Goal: Task Accomplishment & Management: Use online tool/utility

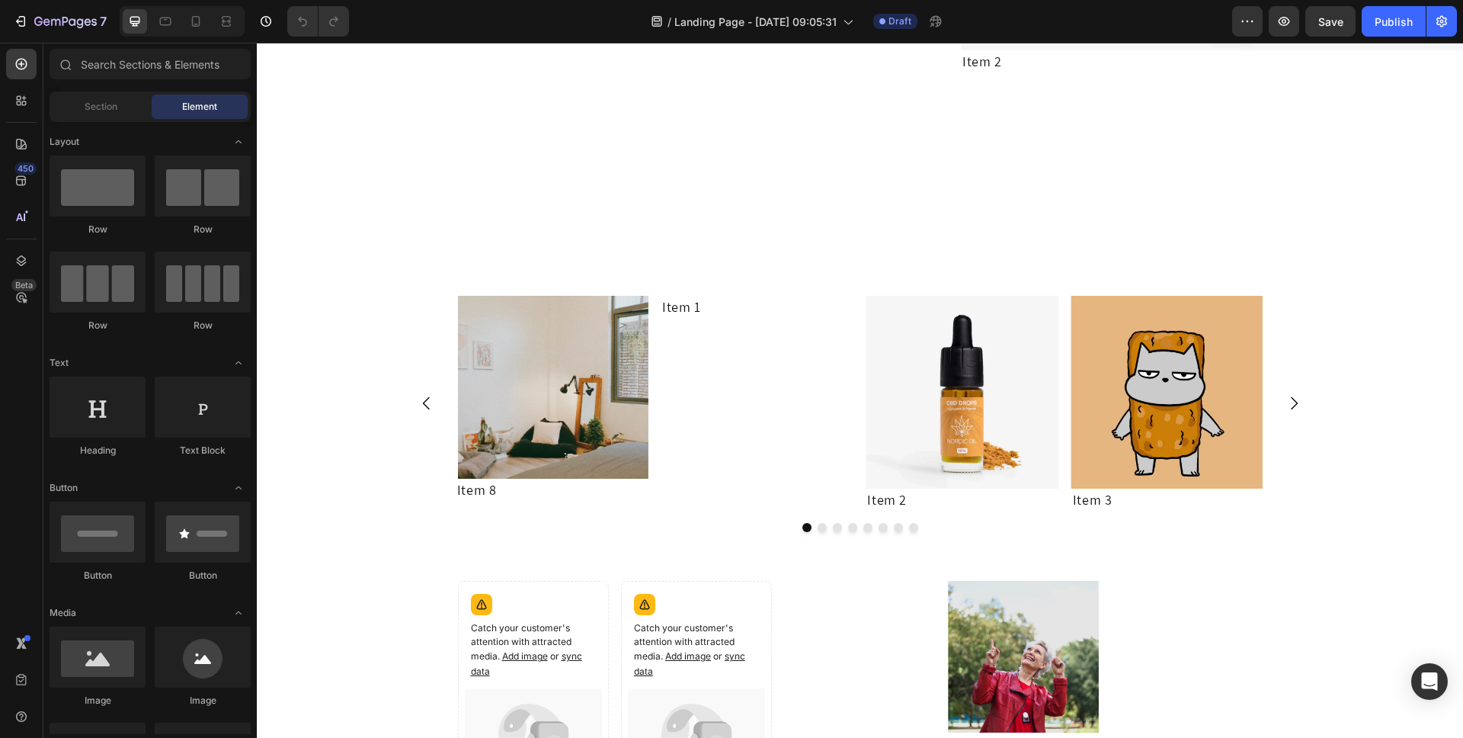
scroll to position [1338, 0]
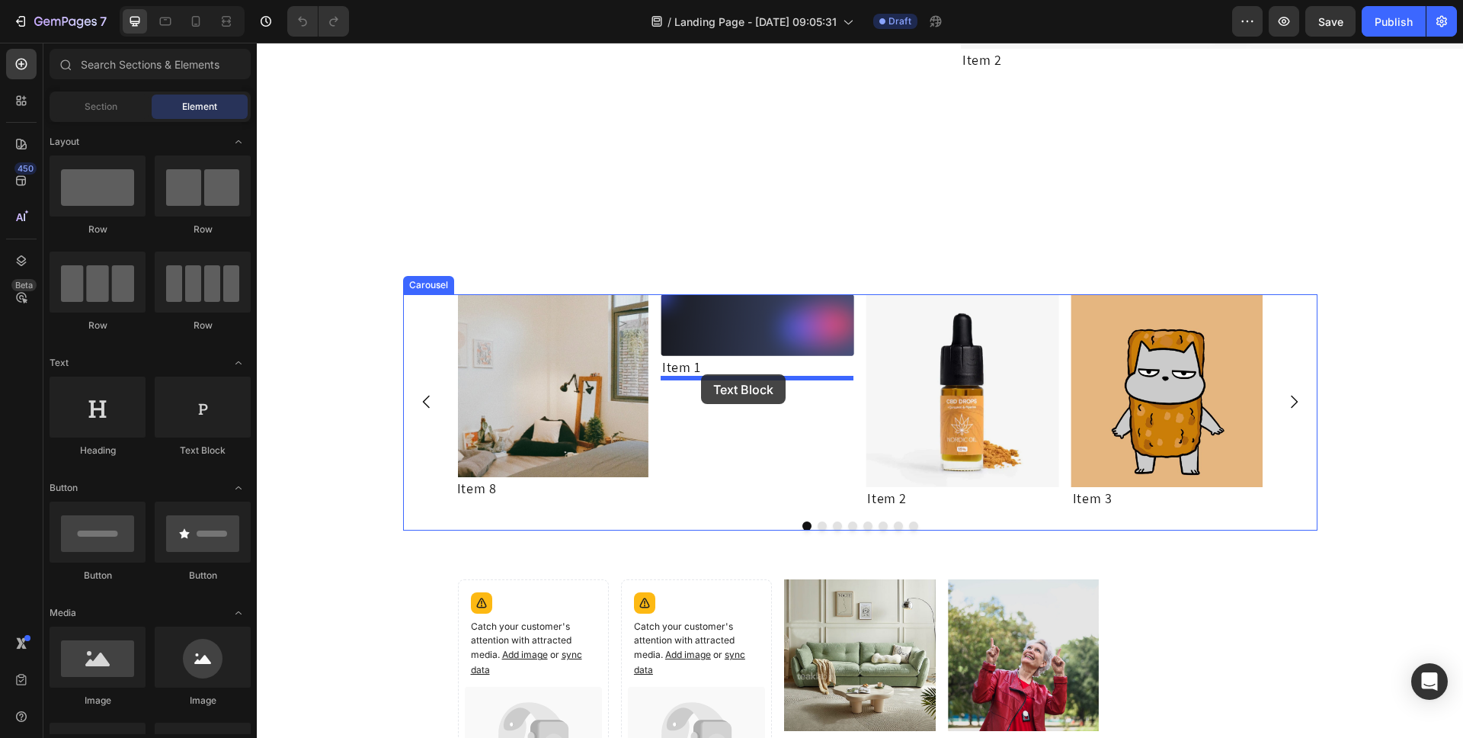
drag, startPoint x: 481, startPoint y: 476, endPoint x: 701, endPoint y: 374, distance: 242.8
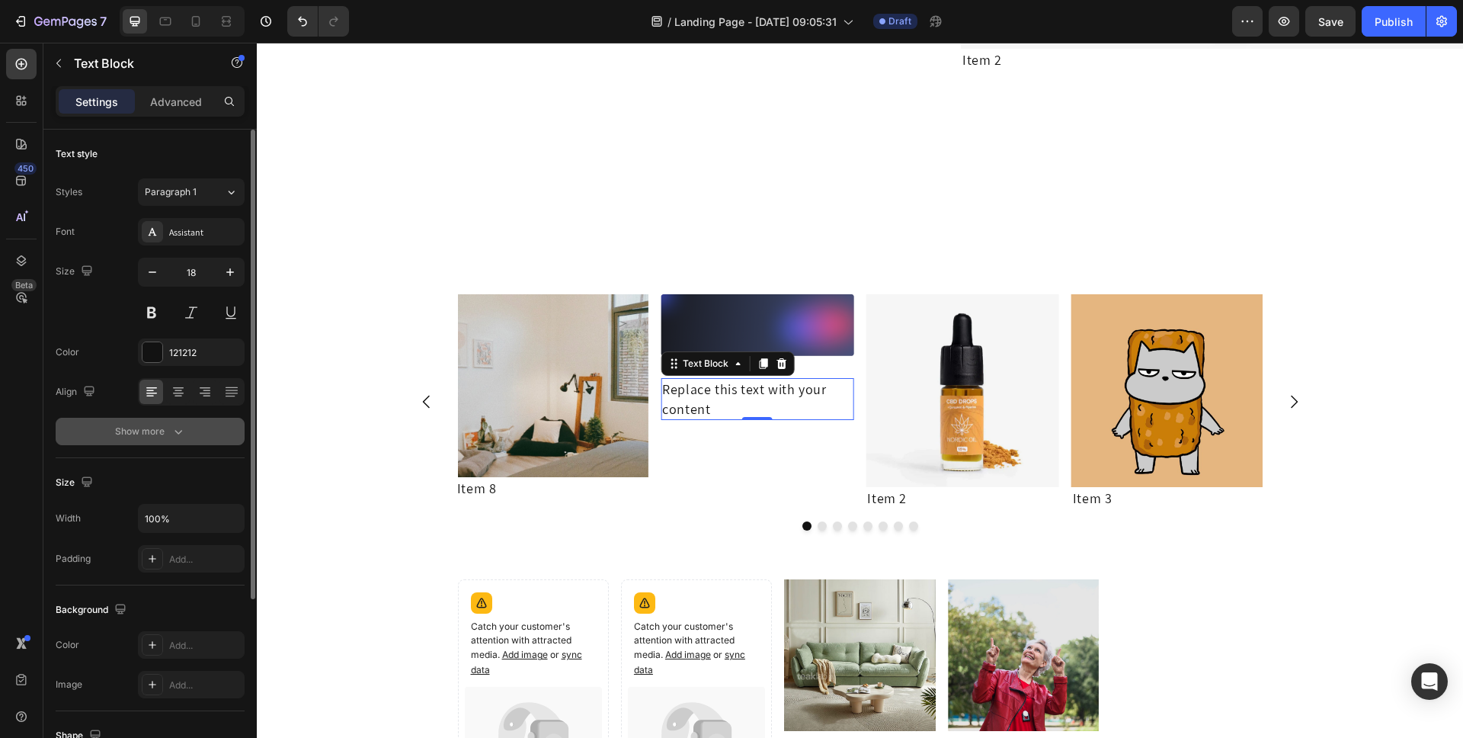
click at [167, 421] on button "Show more" at bounding box center [150, 431] width 189 height 27
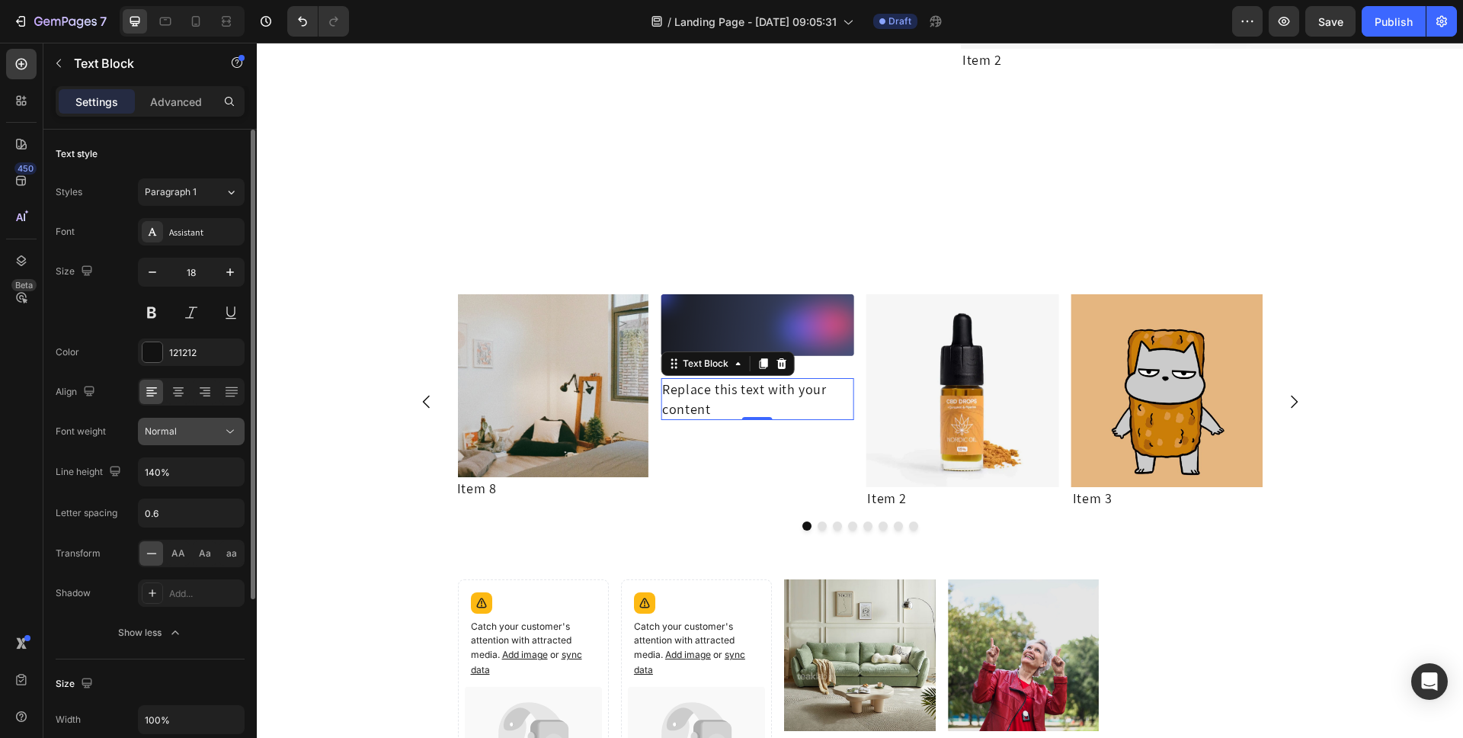
click at [229, 434] on icon at bounding box center [230, 431] width 15 height 15
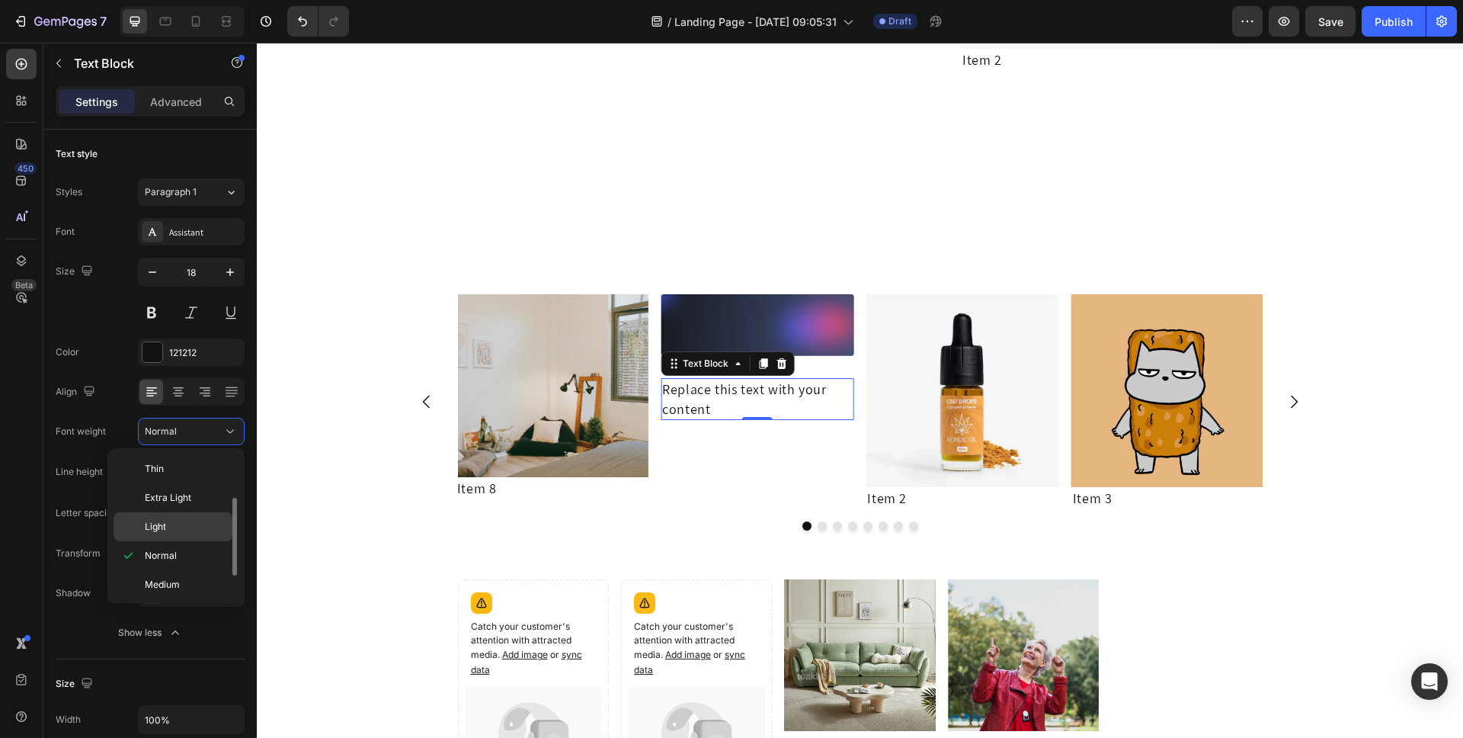
scroll to position [118, 0]
click at [21, 459] on div "450 Beta" at bounding box center [21, 338] width 30 height 579
click at [15, 149] on icon at bounding box center [21, 143] width 15 height 15
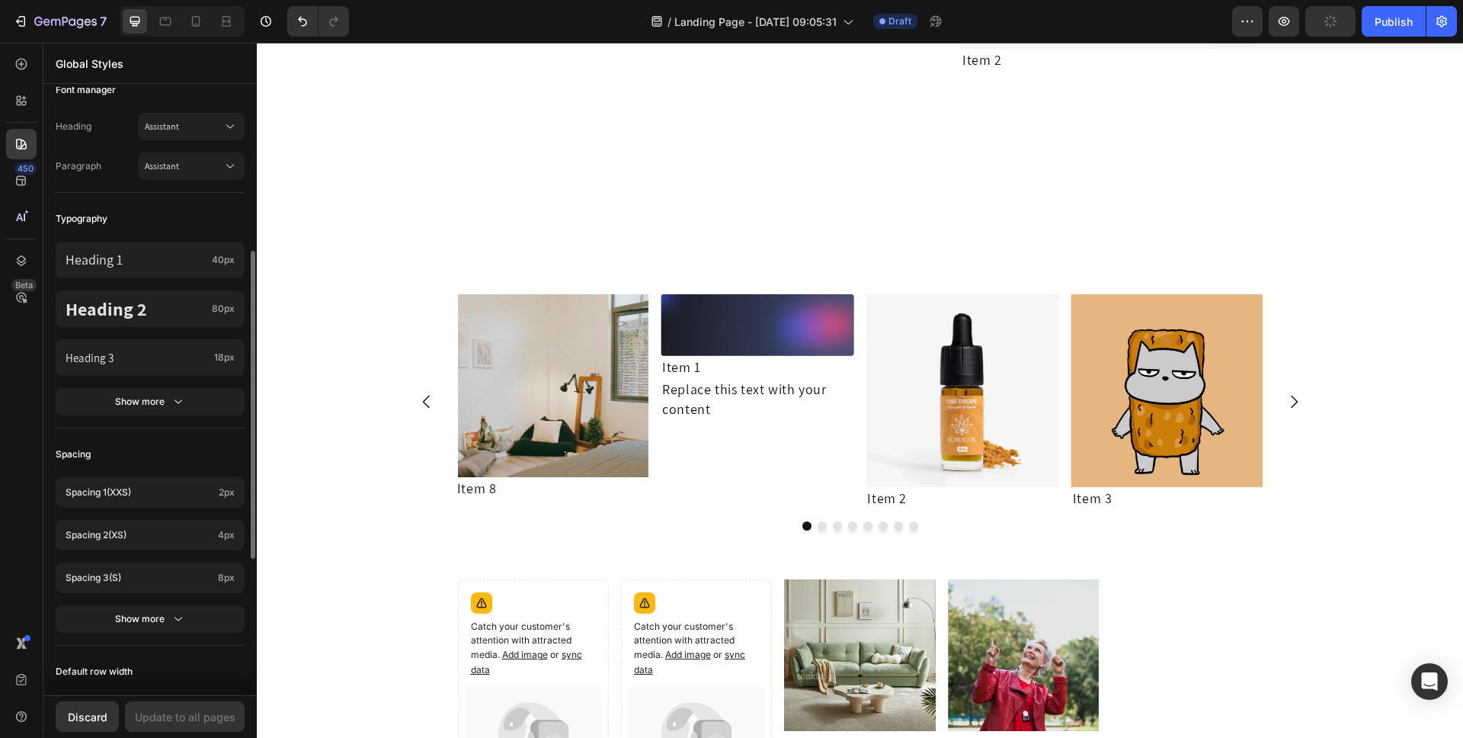
scroll to position [325, 0]
click at [155, 408] on div "Show more" at bounding box center [150, 402] width 71 height 15
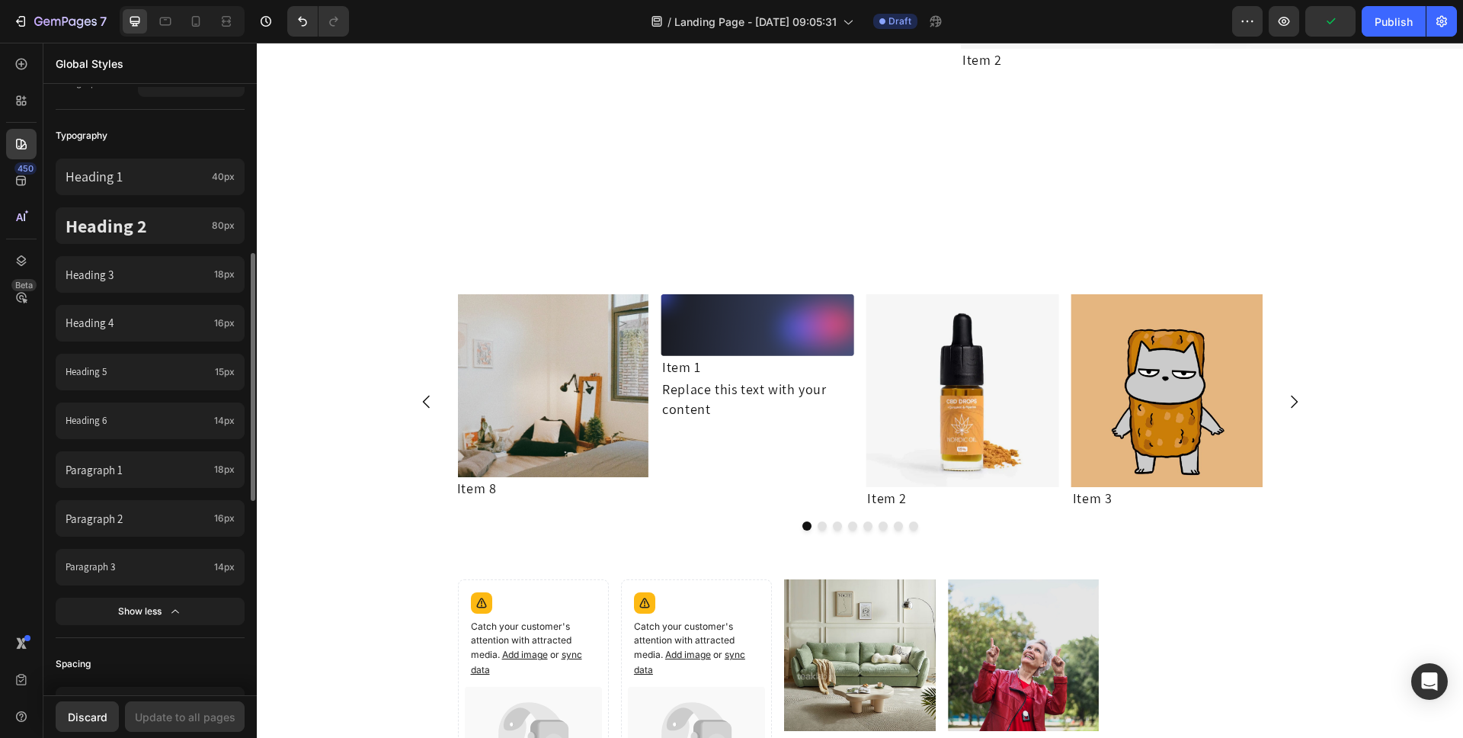
scroll to position [409, 0]
click at [207, 475] on p "Paragraph 1" at bounding box center [137, 469] width 143 height 16
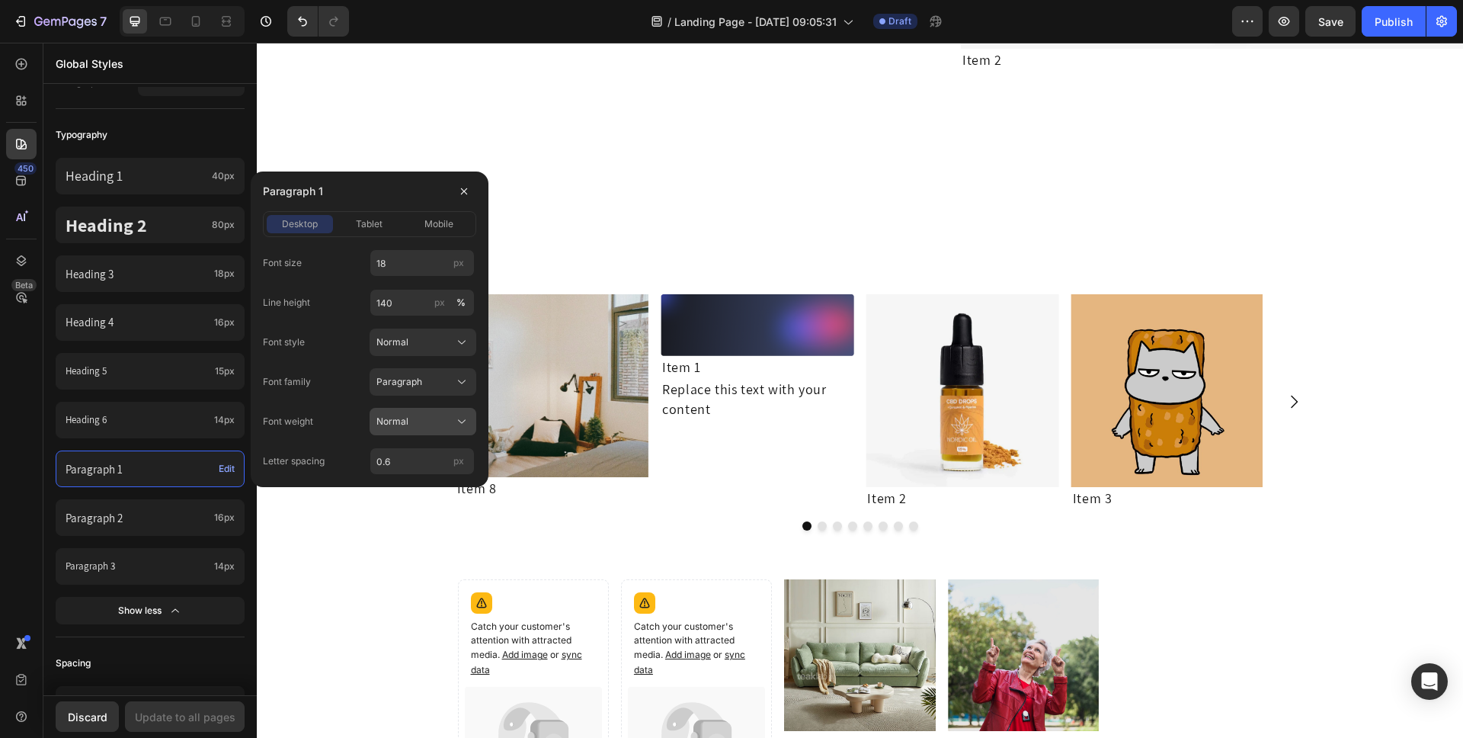
click at [466, 428] on icon at bounding box center [461, 421] width 15 height 15
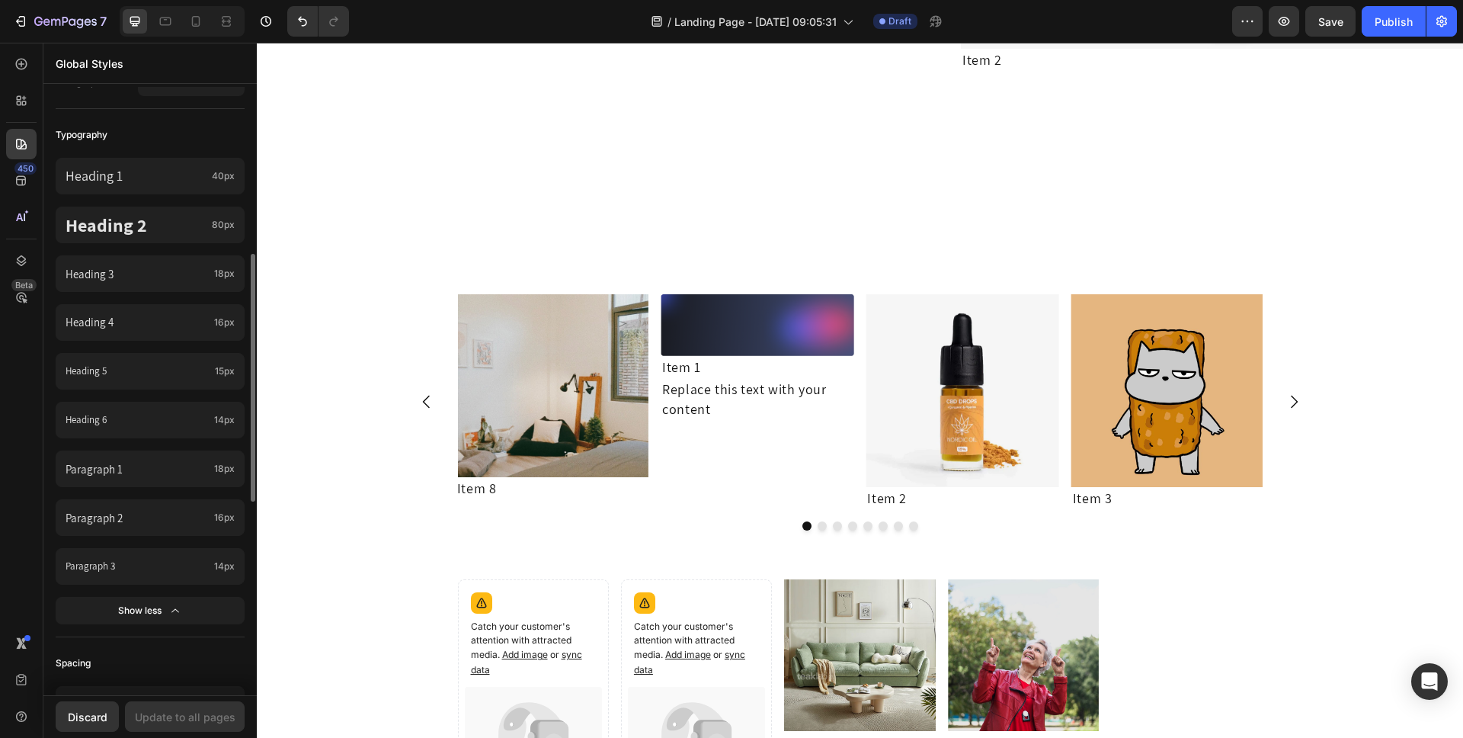
click at [189, 123] on div "Typography" at bounding box center [150, 134] width 189 height 27
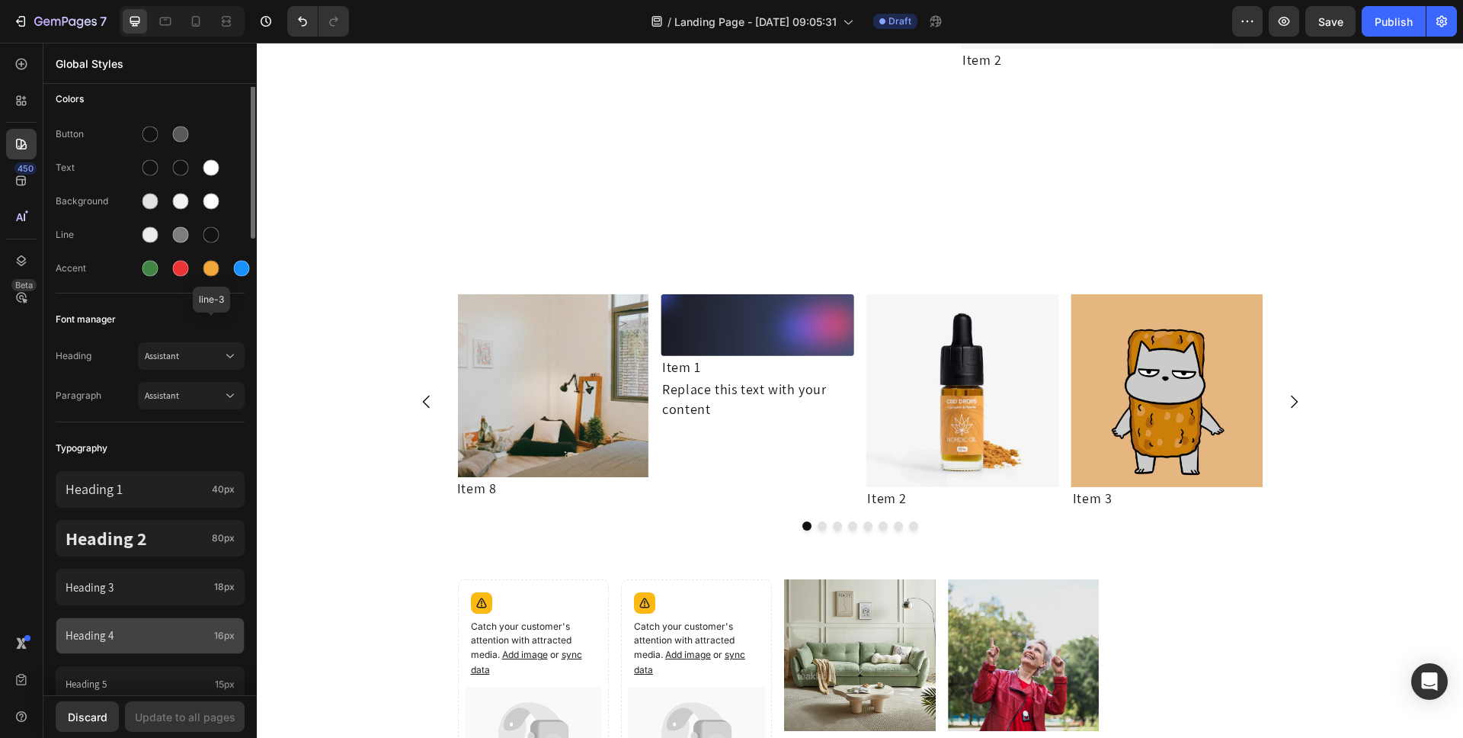
scroll to position [0, 0]
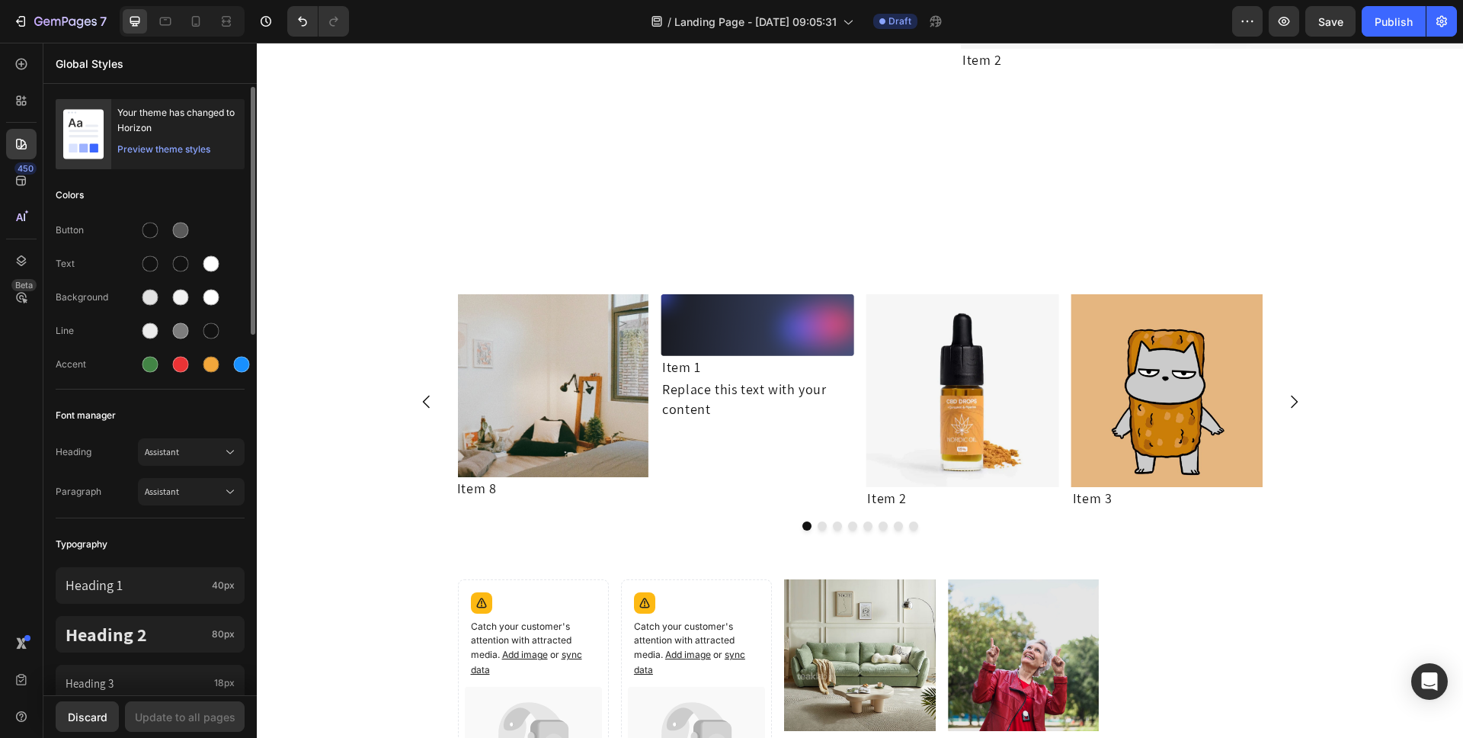
click at [191, 147] on div "Preview theme styles" at bounding box center [163, 149] width 93 height 15
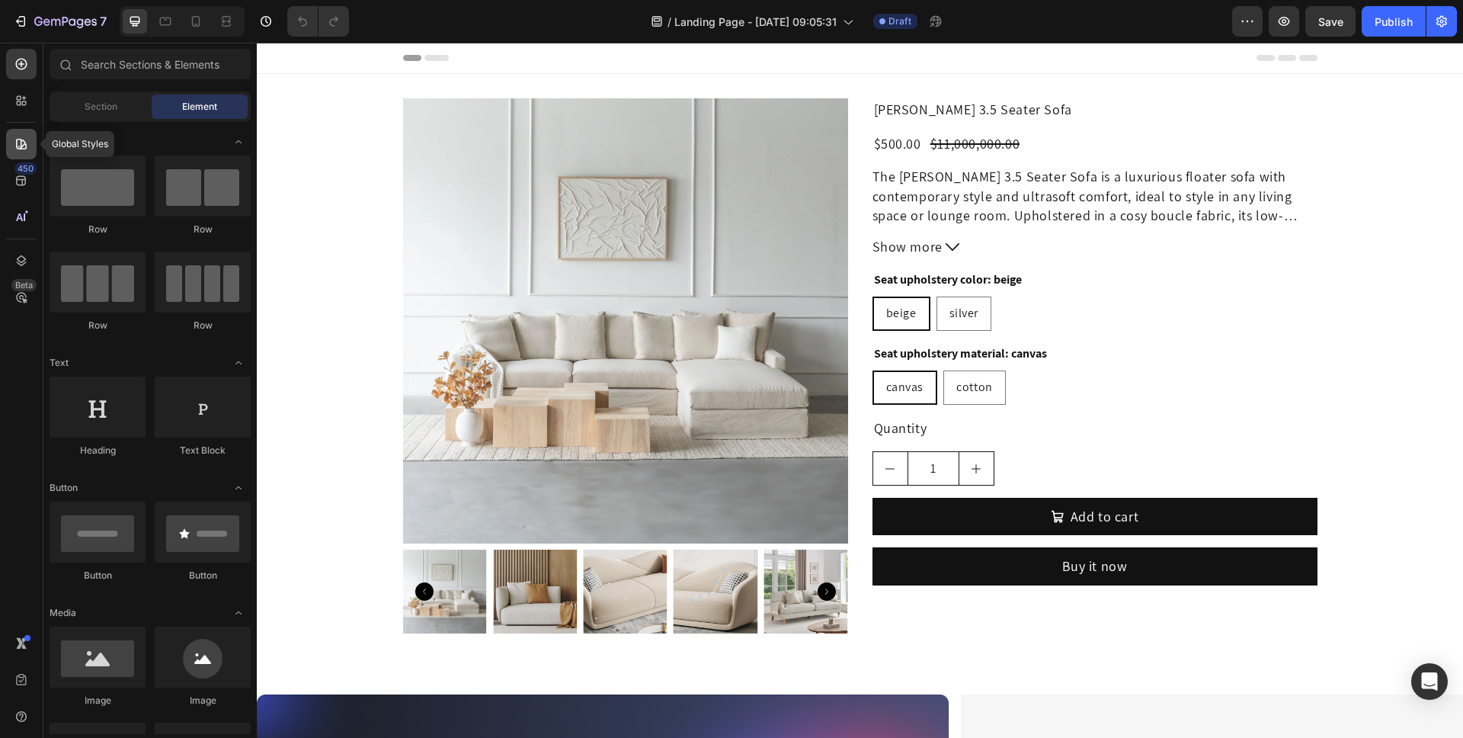
click at [25, 149] on icon at bounding box center [21, 143] width 15 height 15
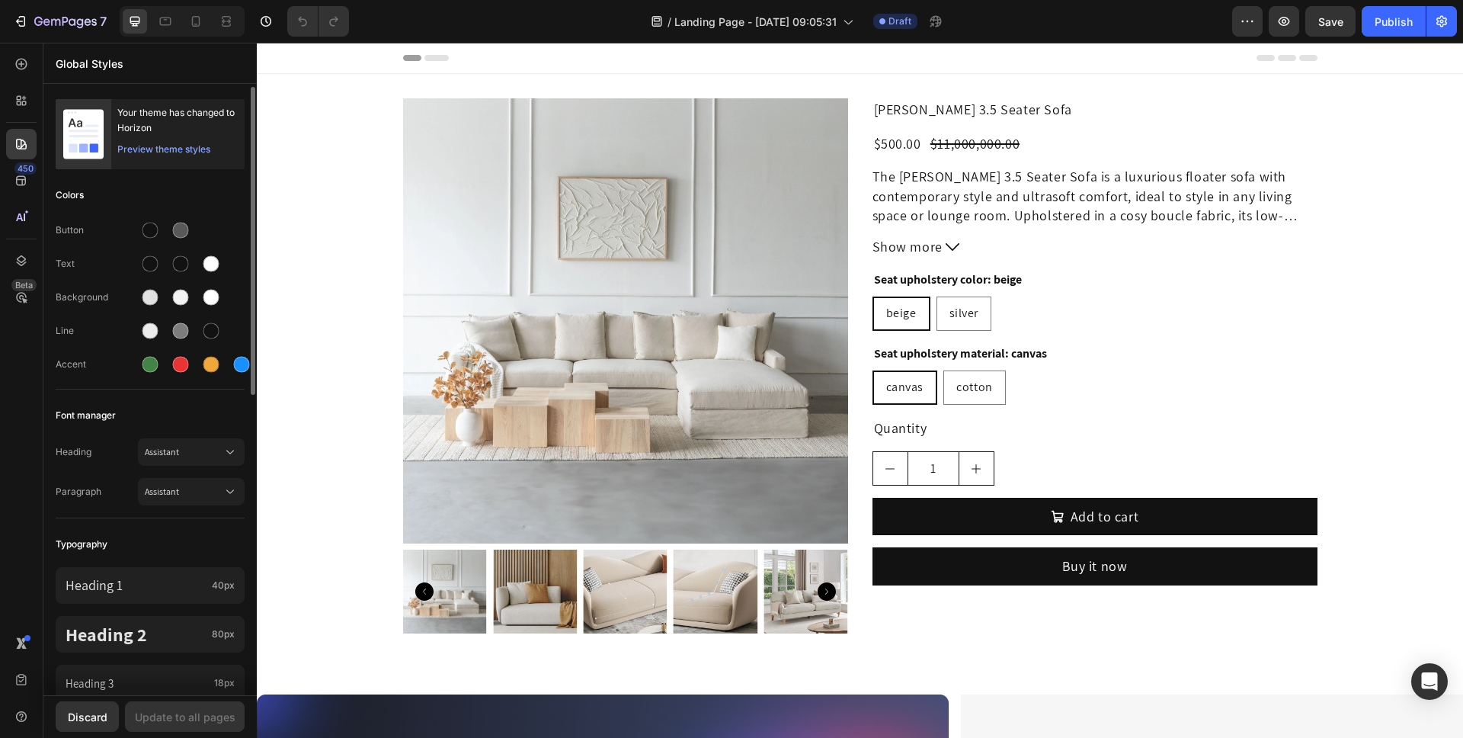
click at [169, 155] on div "Preview theme styles" at bounding box center [163, 149] width 93 height 15
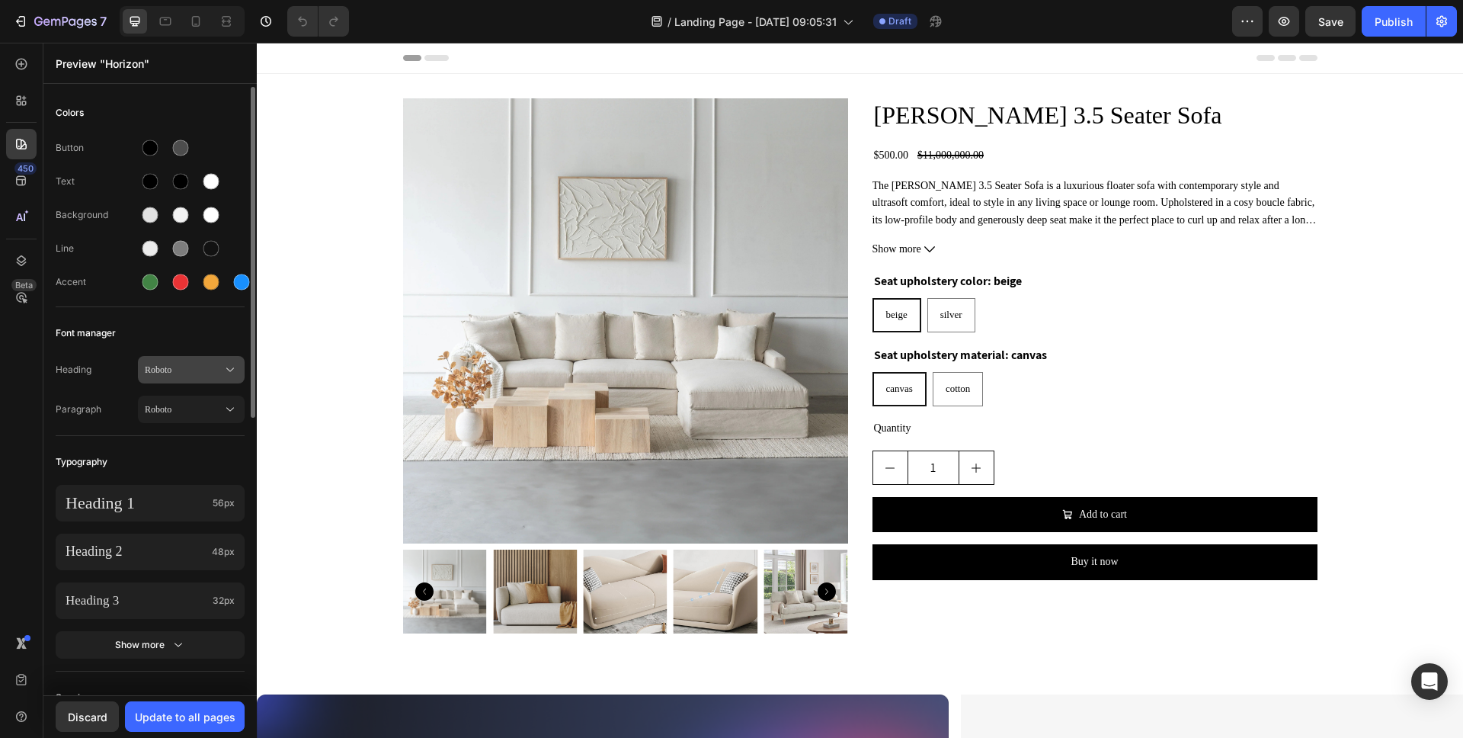
click at [216, 366] on span "Roboto" at bounding box center [184, 370] width 78 height 14
click at [209, 319] on div "Font manager" at bounding box center [150, 332] width 189 height 27
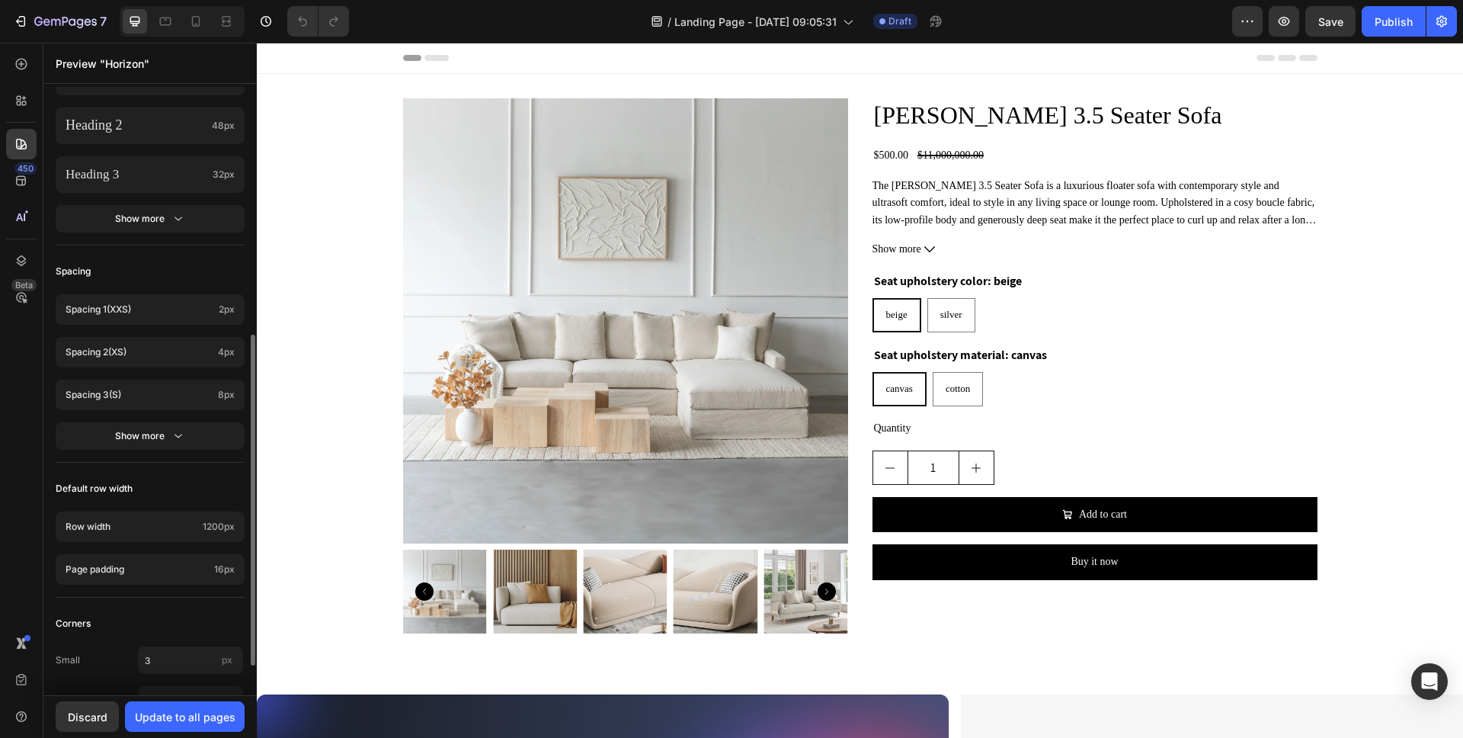
scroll to position [508, 0]
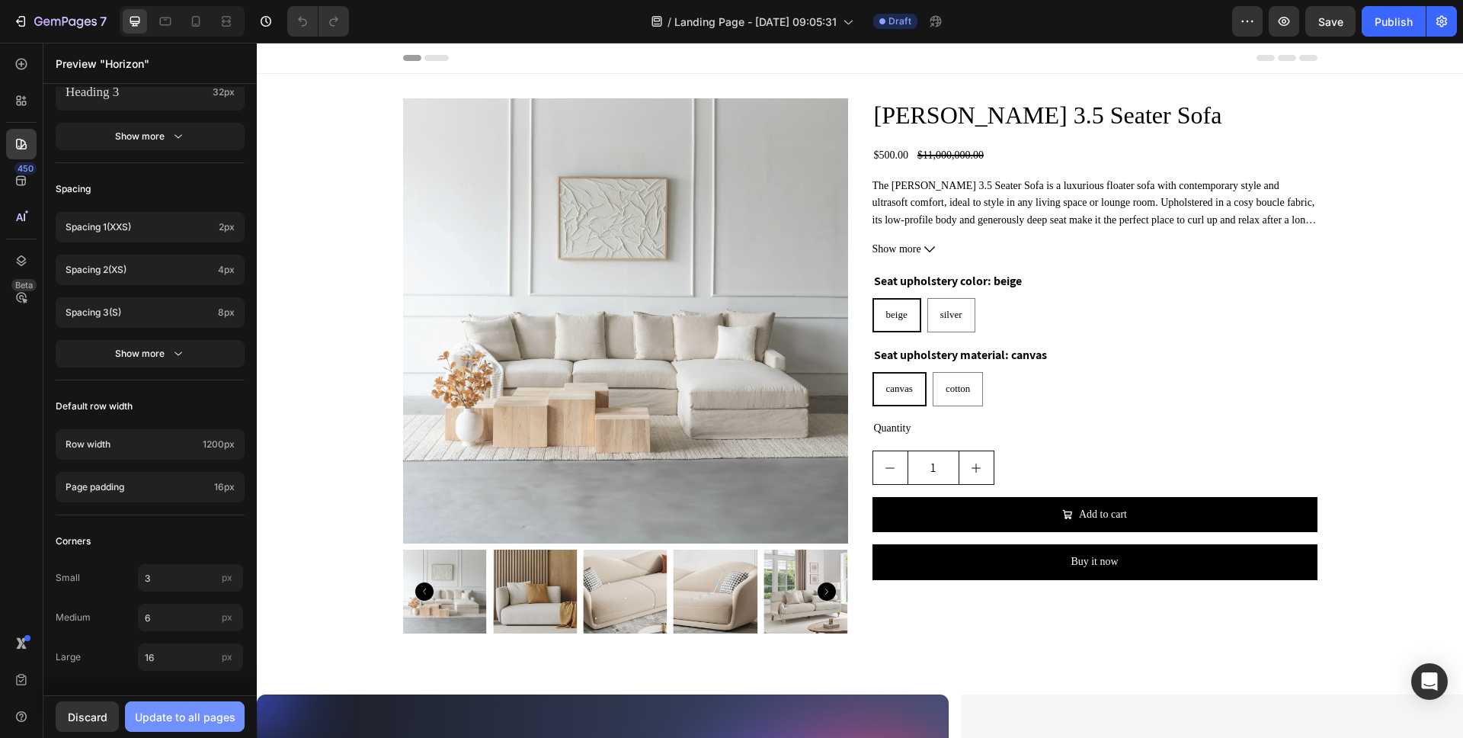
click at [151, 704] on button "Update to all pages" at bounding box center [185, 716] width 120 height 30
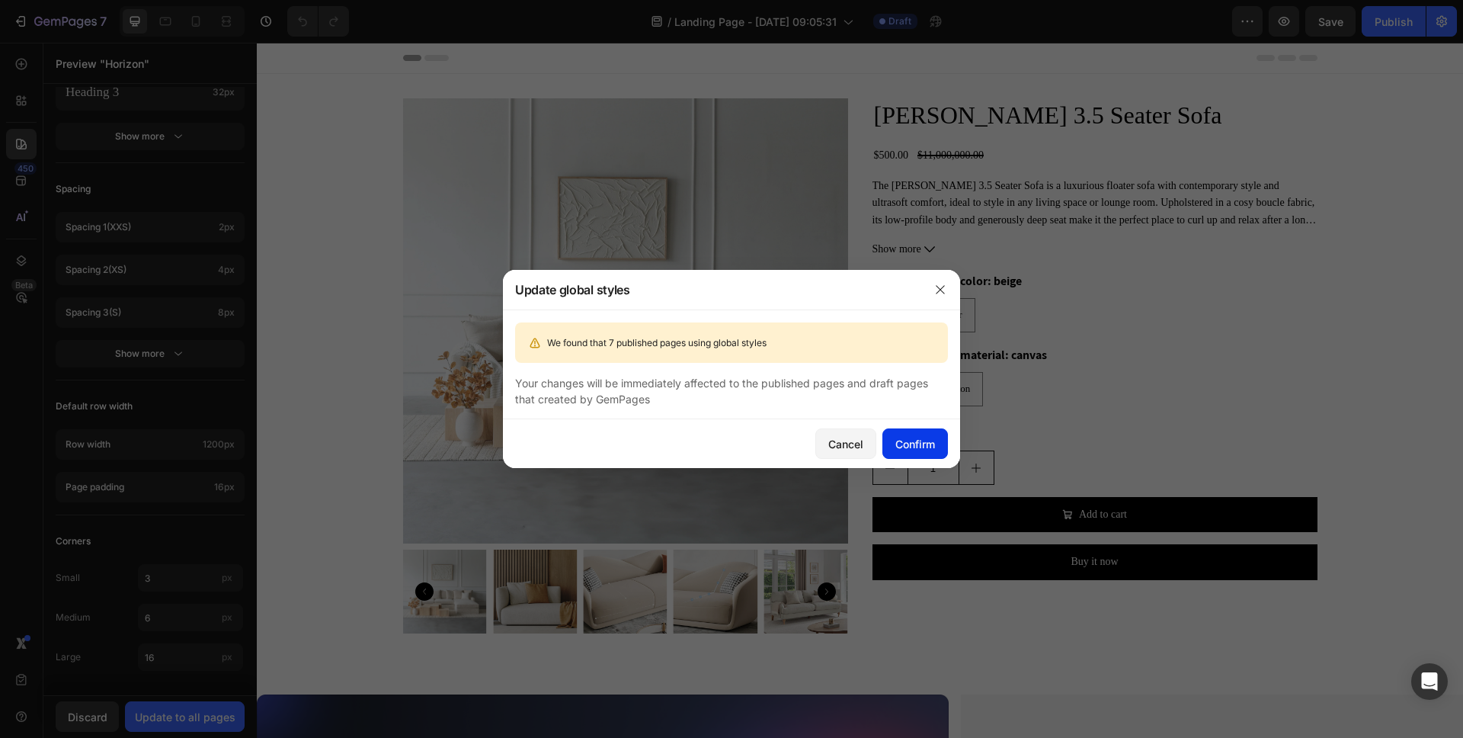
click at [921, 449] on div "Confirm" at bounding box center [915, 444] width 40 height 16
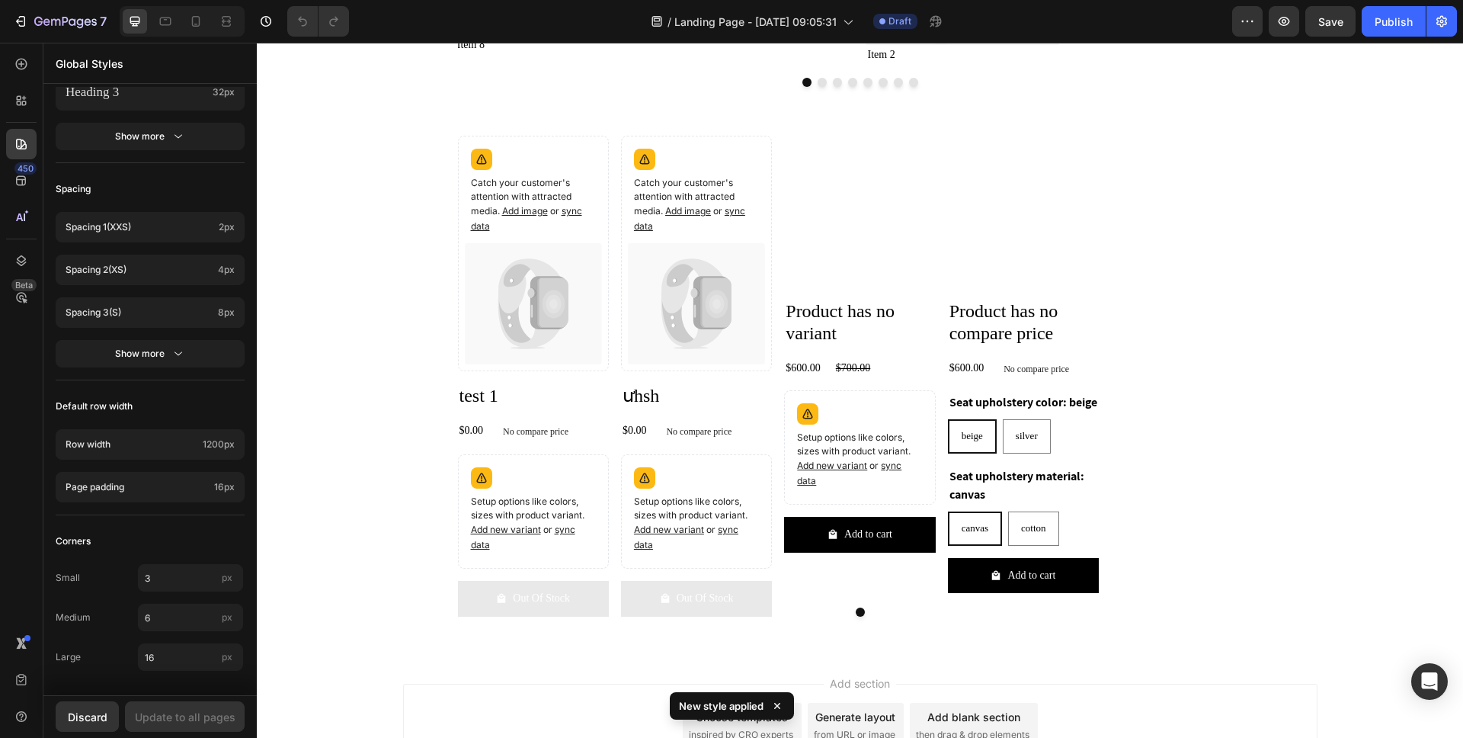
scroll to position [1913, 0]
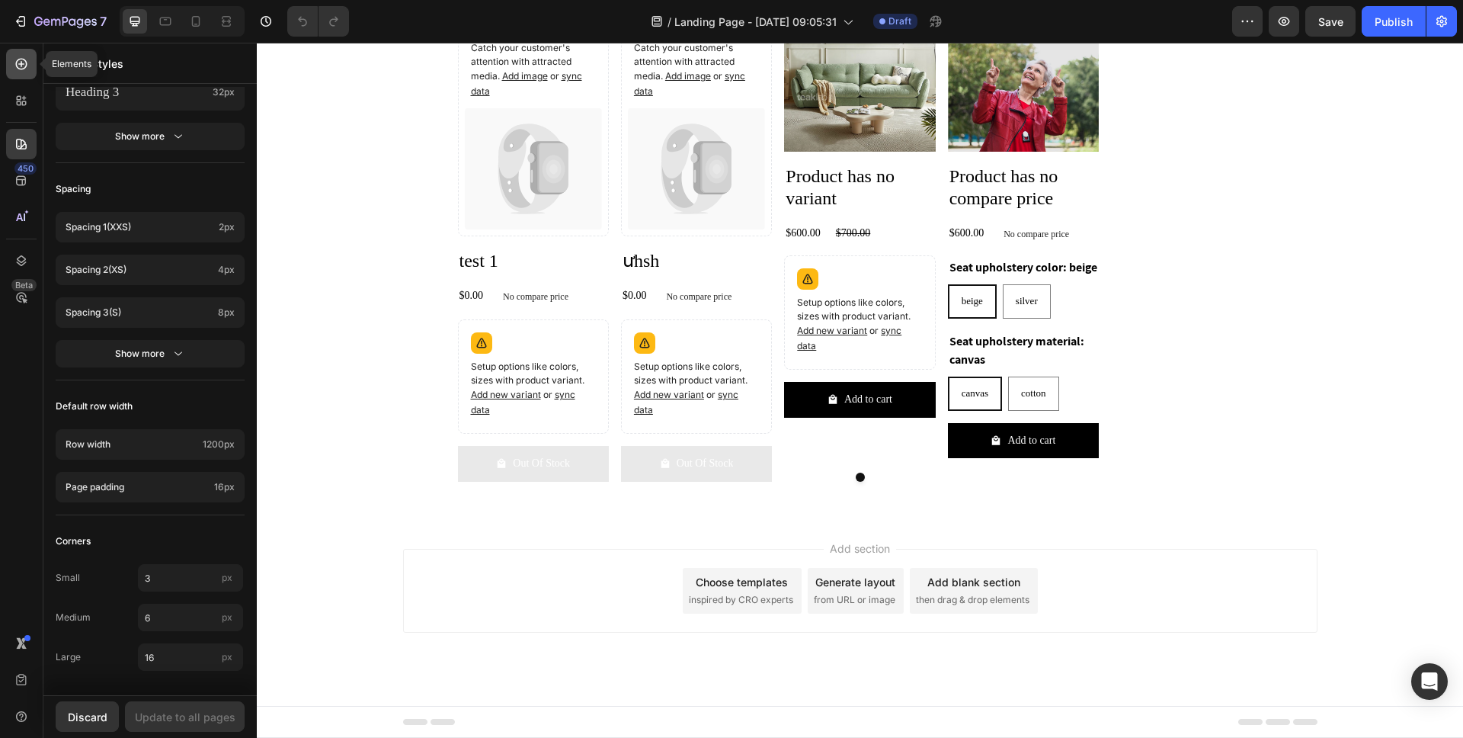
click at [26, 65] on icon at bounding box center [21, 64] width 11 height 11
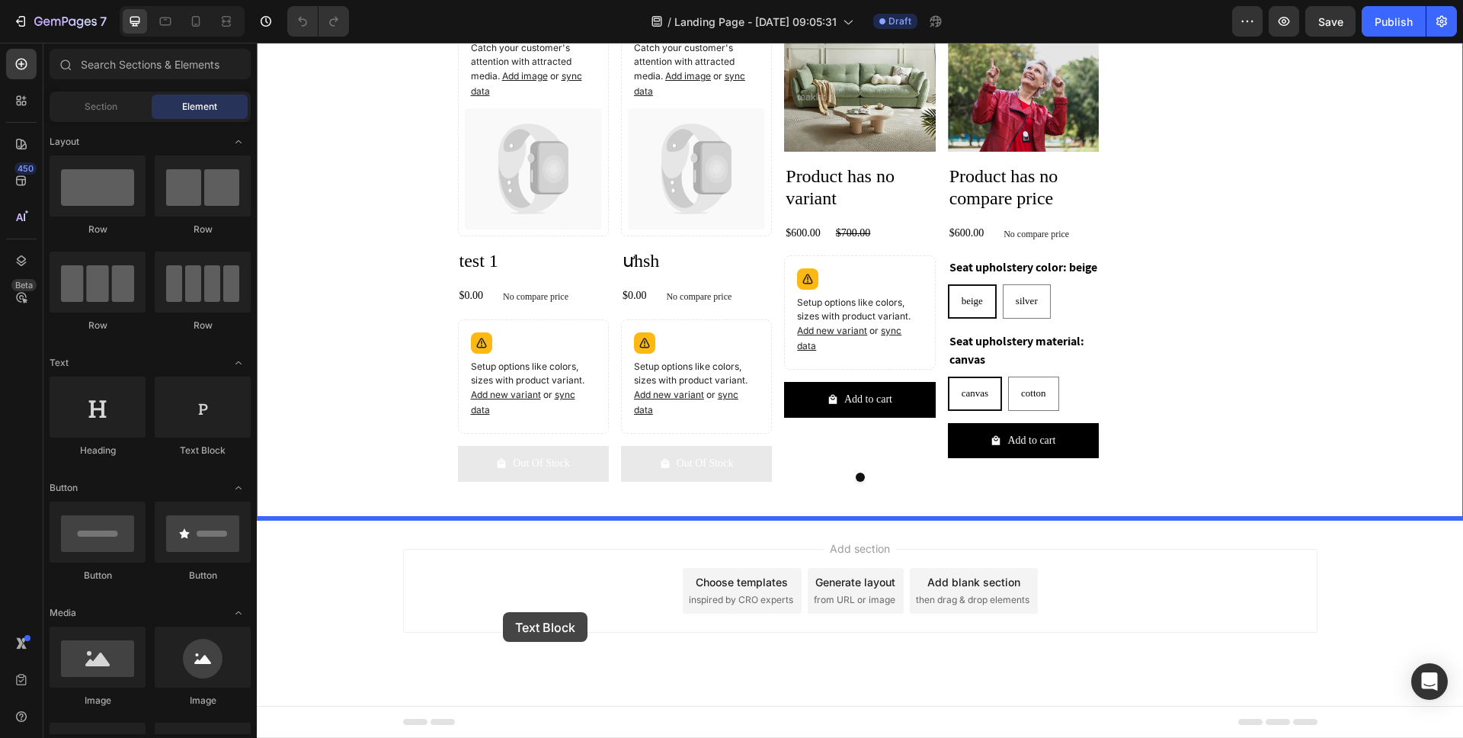
drag, startPoint x: 461, startPoint y: 459, endPoint x: 503, endPoint y: 612, distance: 158.8
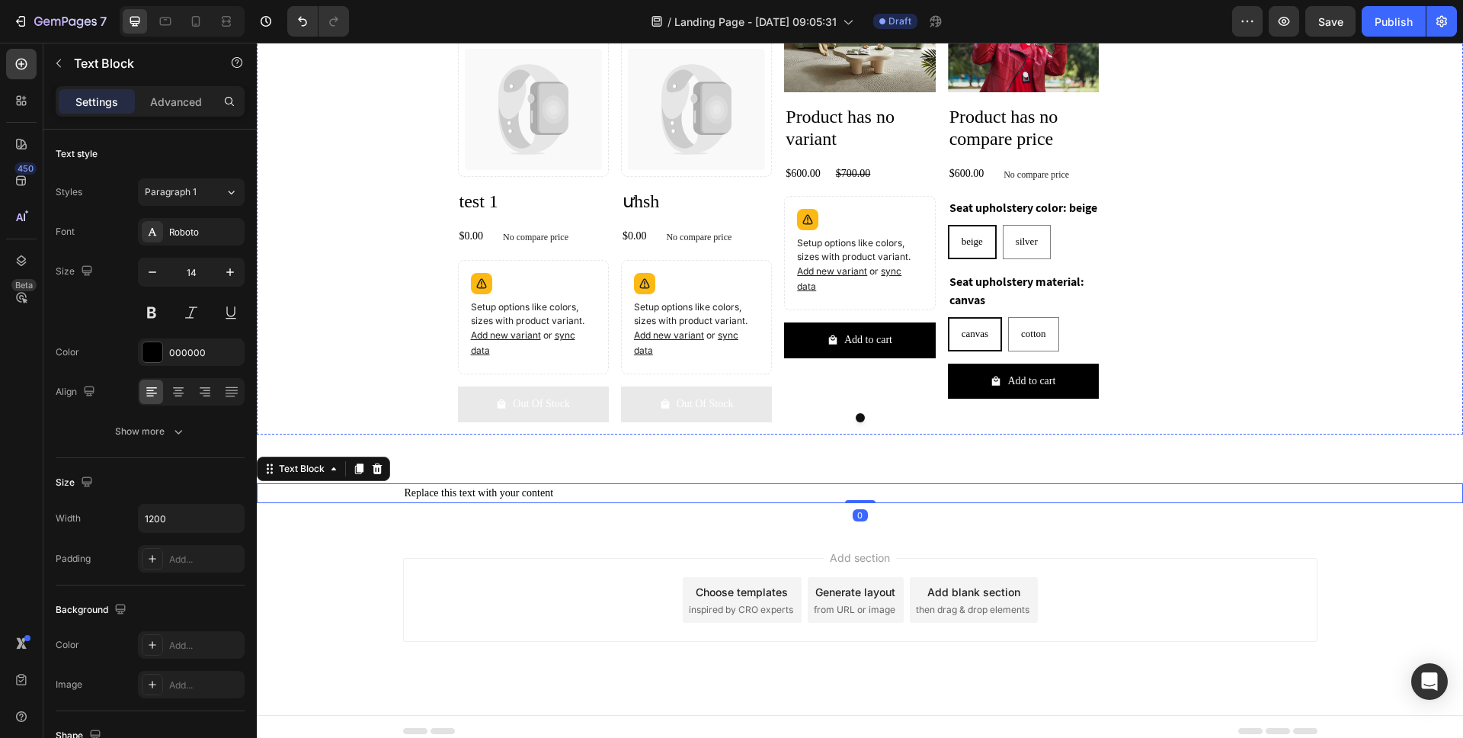
scroll to position [1981, 0]
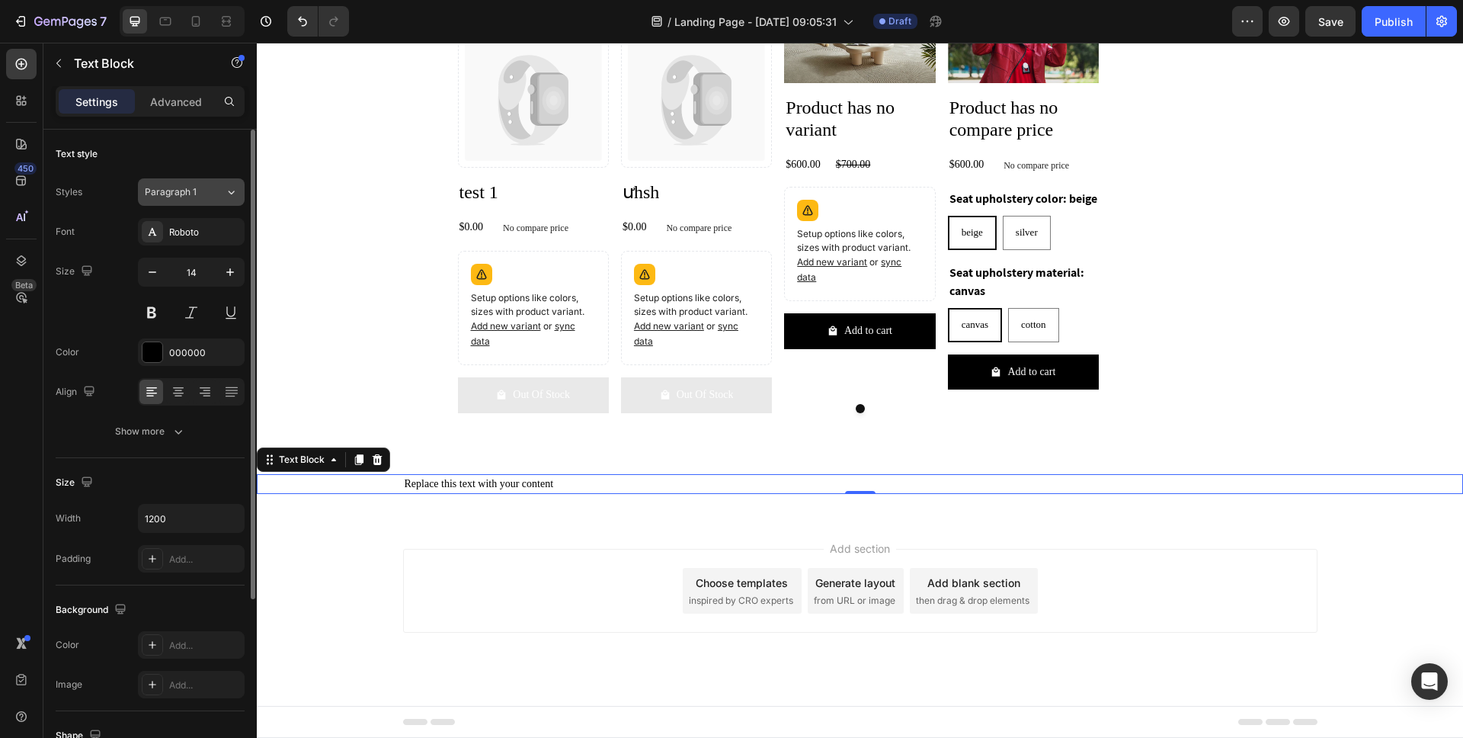
click at [214, 190] on div "Paragraph 1" at bounding box center [185, 192] width 80 height 14
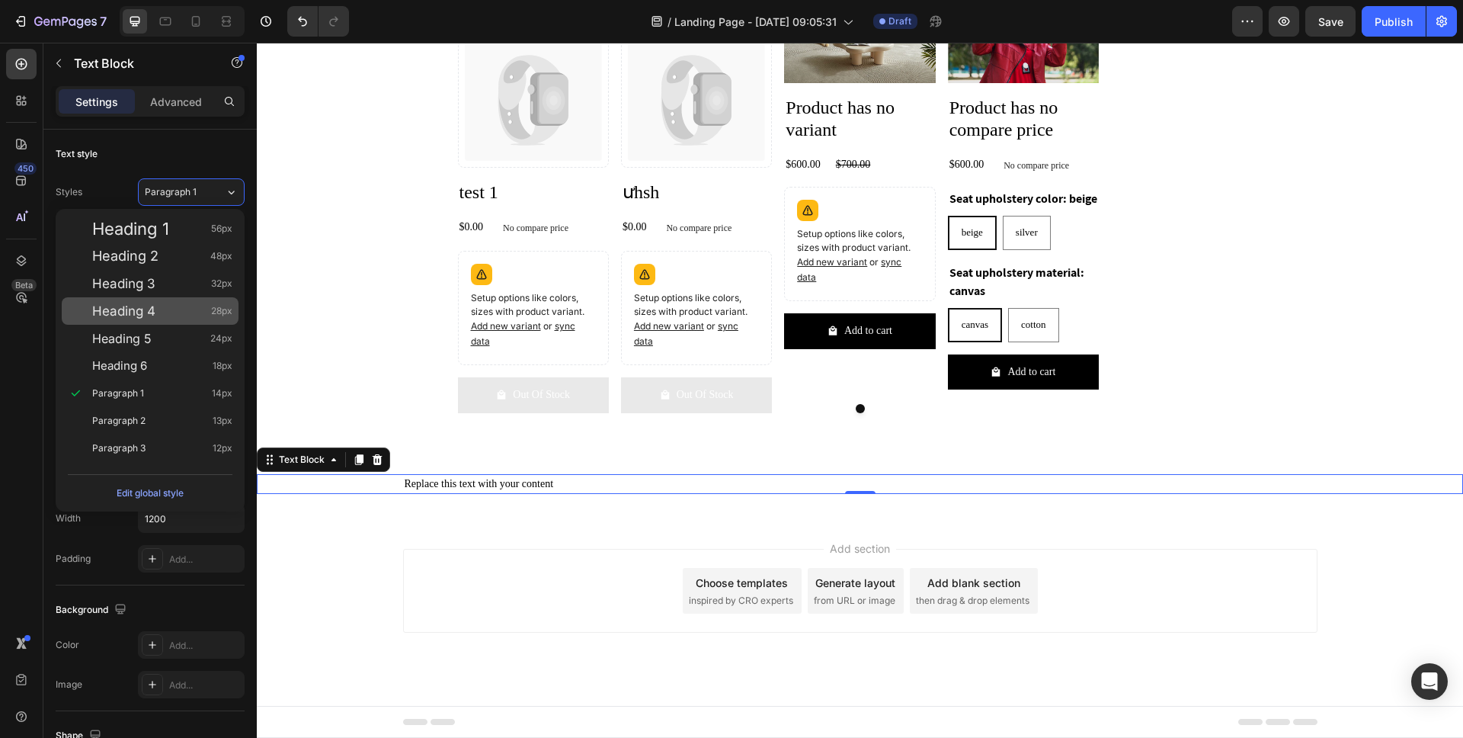
click at [182, 308] on div "Heading 4 28px" at bounding box center [162, 310] width 140 height 15
type input "28"
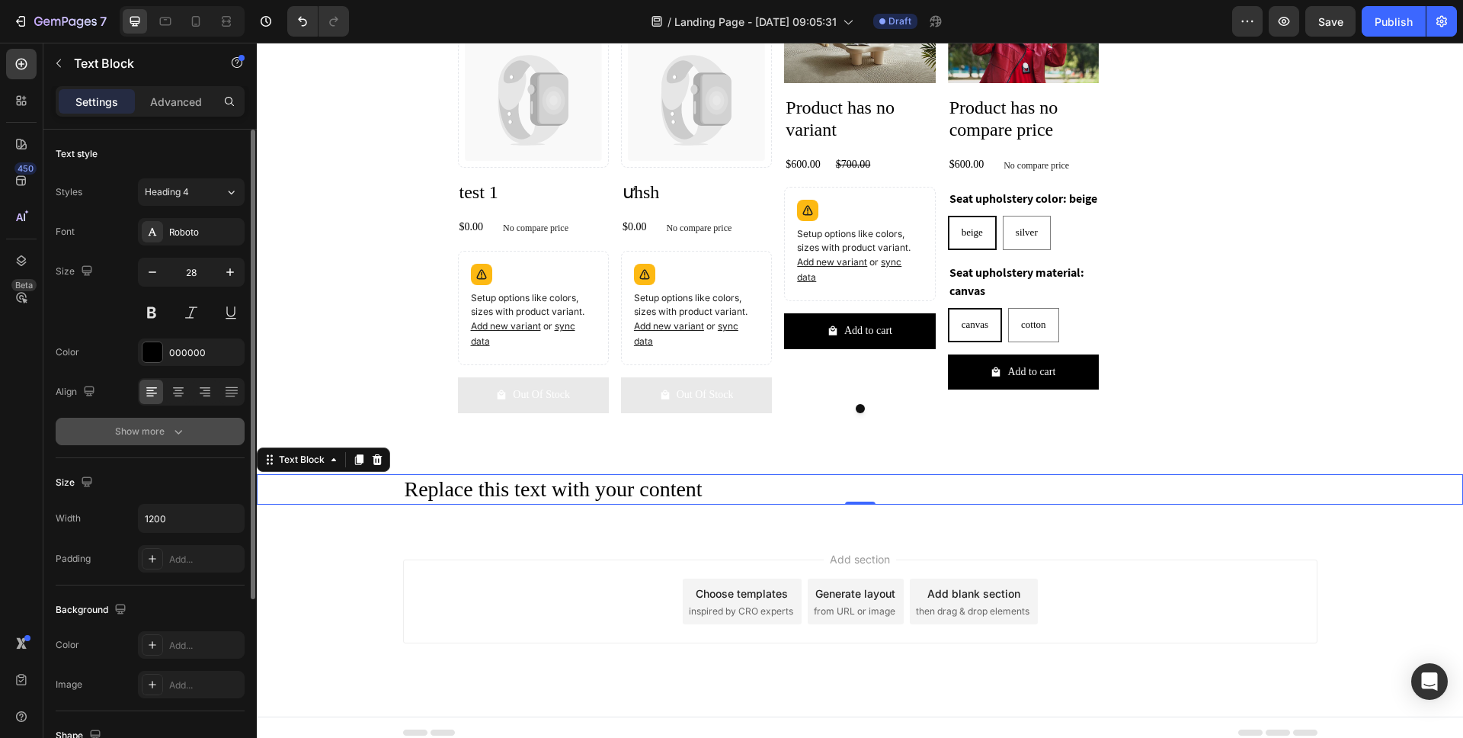
click at [154, 431] on div "Show more" at bounding box center [150, 431] width 71 height 15
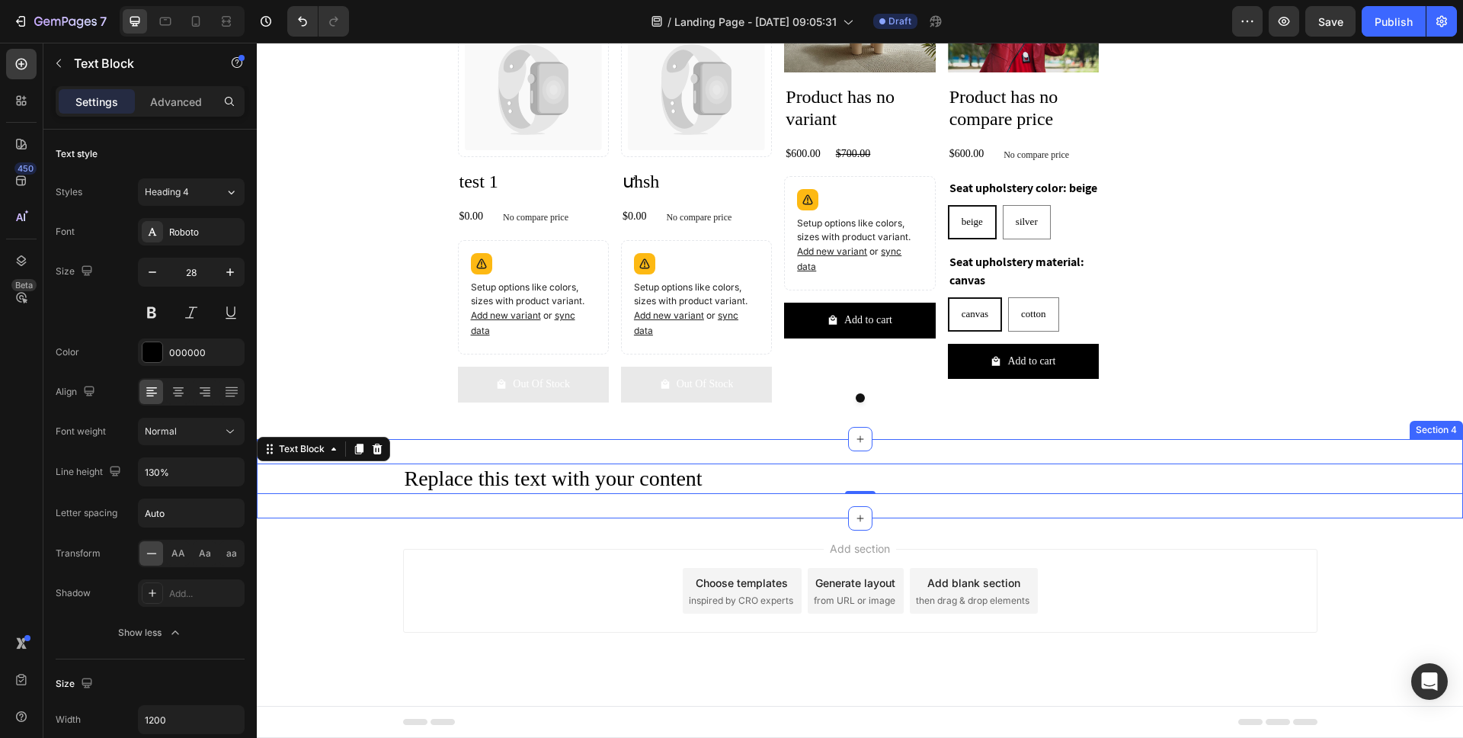
scroll to position [1991, 0]
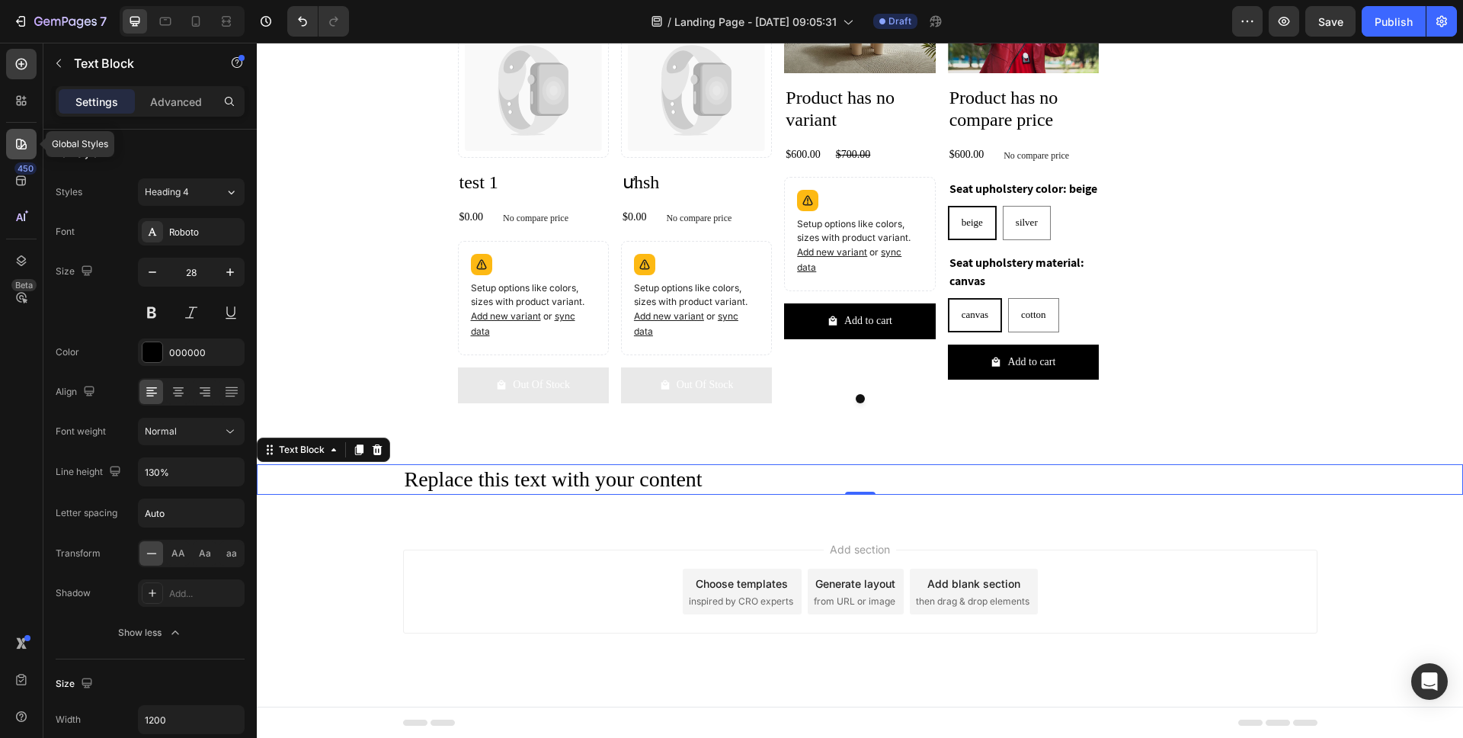
click at [21, 139] on icon at bounding box center [21, 144] width 11 height 11
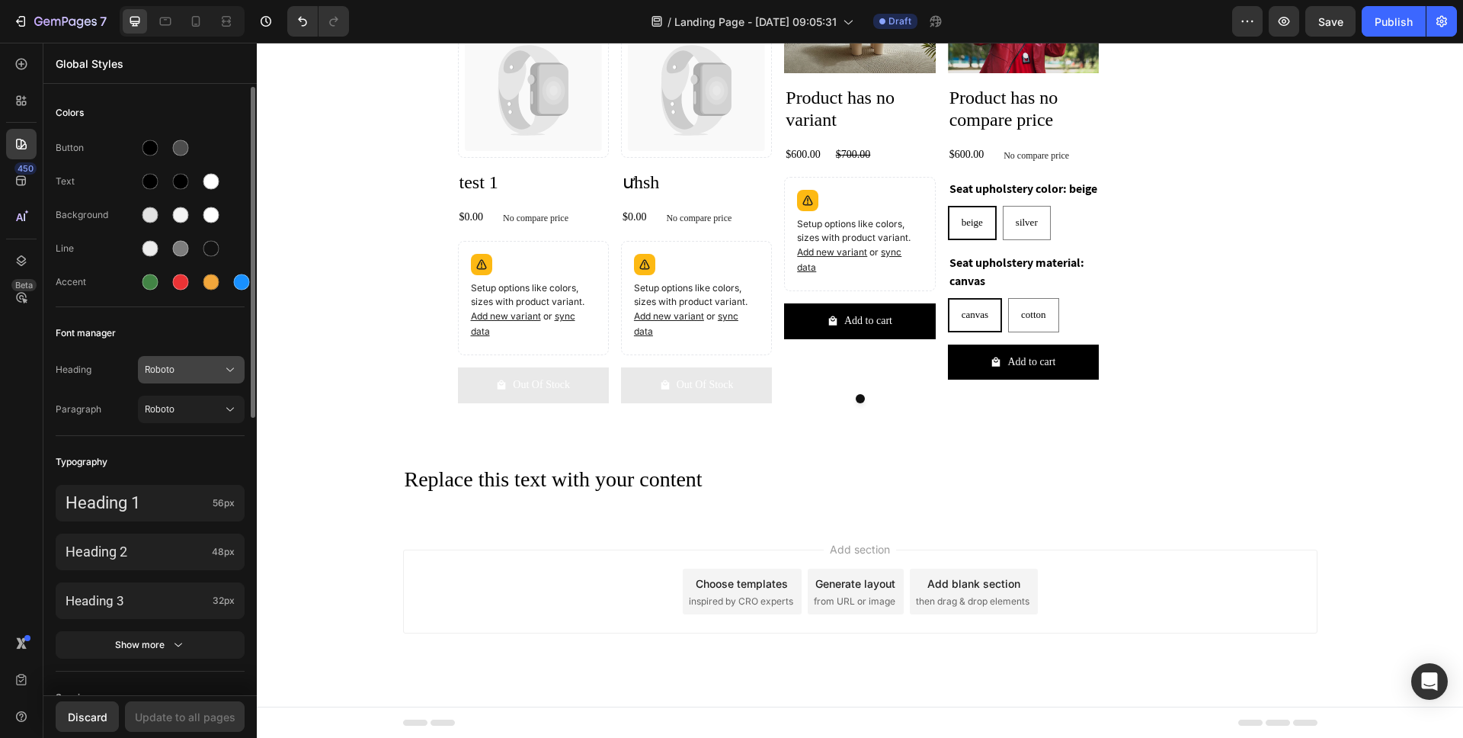
click at [187, 364] on span "Roboto" at bounding box center [184, 370] width 78 height 14
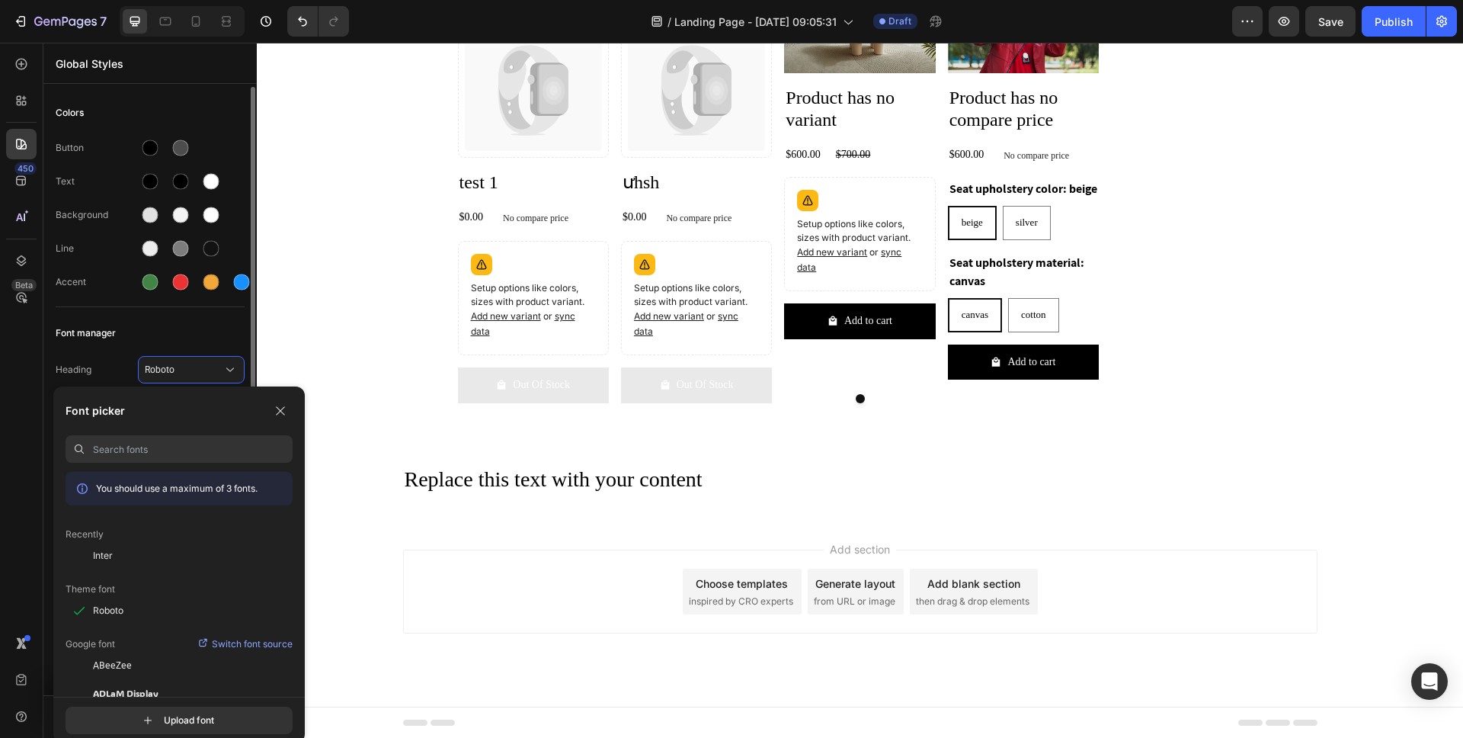
click at [189, 322] on div "Font manager" at bounding box center [150, 332] width 189 height 27
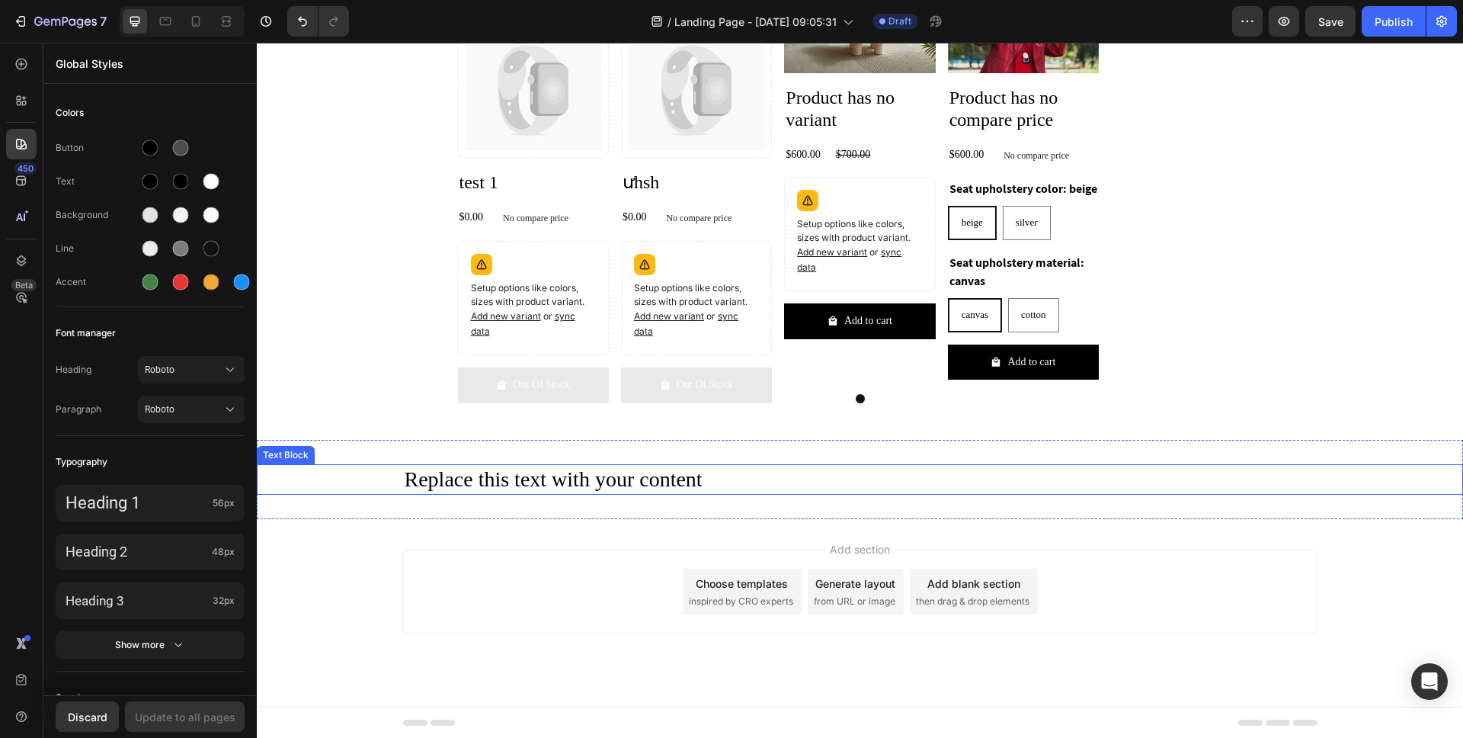
click at [629, 474] on div "Replace this text with your content" at bounding box center [860, 479] width 914 height 30
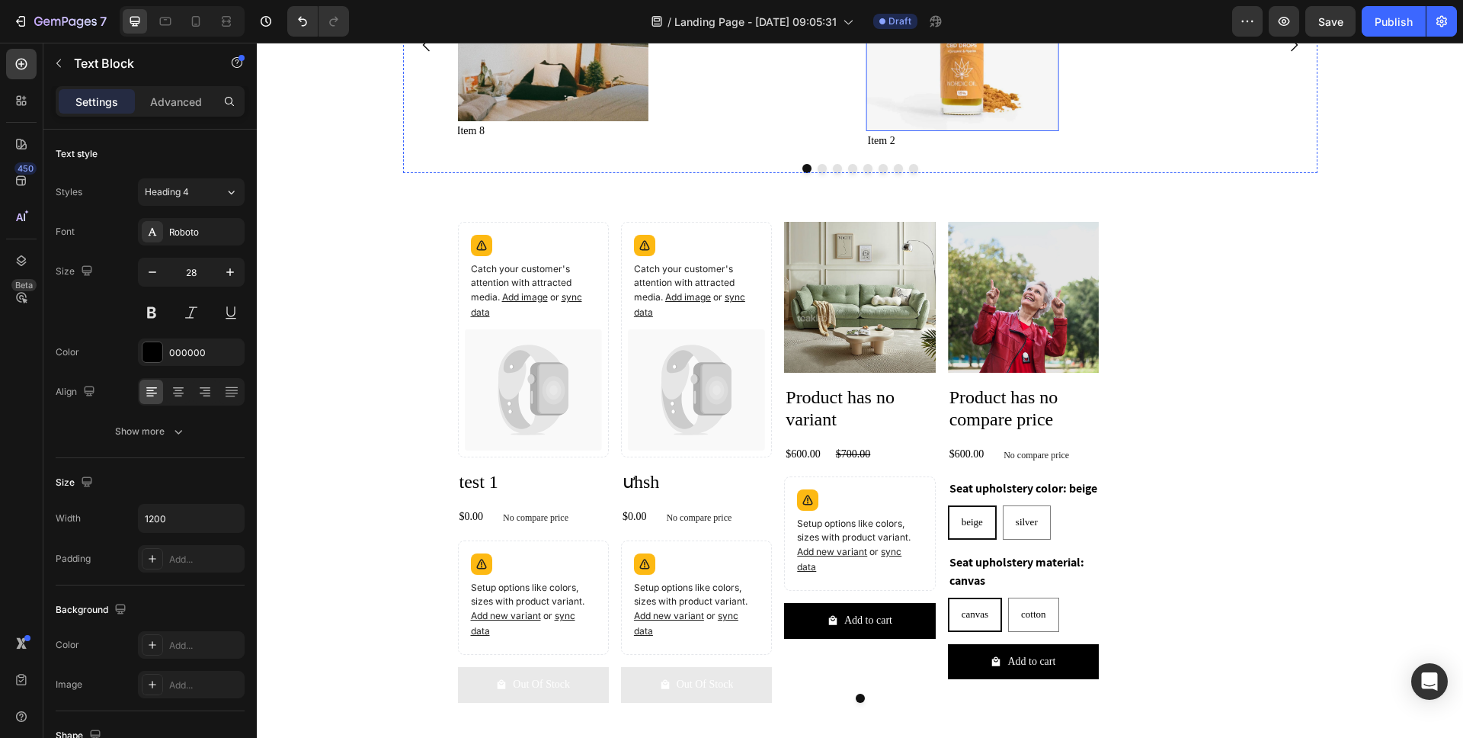
scroll to position [1696, 0]
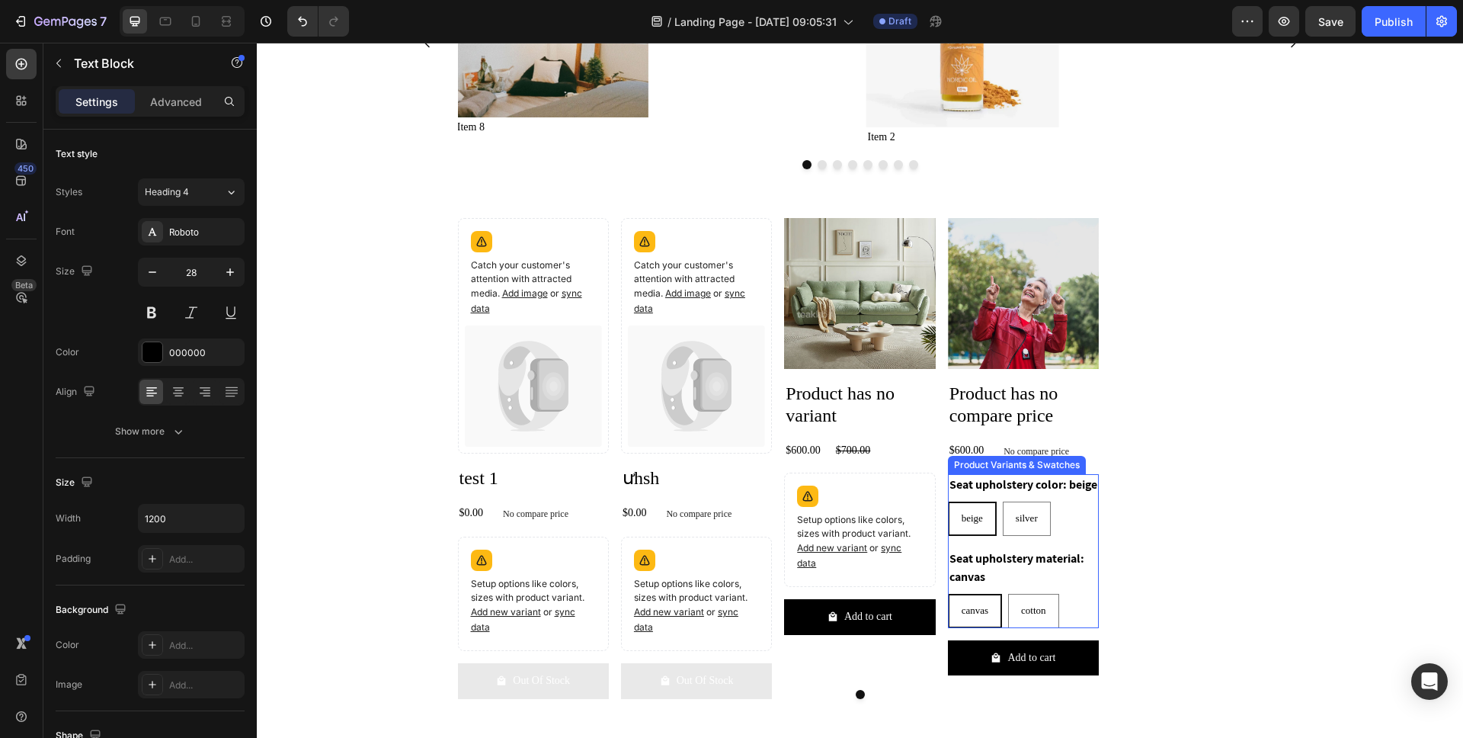
click at [991, 482] on legend "Seat upholstery color: beige" at bounding box center [1023, 484] width 151 height 21
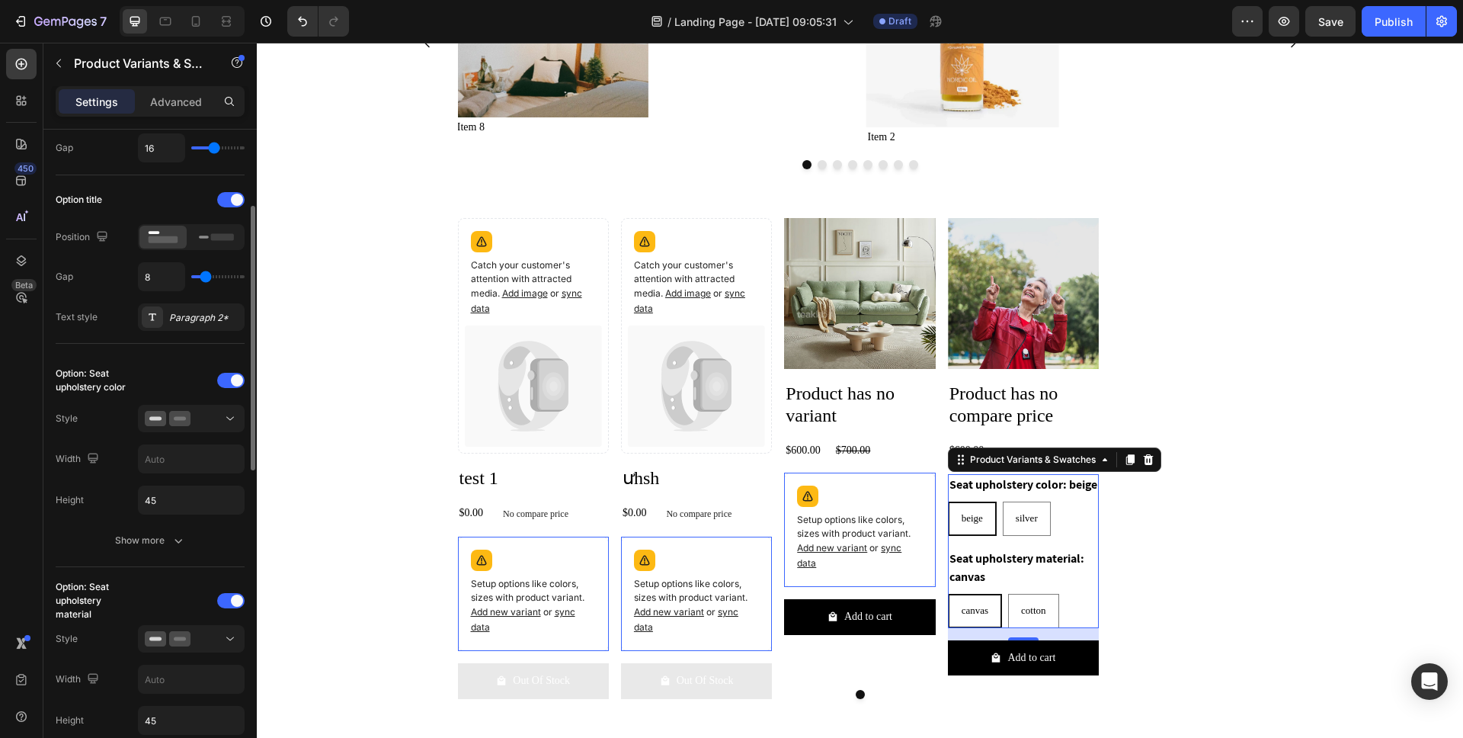
scroll to position [192, 0]
click at [173, 313] on div "Paragraph 2*" at bounding box center [205, 316] width 72 height 14
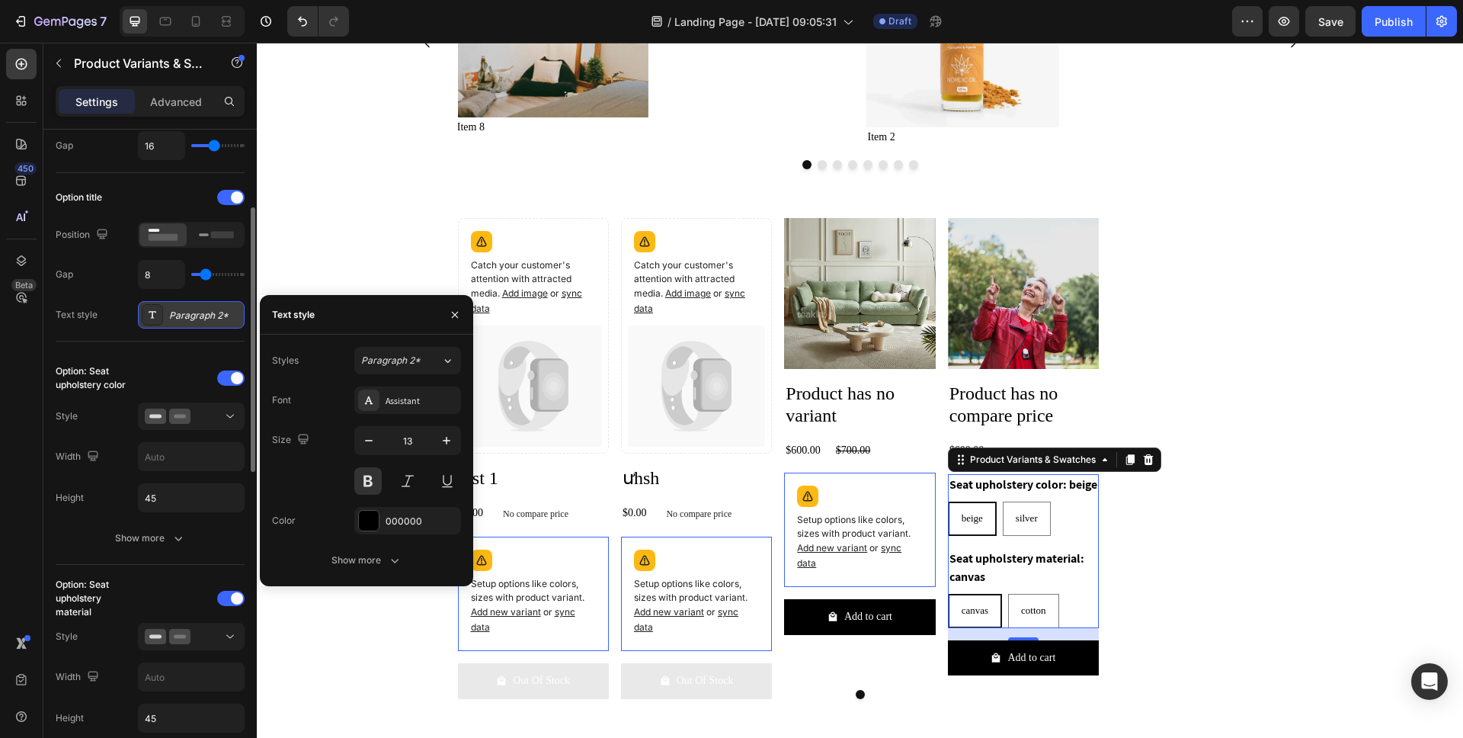
click at [180, 316] on div "Paragraph 2*" at bounding box center [205, 316] width 72 height 14
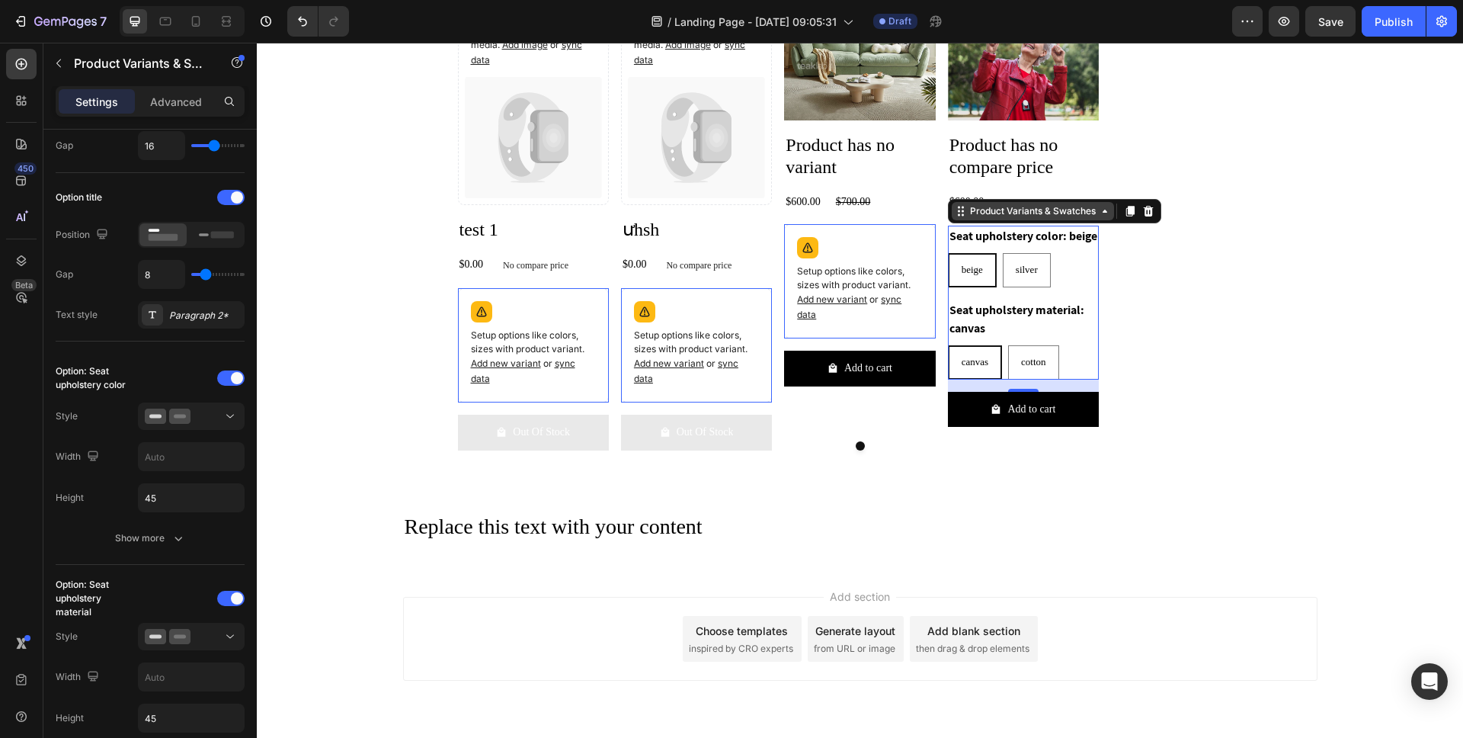
scroll to position [1992, 0]
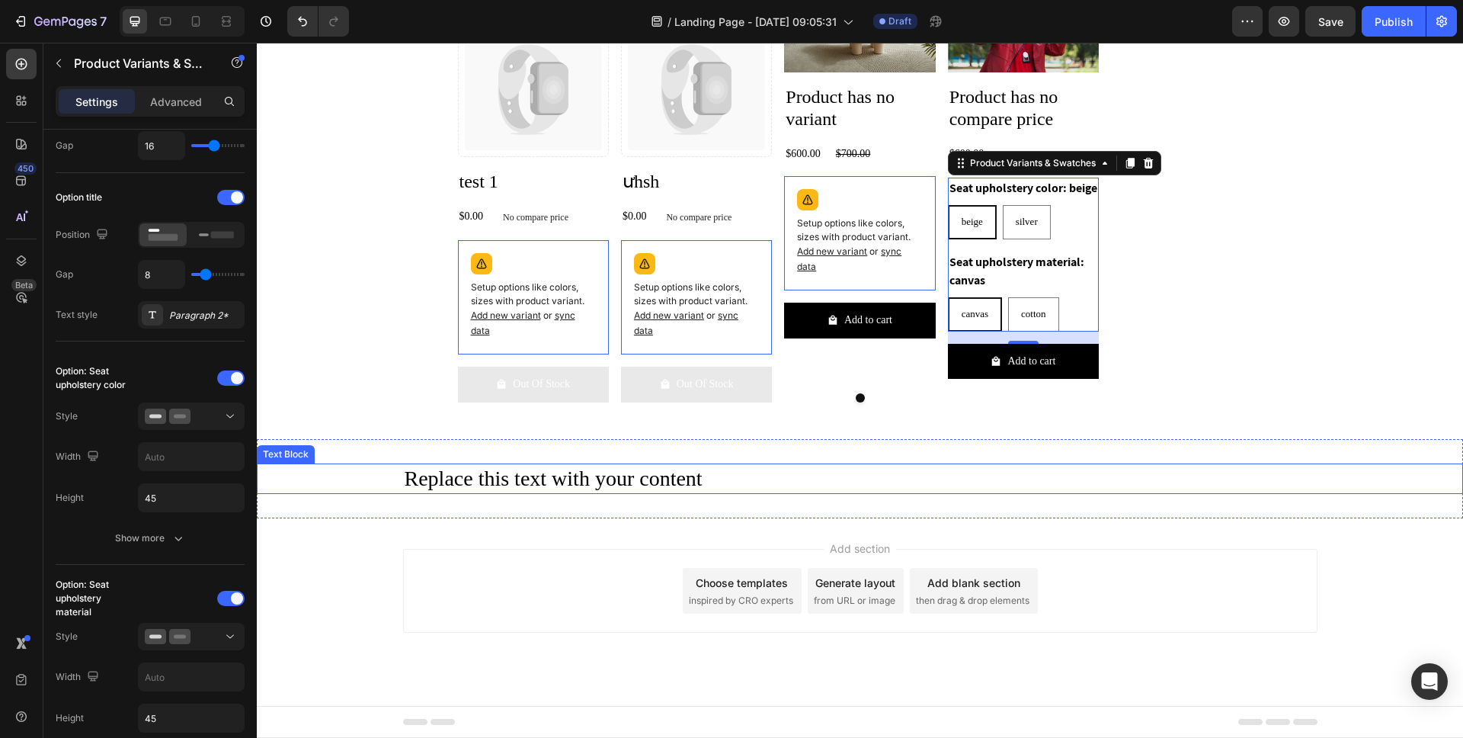
click at [682, 480] on div "Replace this text with your content" at bounding box center [860, 478] width 914 height 30
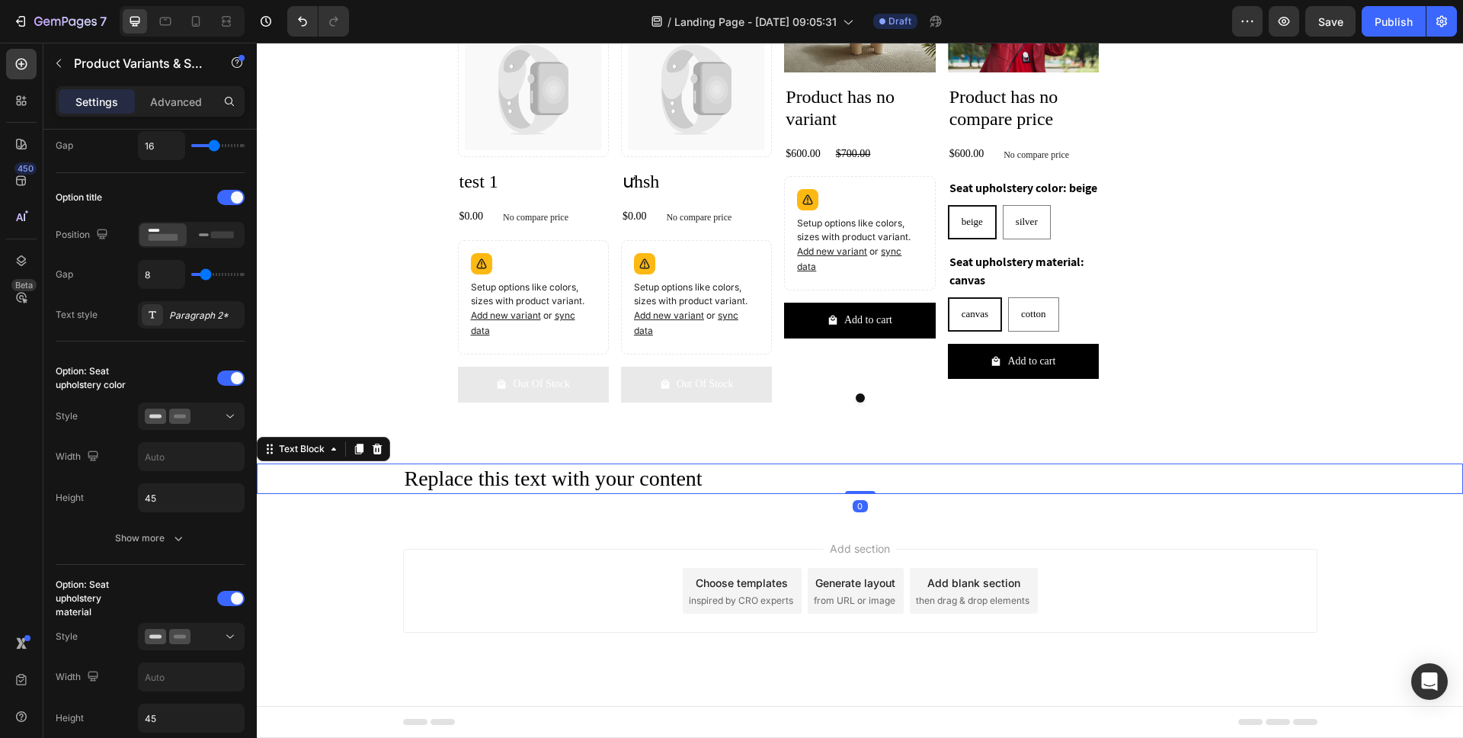
scroll to position [0, 0]
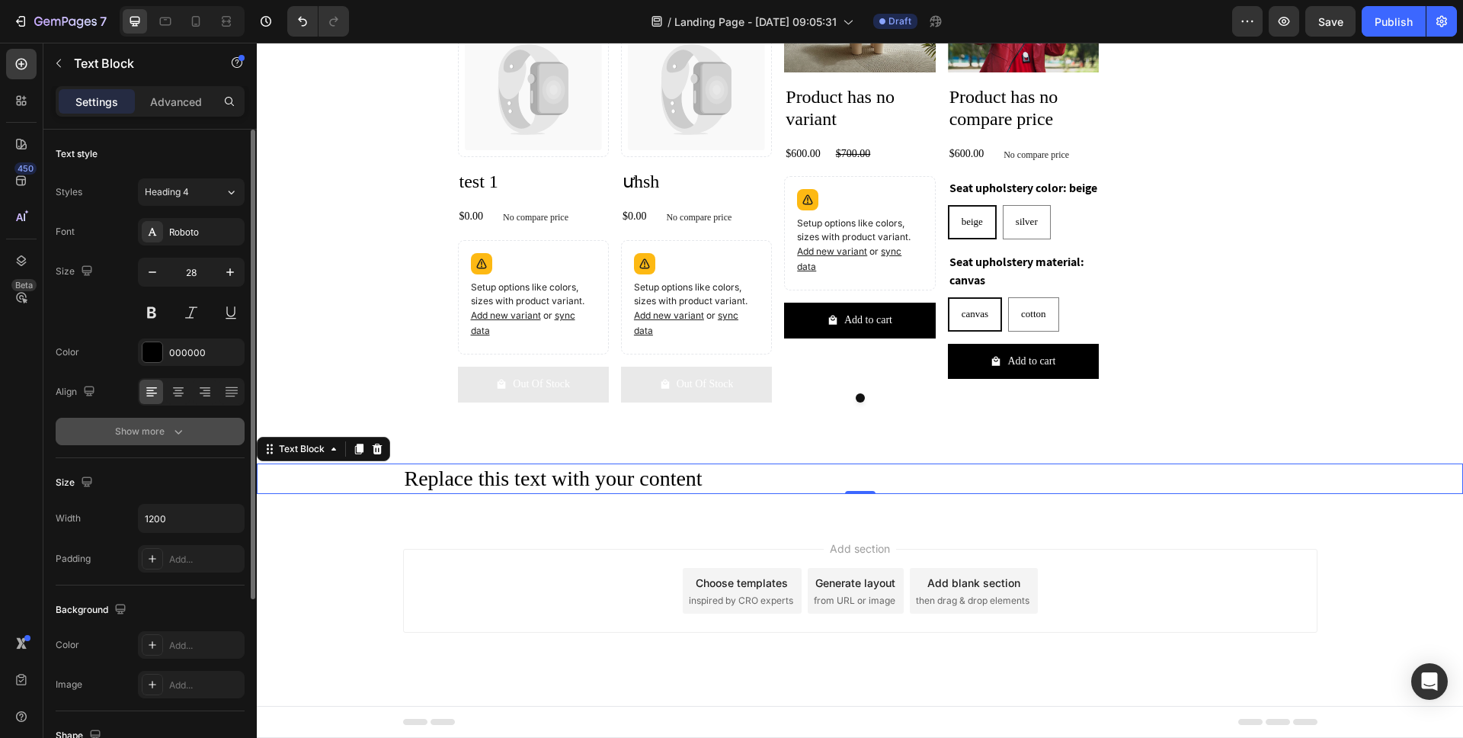
click at [134, 434] on div "Show more" at bounding box center [150, 431] width 71 height 15
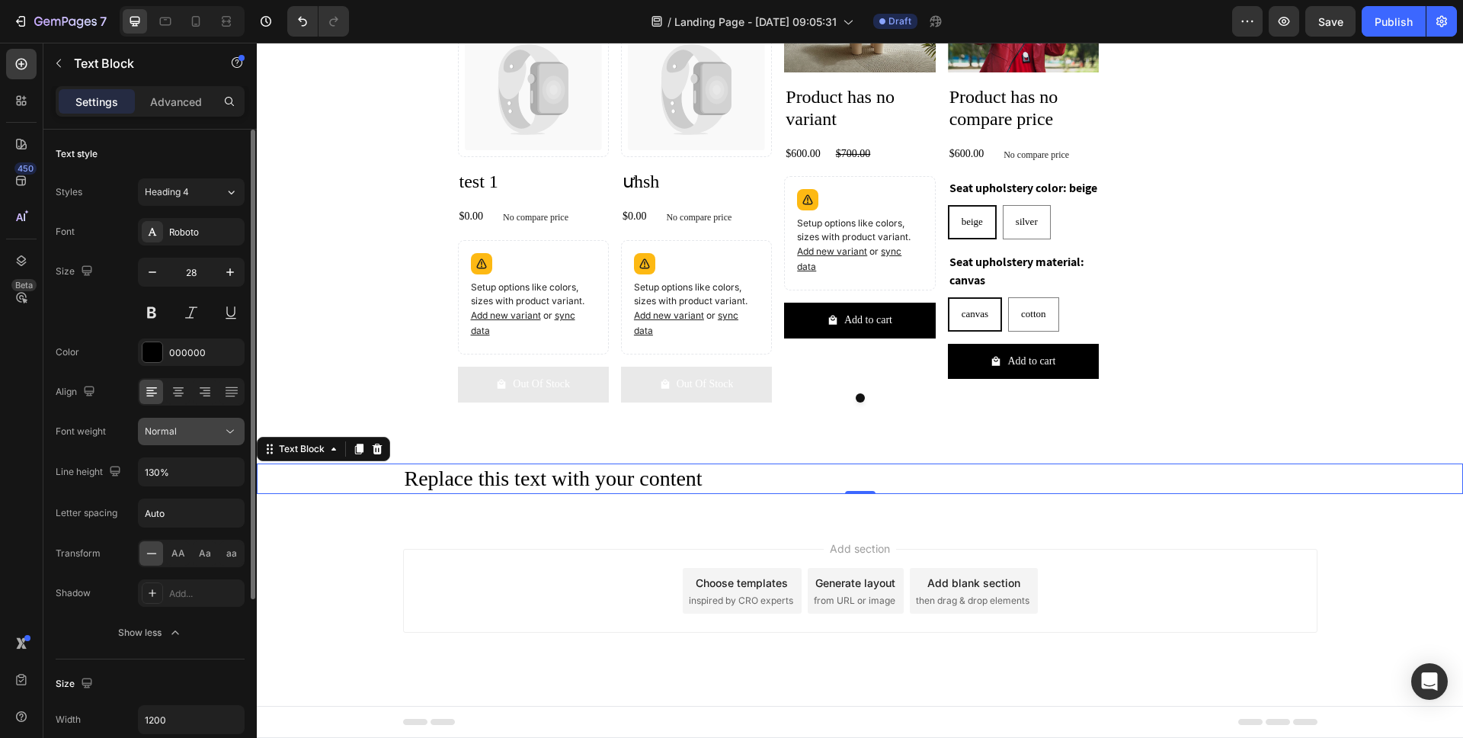
click at [200, 437] on div "Normal" at bounding box center [184, 431] width 78 height 14
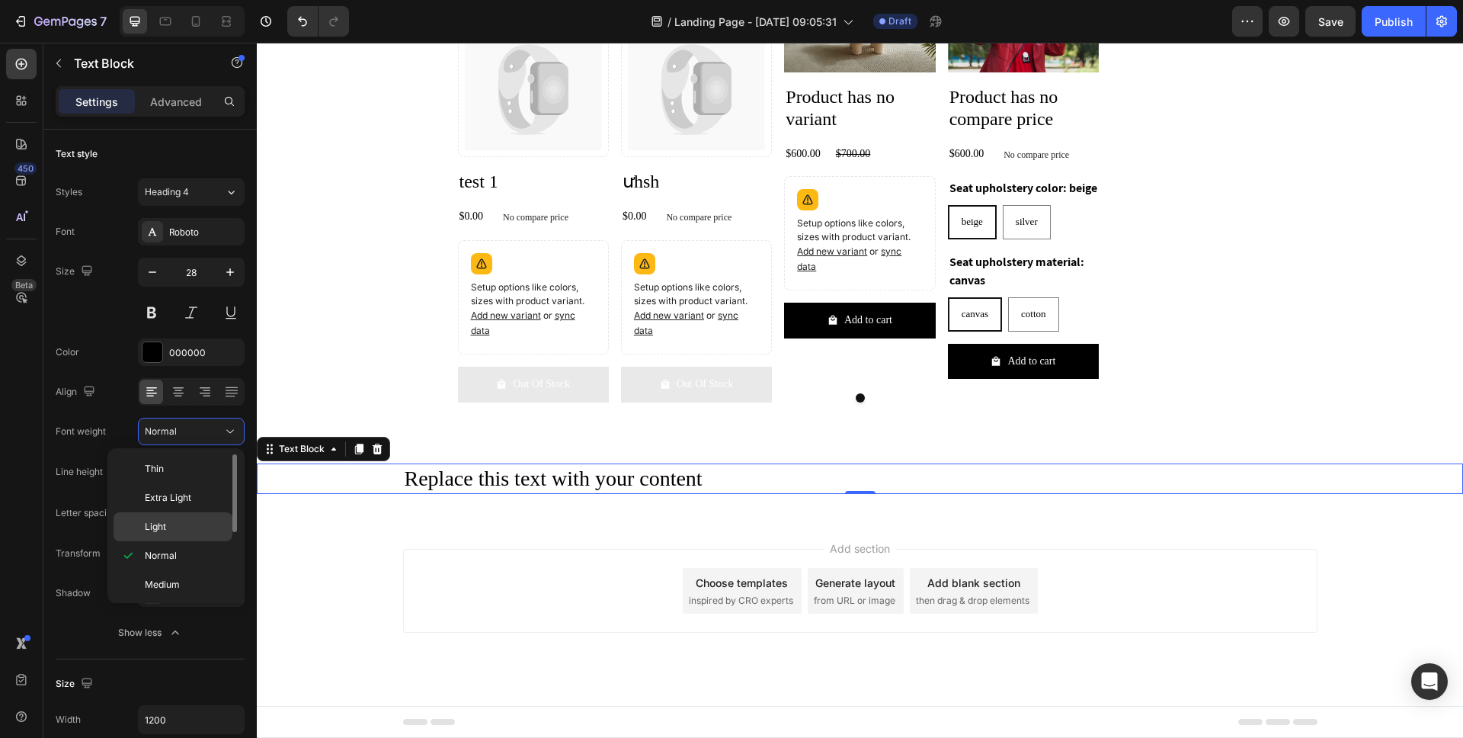
click at [181, 525] on p "Light" at bounding box center [185, 527] width 81 height 14
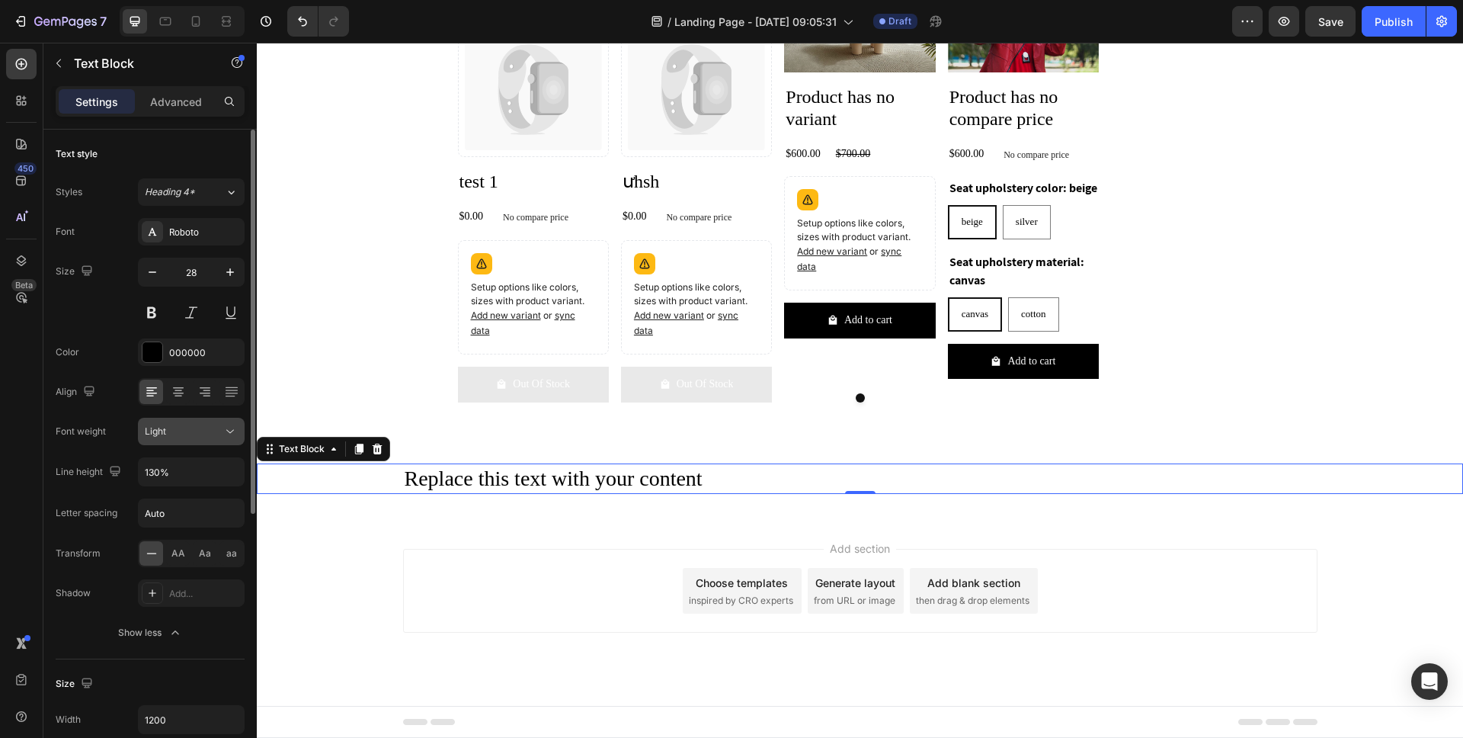
click at [199, 437] on div "Light" at bounding box center [184, 431] width 78 height 14
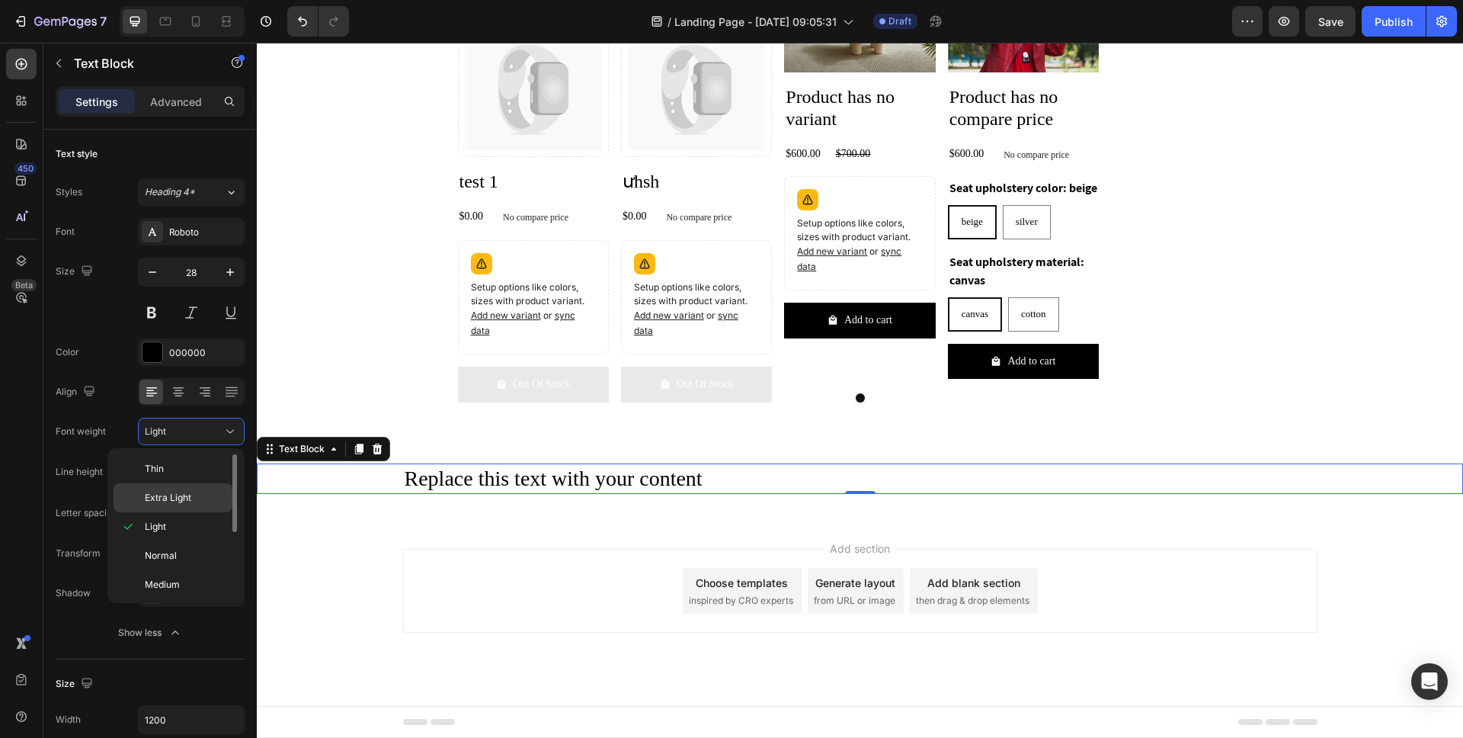
click at [187, 498] on span "Extra Light" at bounding box center [168, 498] width 46 height 14
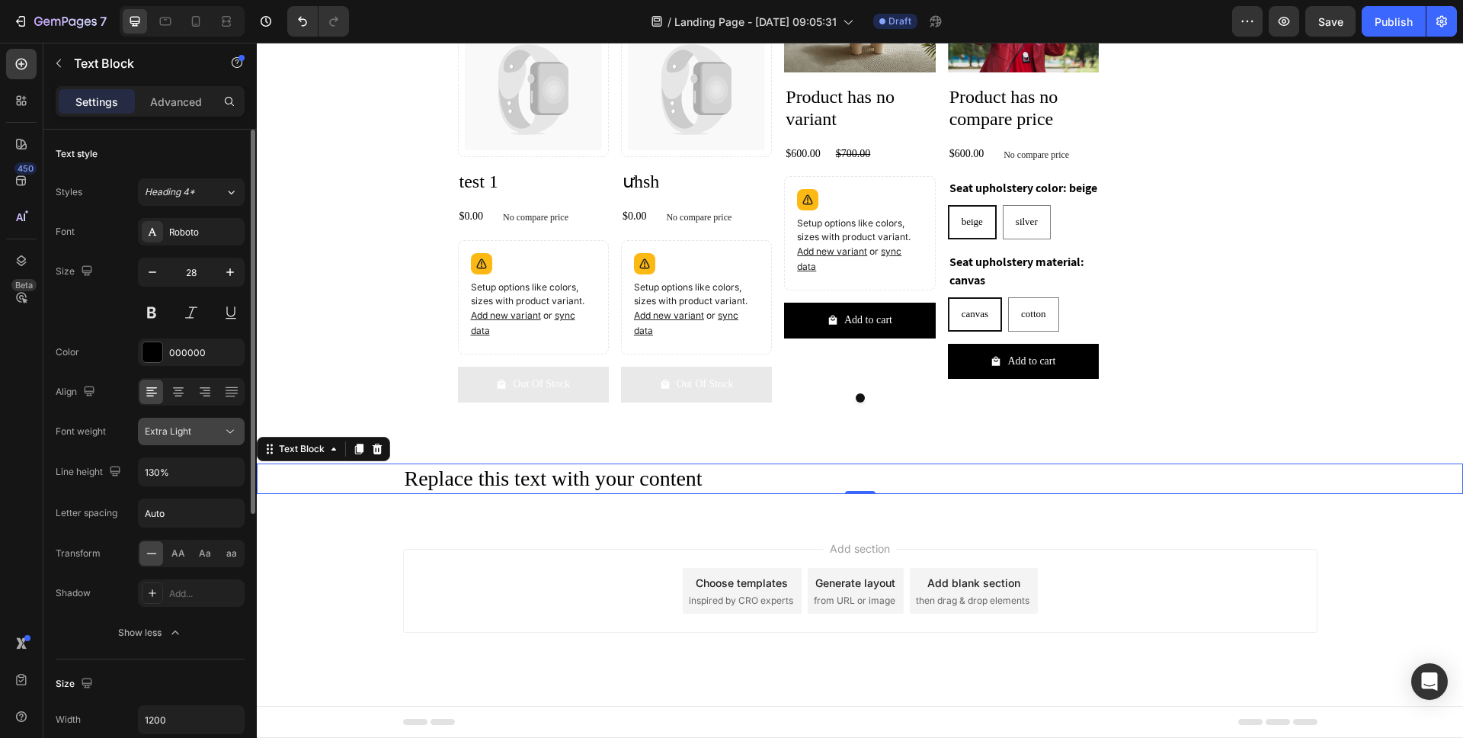
click at [198, 434] on div "Extra Light" at bounding box center [184, 431] width 78 height 14
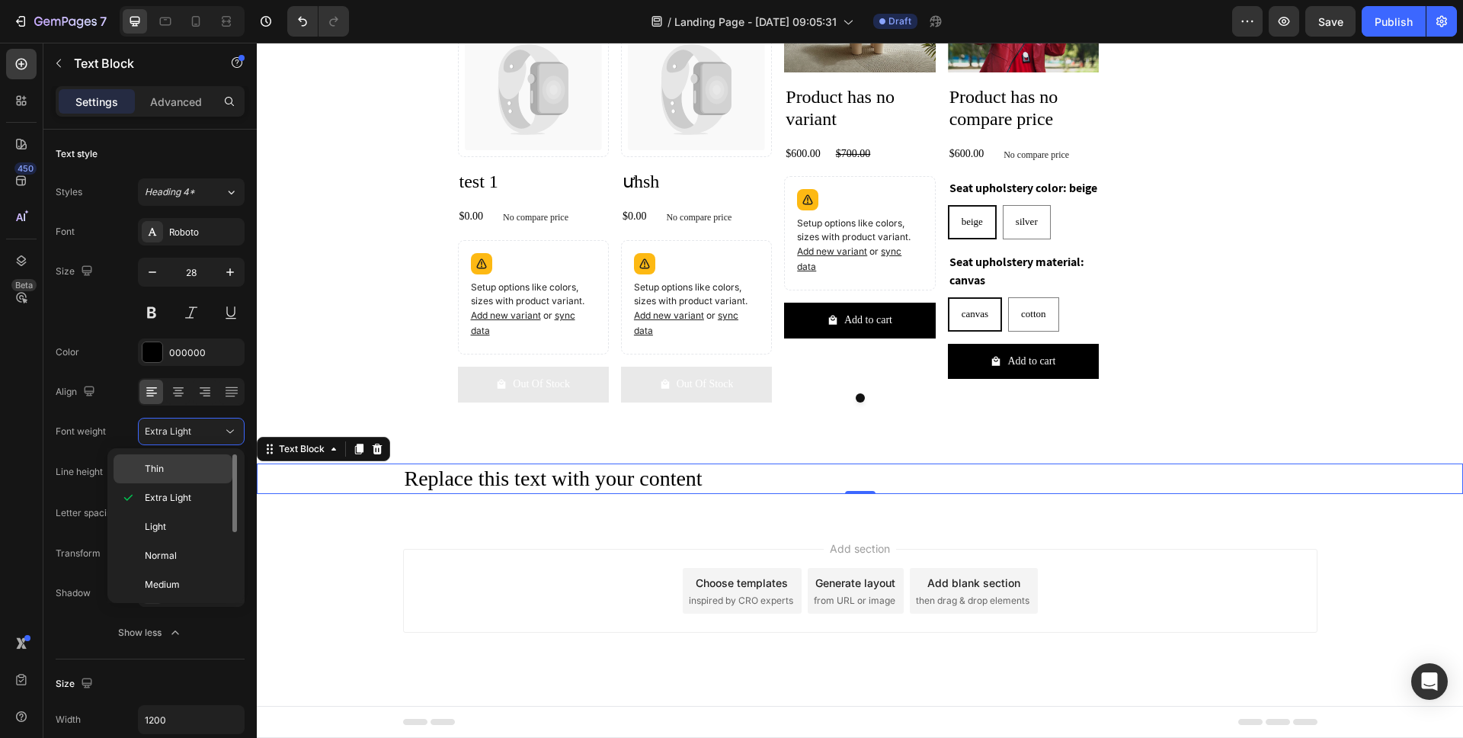
click at [187, 475] on p "Thin" at bounding box center [185, 469] width 81 height 14
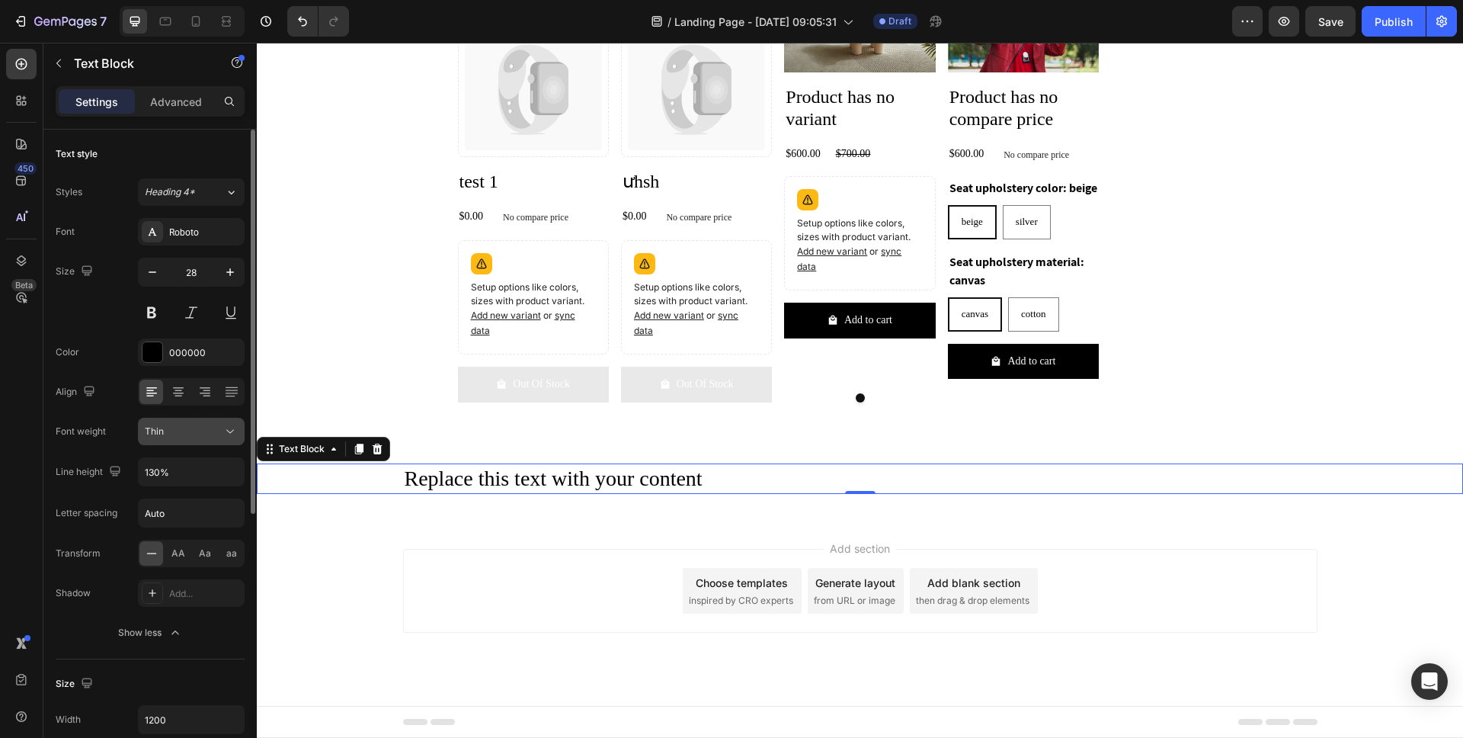
click at [210, 434] on div "Thin" at bounding box center [184, 431] width 78 height 14
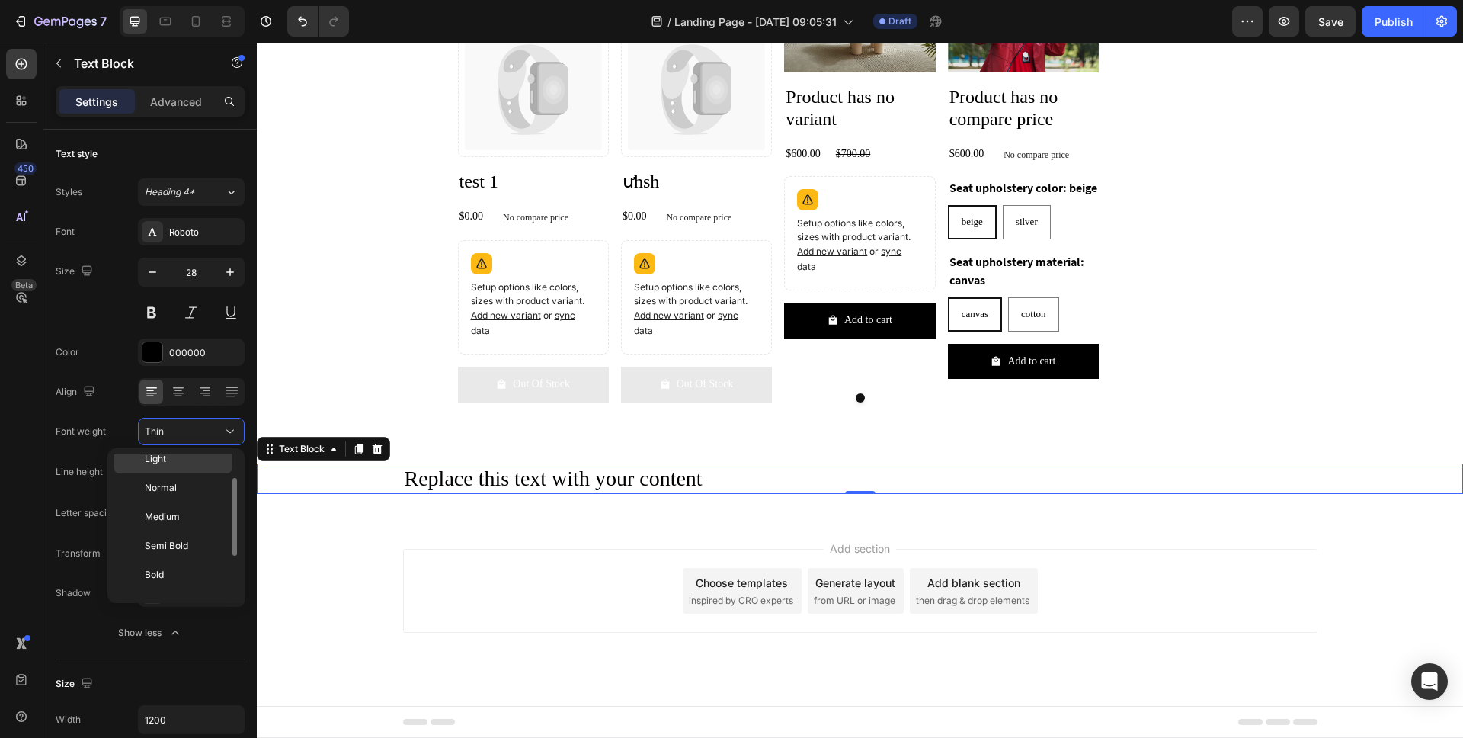
scroll to position [70, 0]
click at [184, 486] on p "Normal" at bounding box center [185, 486] width 81 height 14
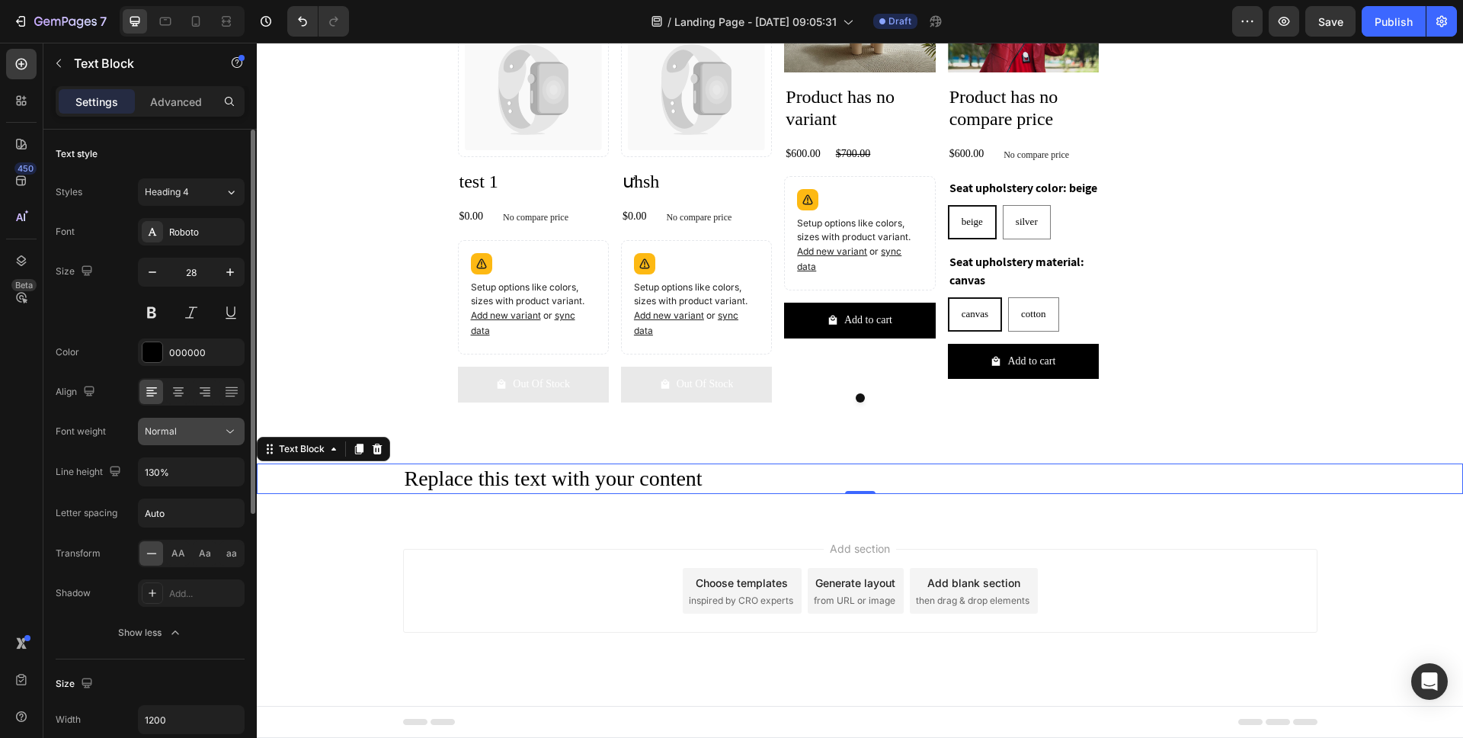
click at [215, 427] on div "Normal" at bounding box center [184, 431] width 78 height 14
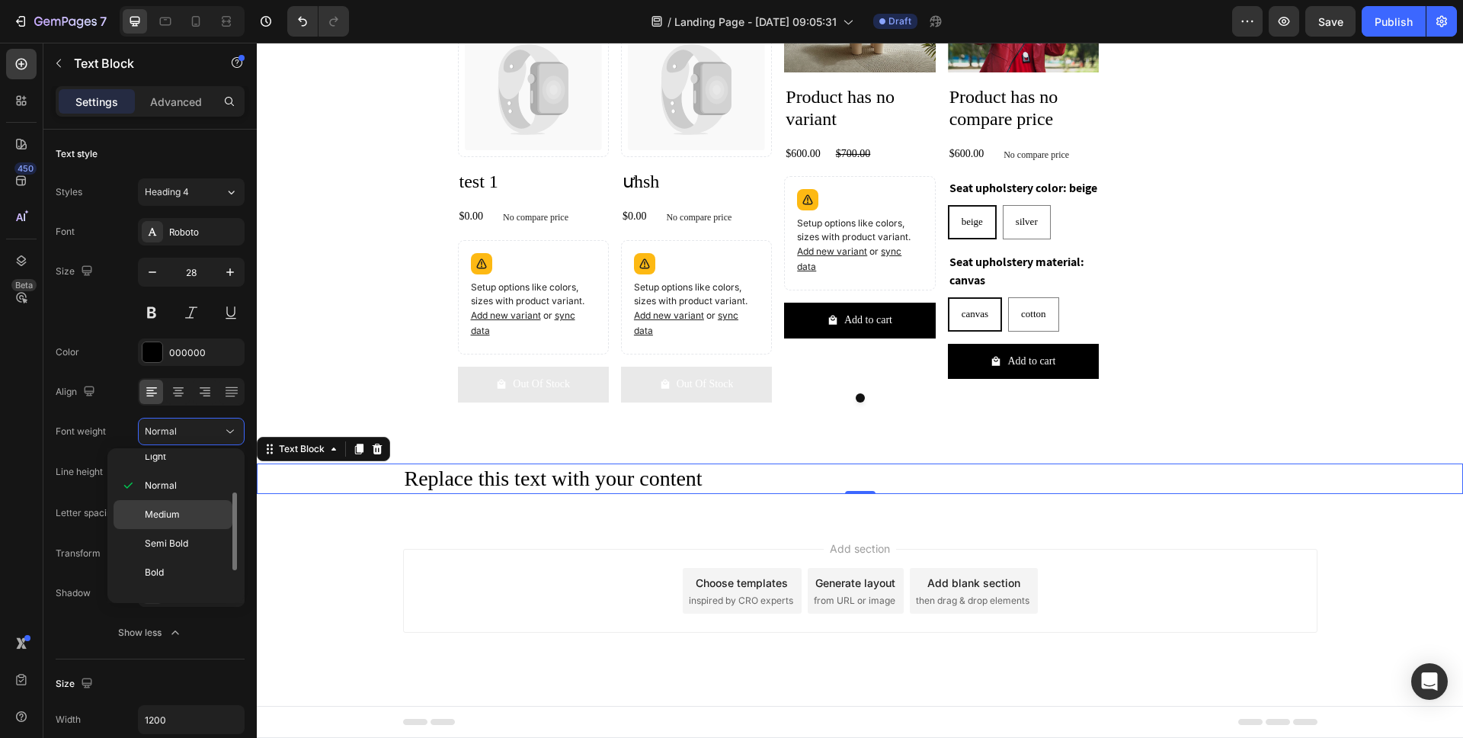
click at [189, 517] on p "Medium" at bounding box center [185, 515] width 81 height 14
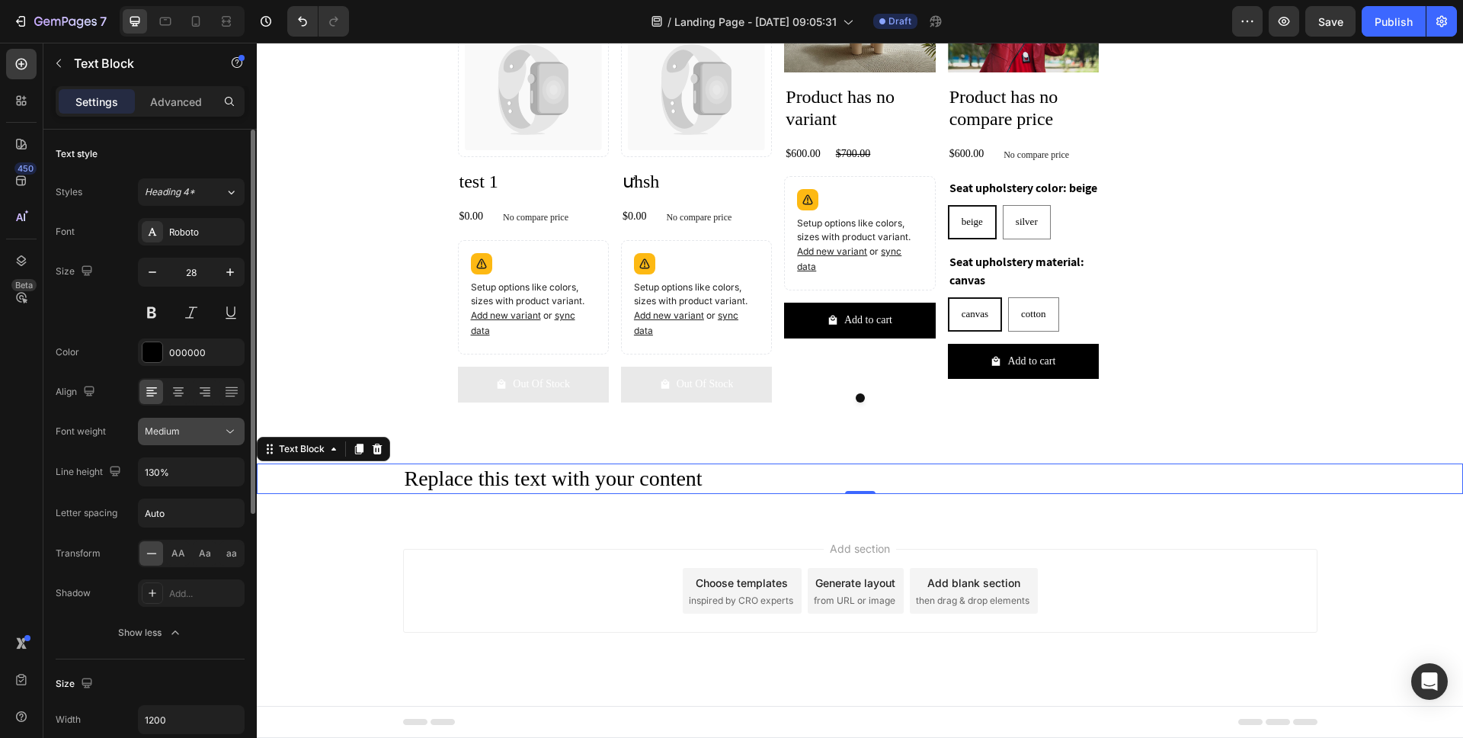
click at [221, 434] on div "Medium" at bounding box center [184, 431] width 78 height 14
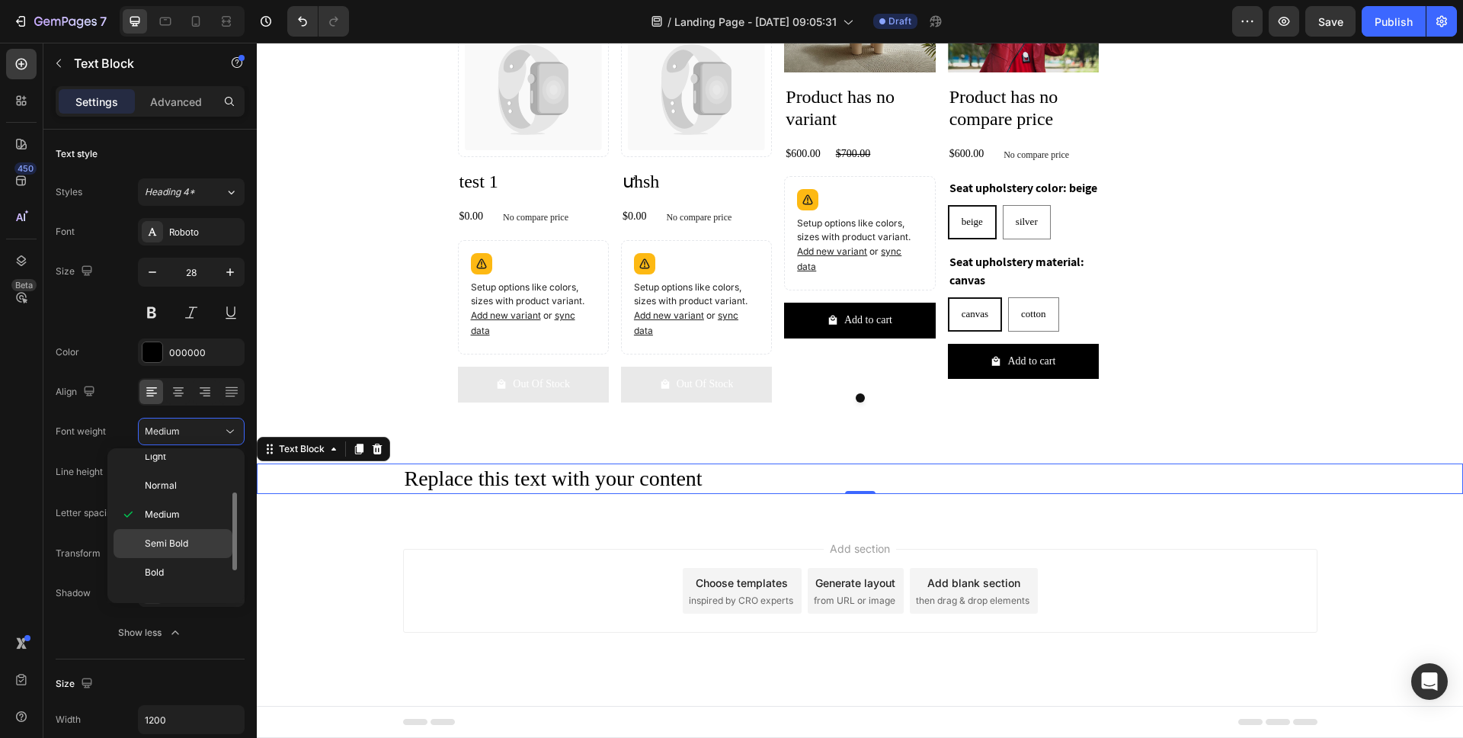
click at [194, 544] on p "Semi Bold" at bounding box center [185, 543] width 81 height 14
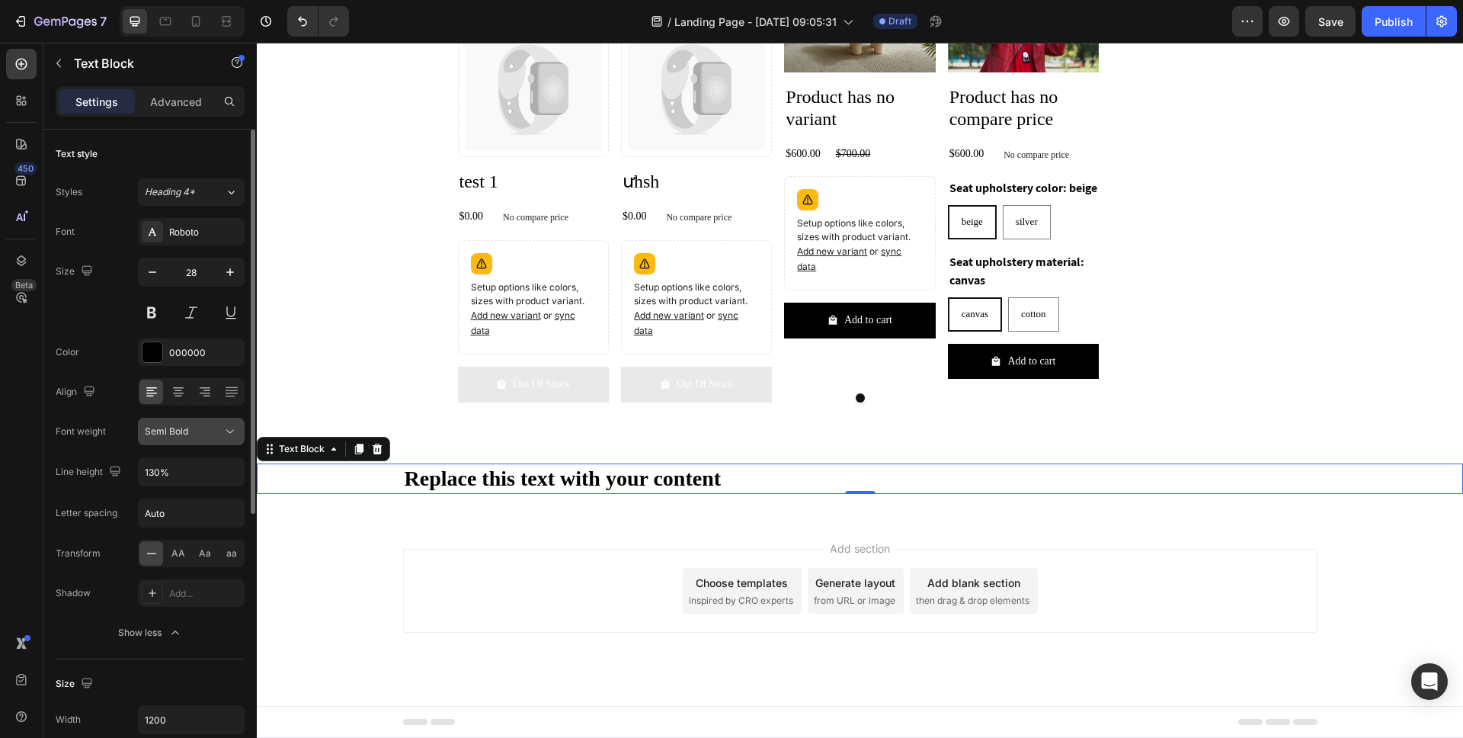
click at [217, 434] on div "Semi Bold" at bounding box center [184, 431] width 78 height 14
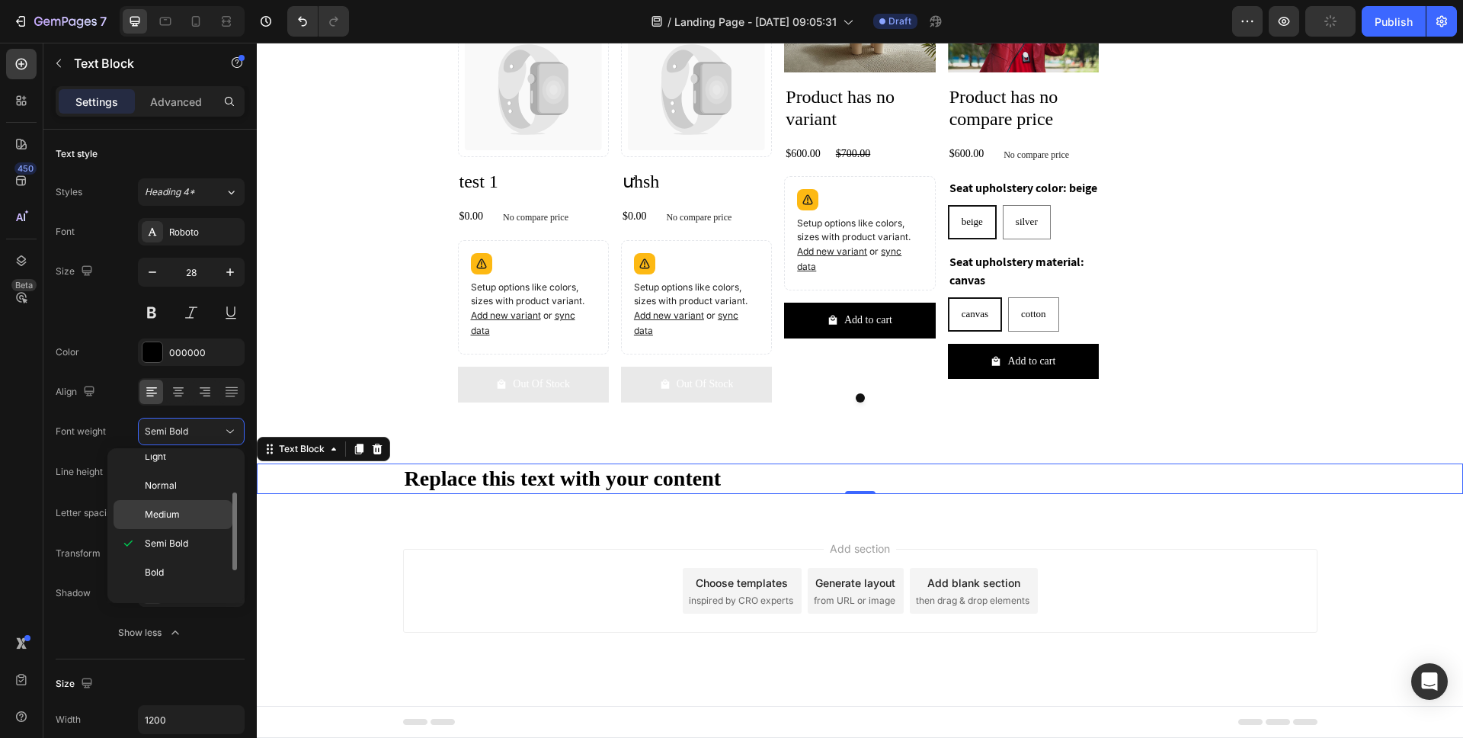
click at [187, 517] on p "Medium" at bounding box center [185, 515] width 81 height 14
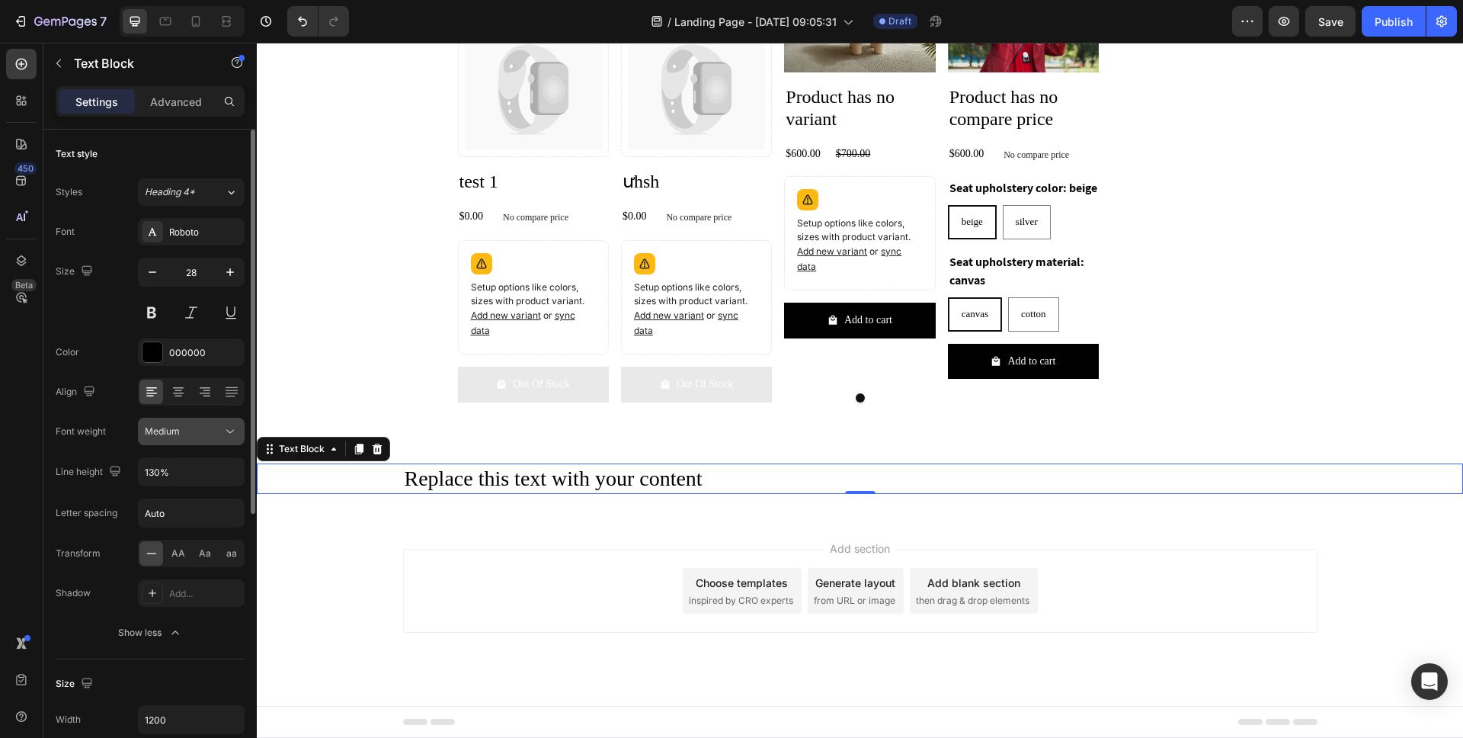
click at [212, 436] on div "Medium" at bounding box center [184, 431] width 78 height 14
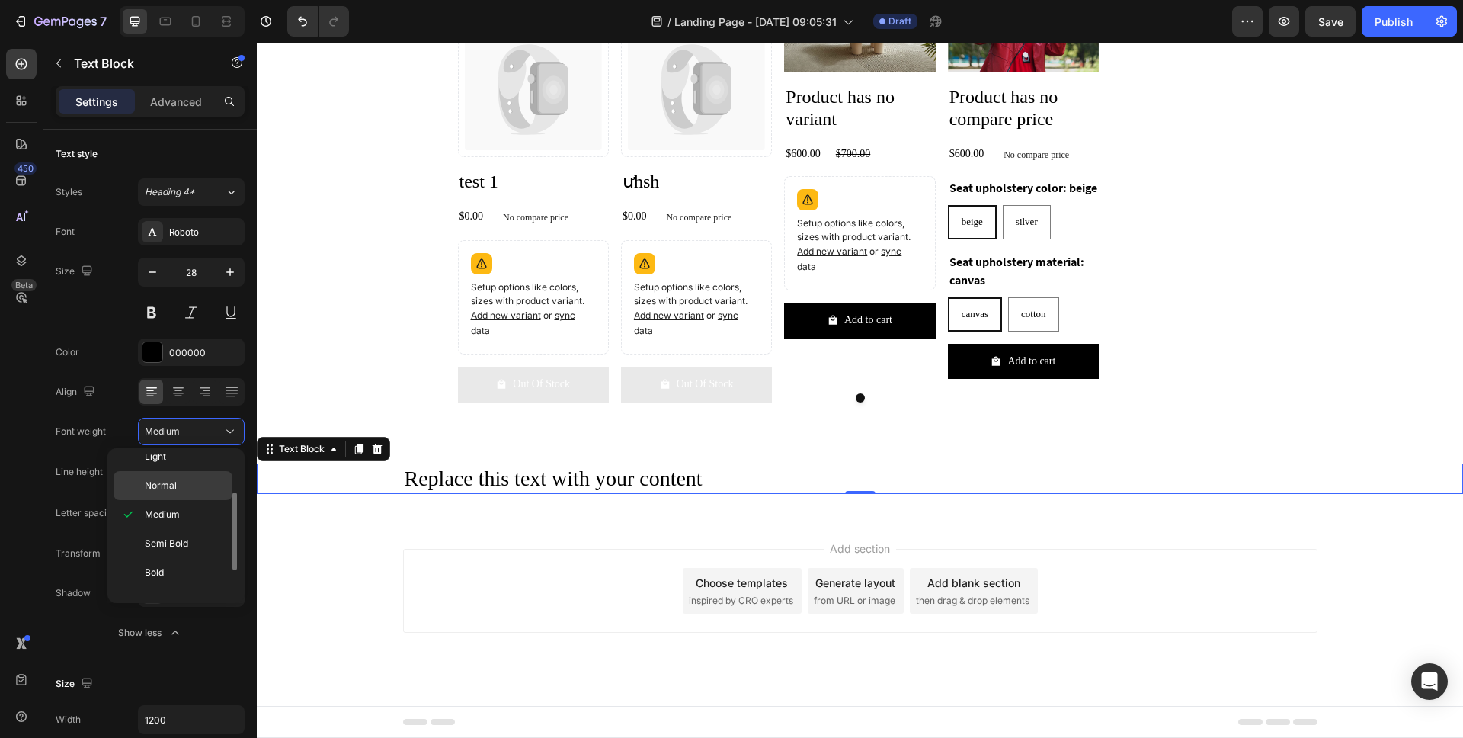
click at [189, 483] on p "Normal" at bounding box center [185, 486] width 81 height 14
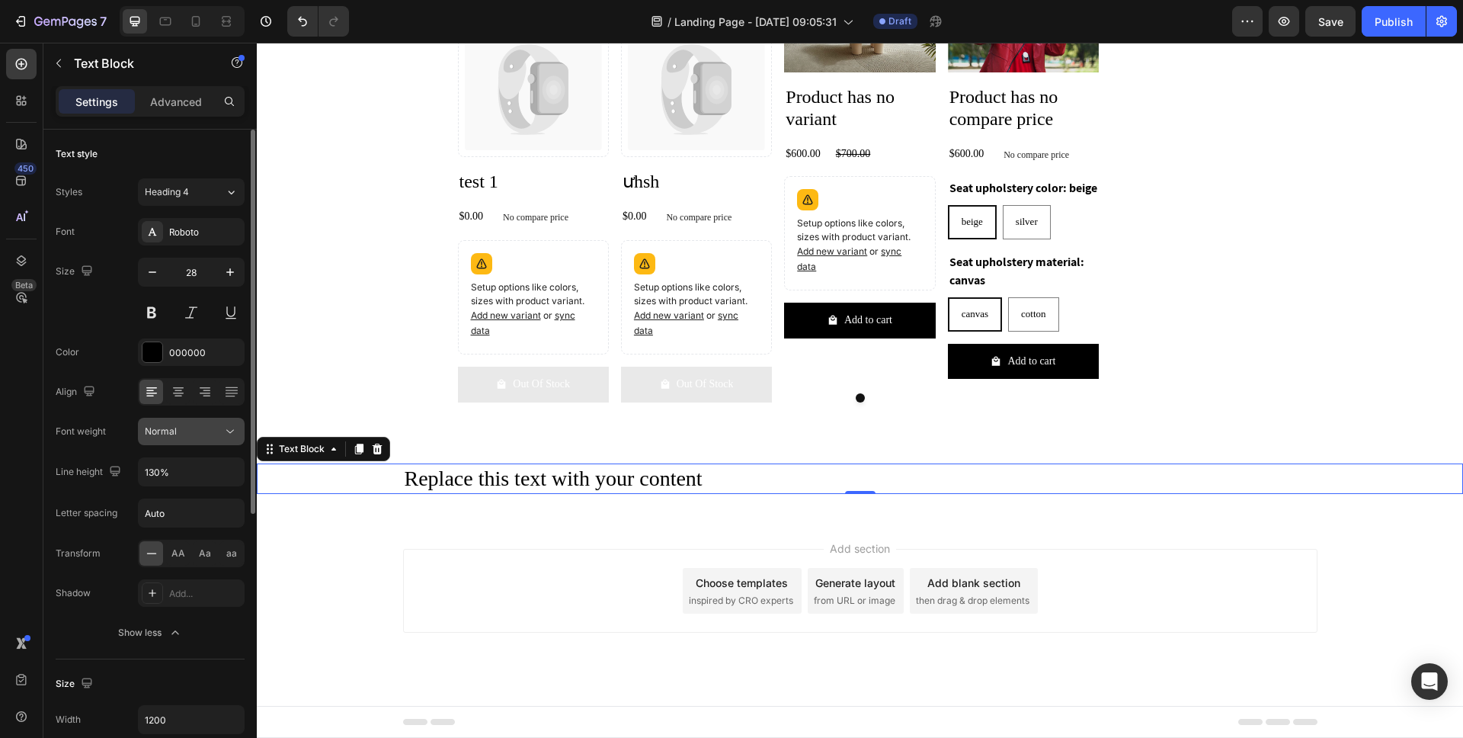
click at [197, 431] on div "Normal" at bounding box center [184, 431] width 78 height 14
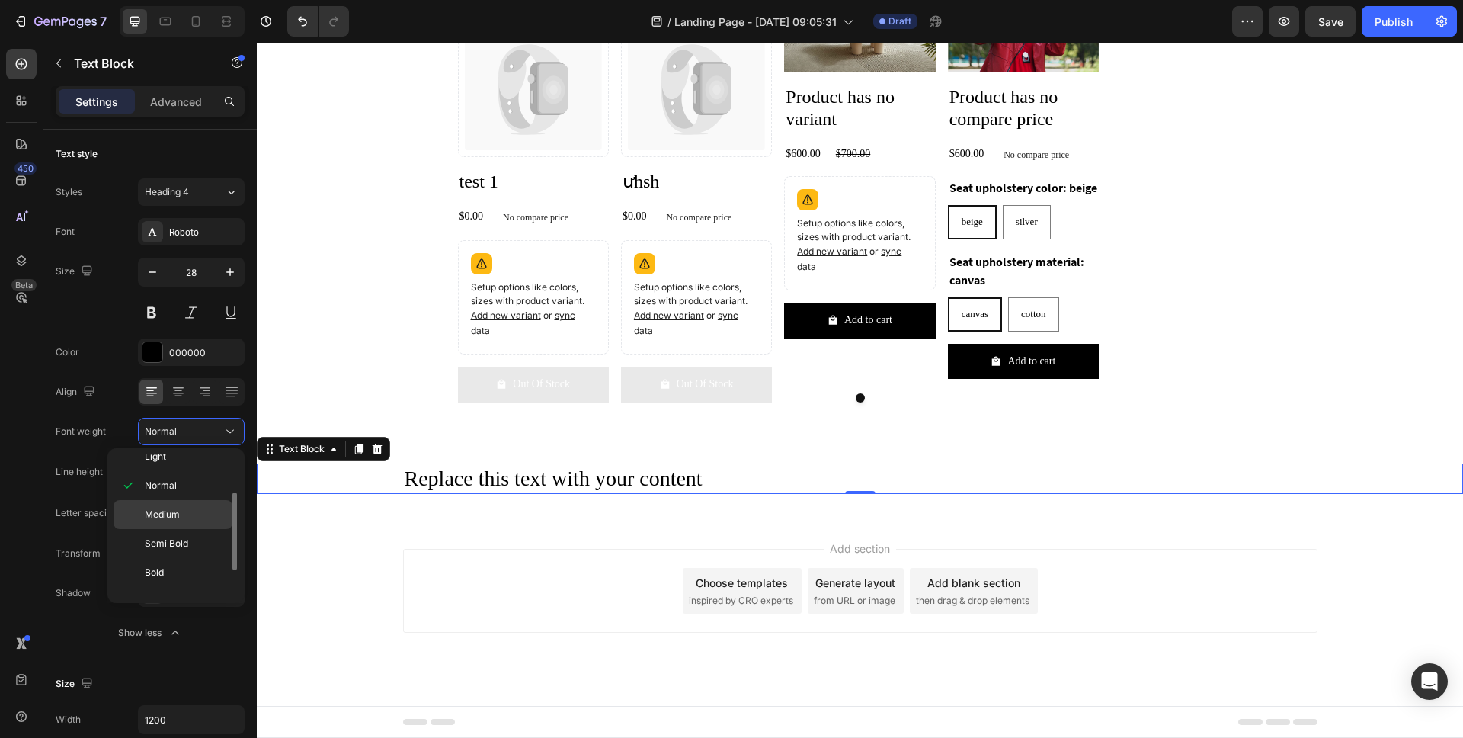
scroll to position [118, 0]
click at [186, 539] on div "Bold" at bounding box center [173, 553] width 119 height 29
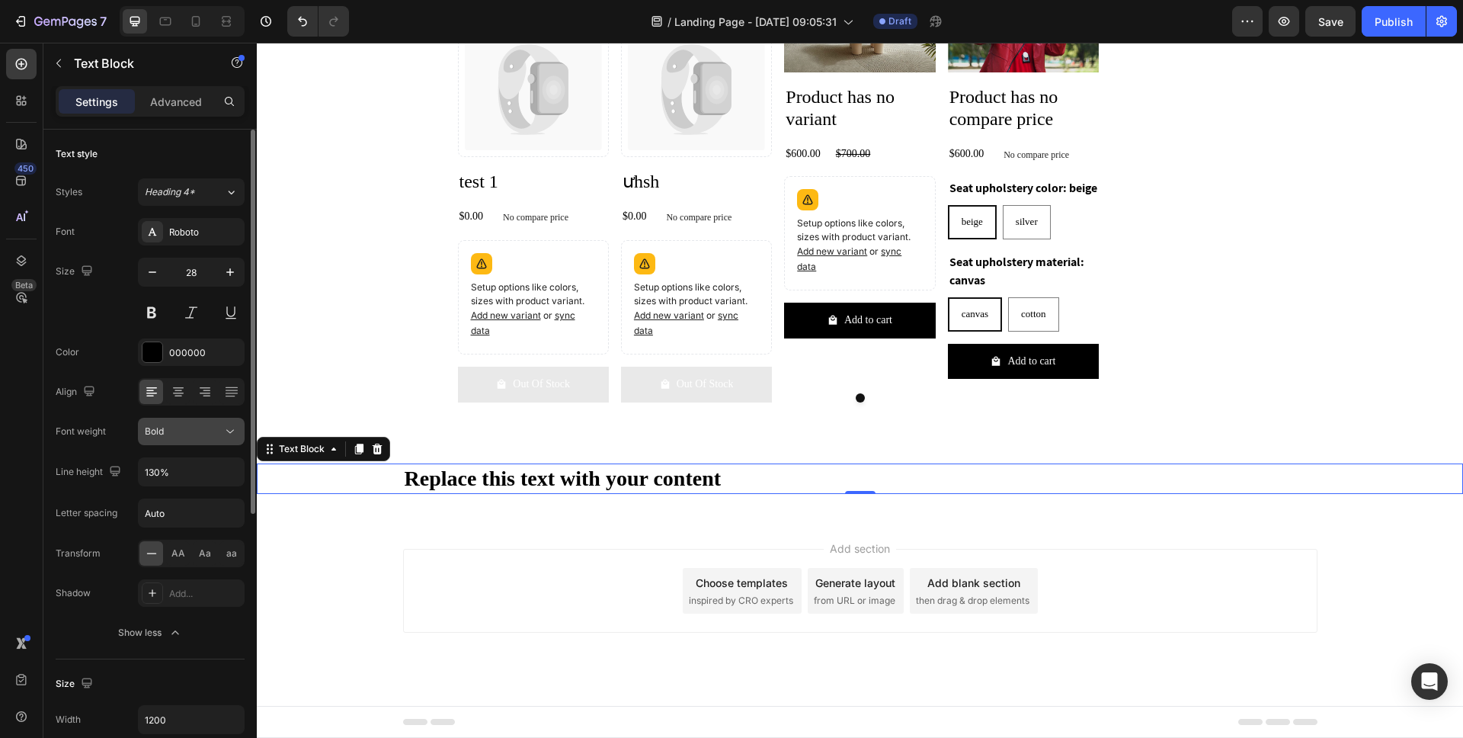
click at [209, 437] on div "Bold" at bounding box center [184, 431] width 78 height 14
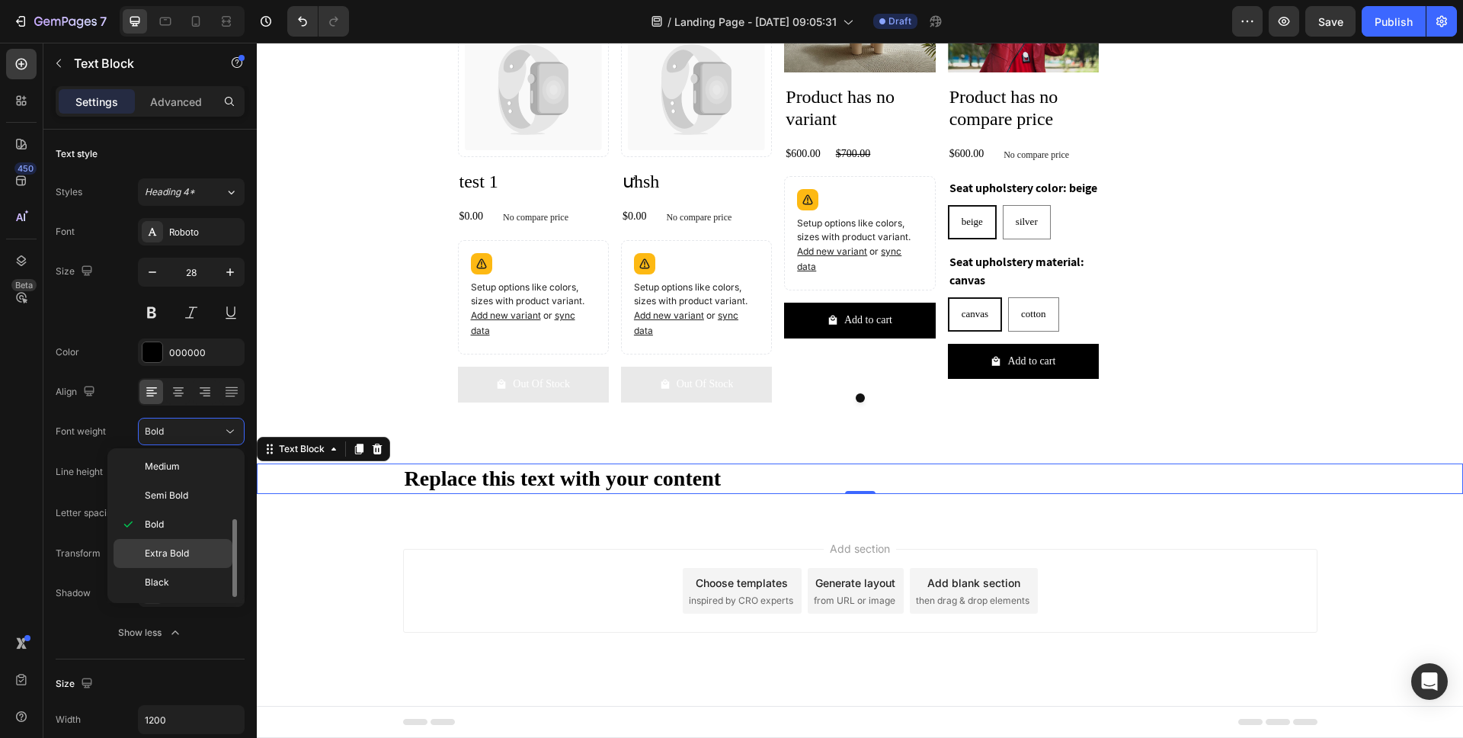
click at [176, 556] on span "Extra Bold" at bounding box center [167, 553] width 44 height 14
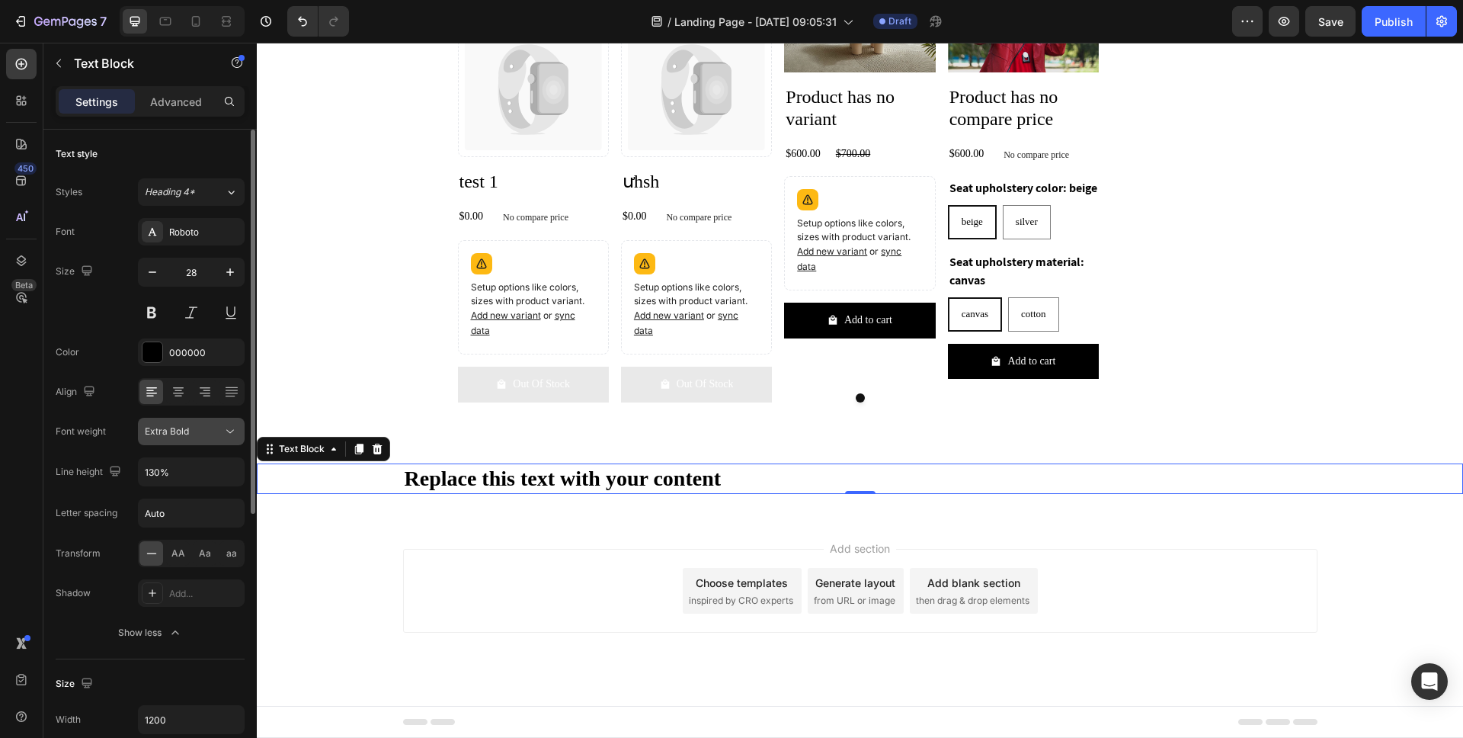
click at [207, 443] on button "Extra Bold" at bounding box center [191, 431] width 107 height 27
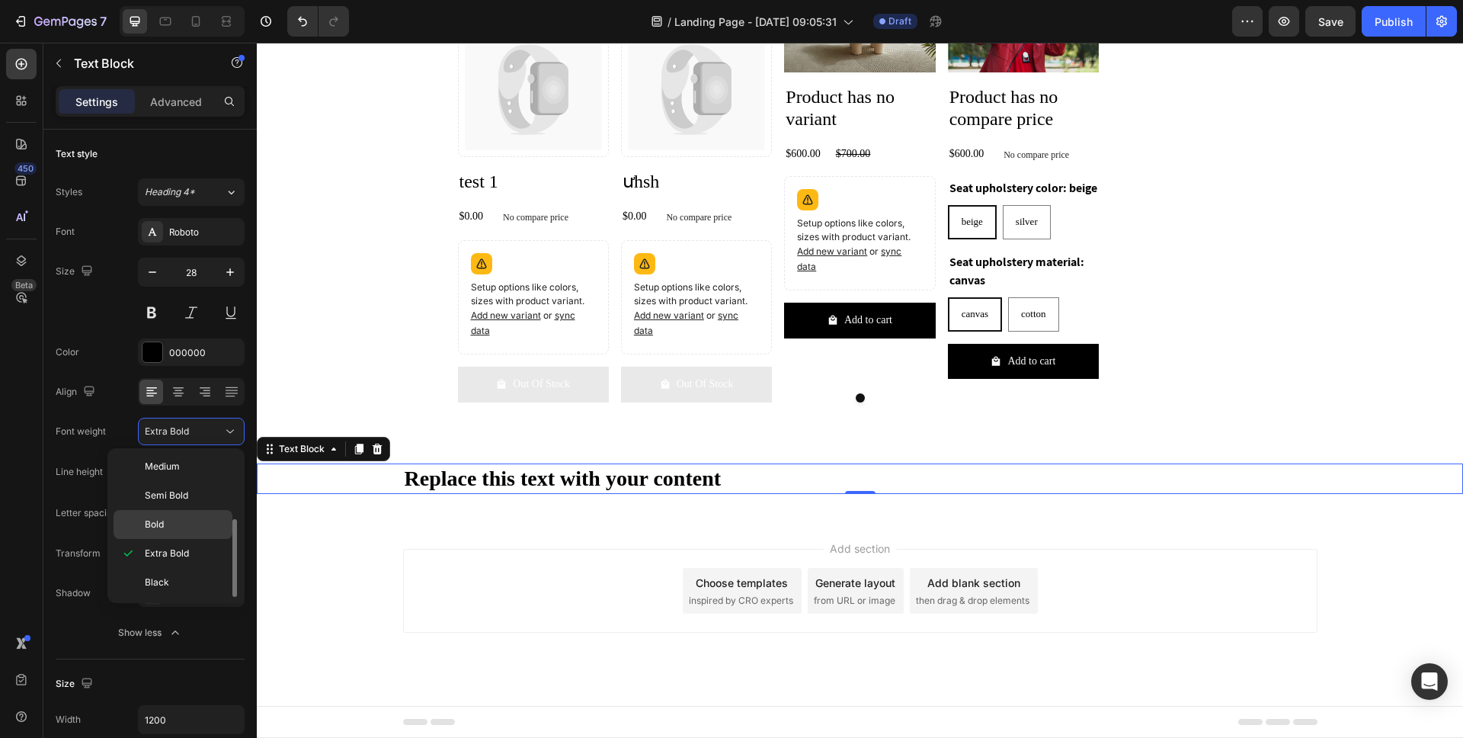
click at [194, 516] on div "Bold" at bounding box center [173, 524] width 119 height 29
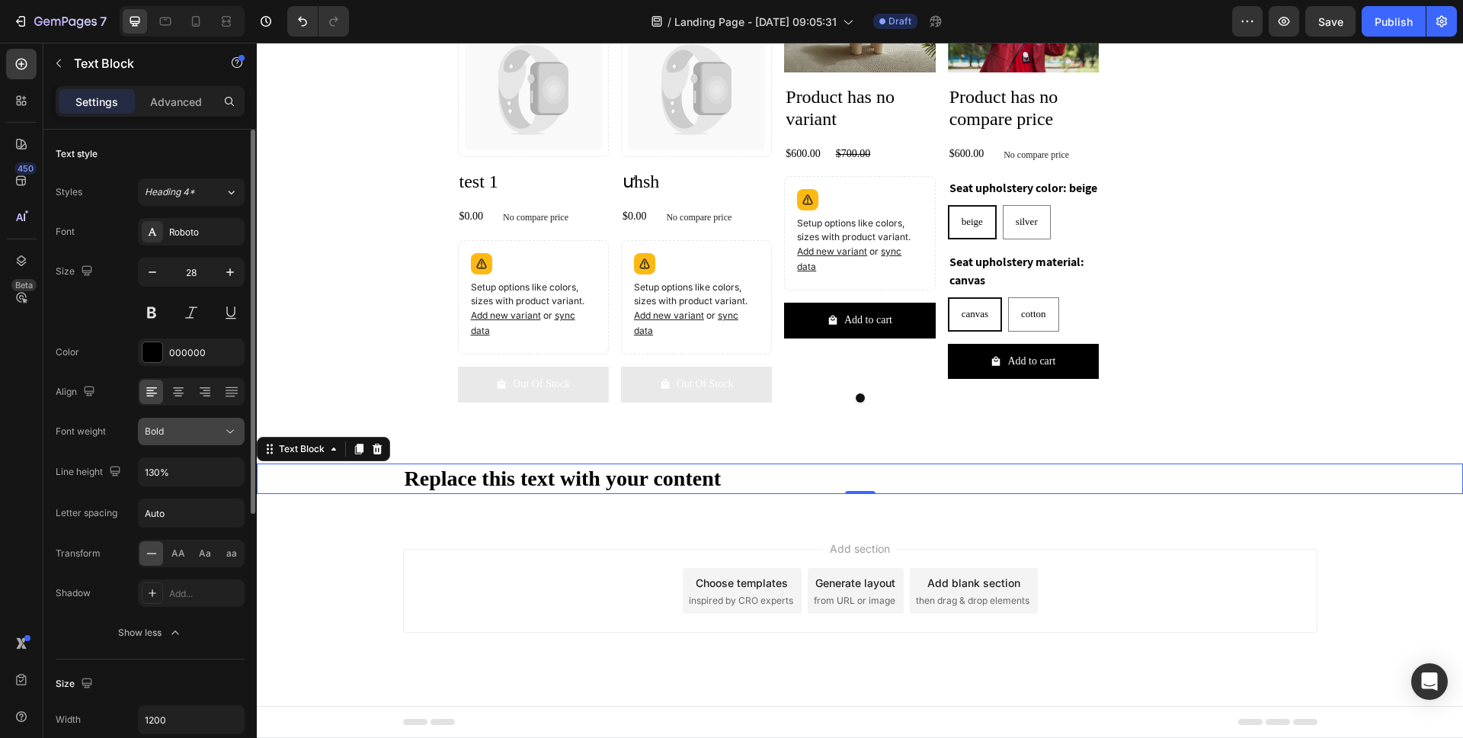
click at [201, 444] on button "Bold" at bounding box center [191, 431] width 107 height 27
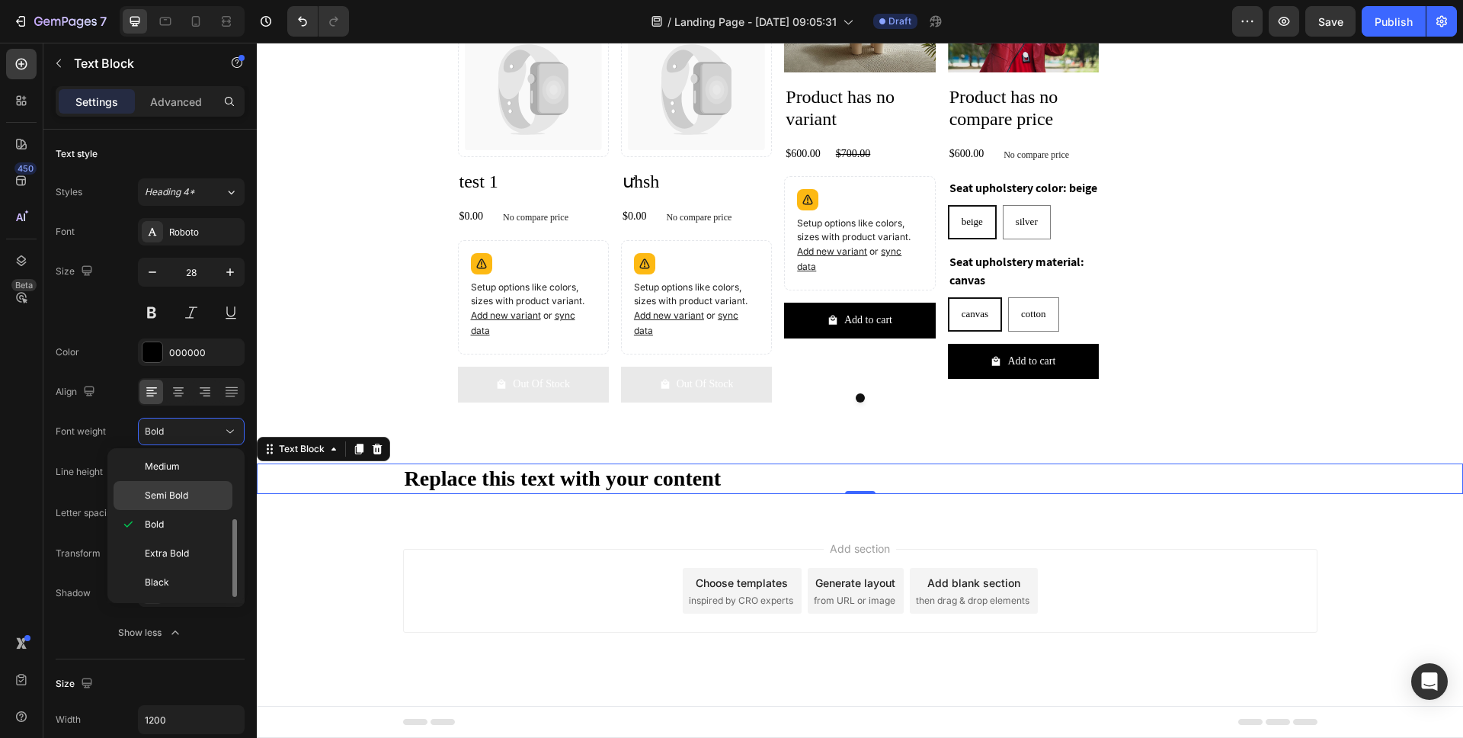
click at [187, 499] on span "Semi Bold" at bounding box center [166, 495] width 43 height 14
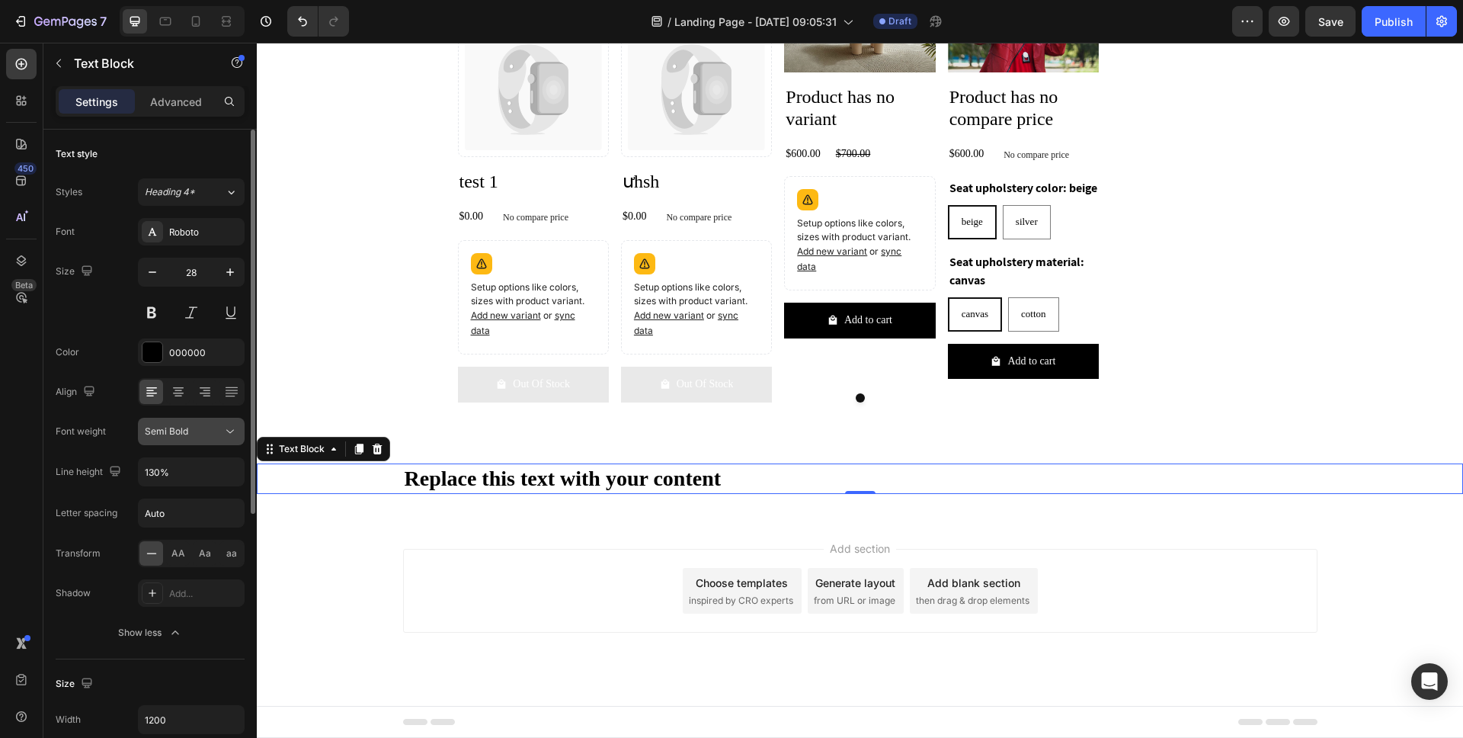
click at [216, 430] on div "Semi Bold" at bounding box center [184, 431] width 78 height 14
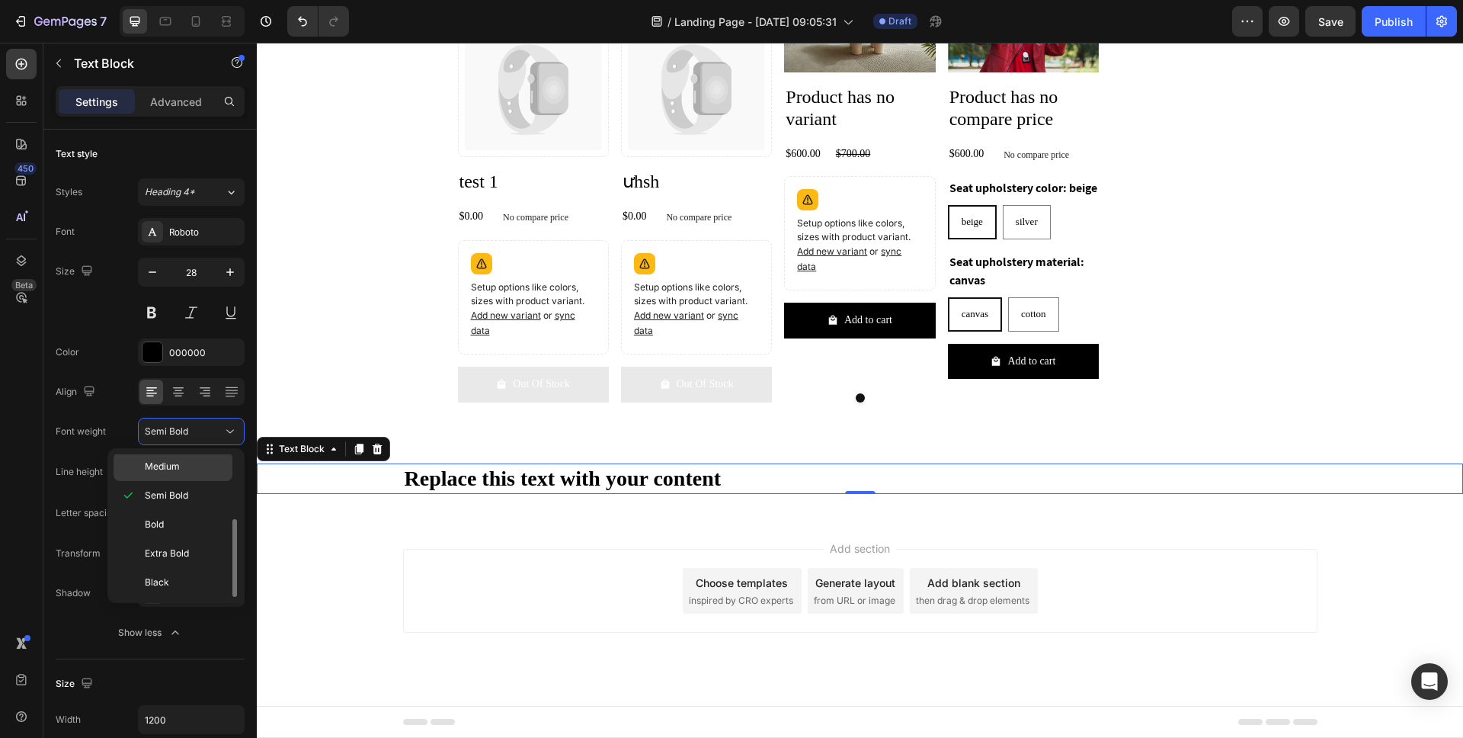
click at [207, 470] on p "Medium" at bounding box center [185, 467] width 81 height 14
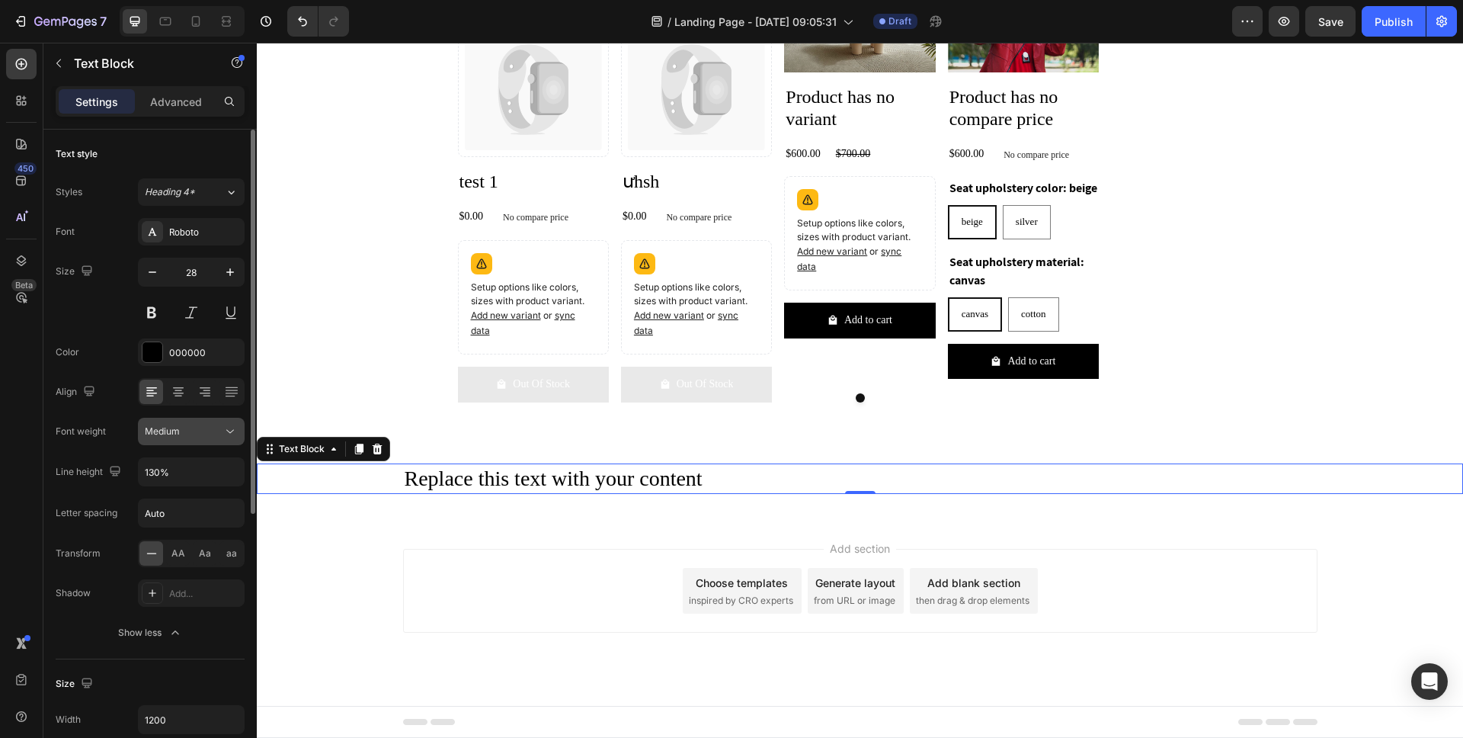
click at [203, 429] on div "Medium" at bounding box center [184, 431] width 78 height 14
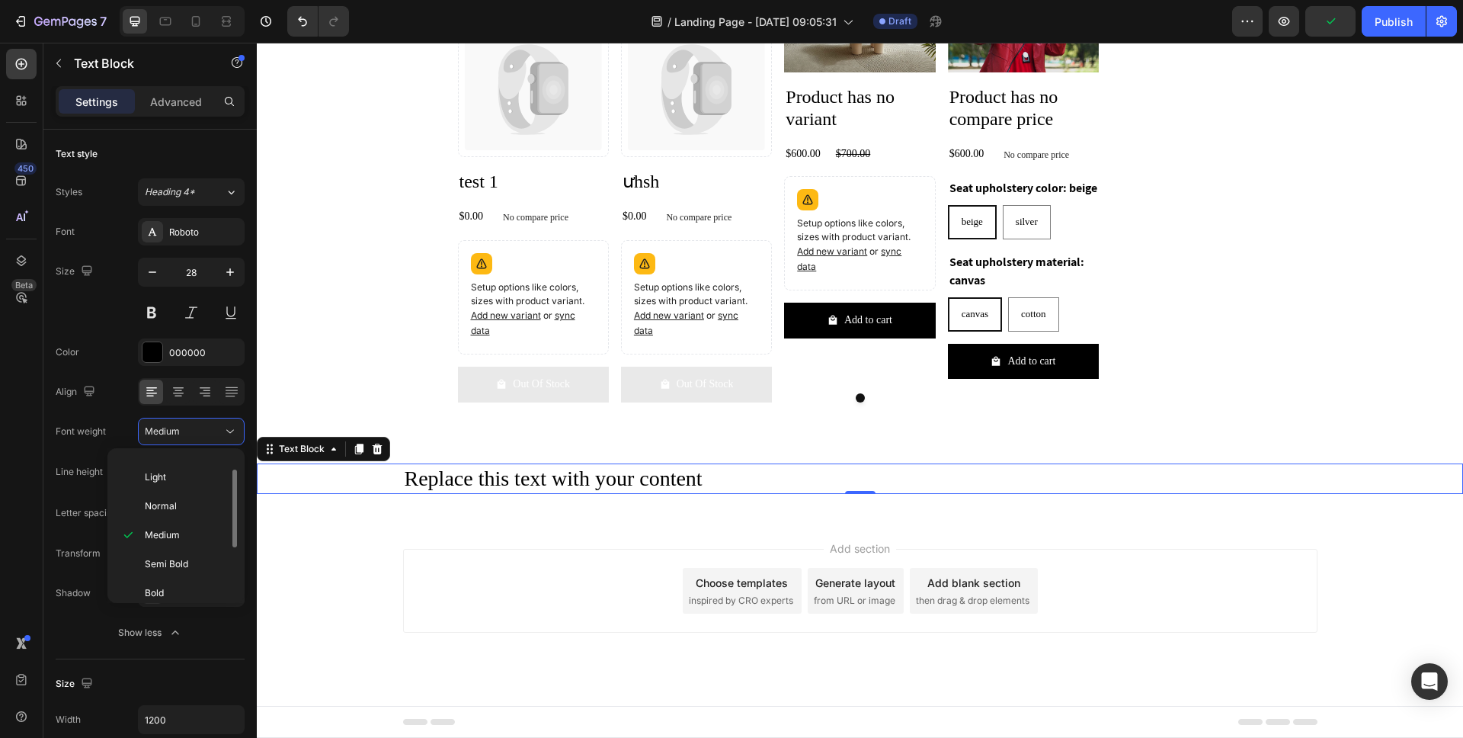
scroll to position [42, 0]
click at [179, 513] on p "Normal" at bounding box center [185, 514] width 81 height 14
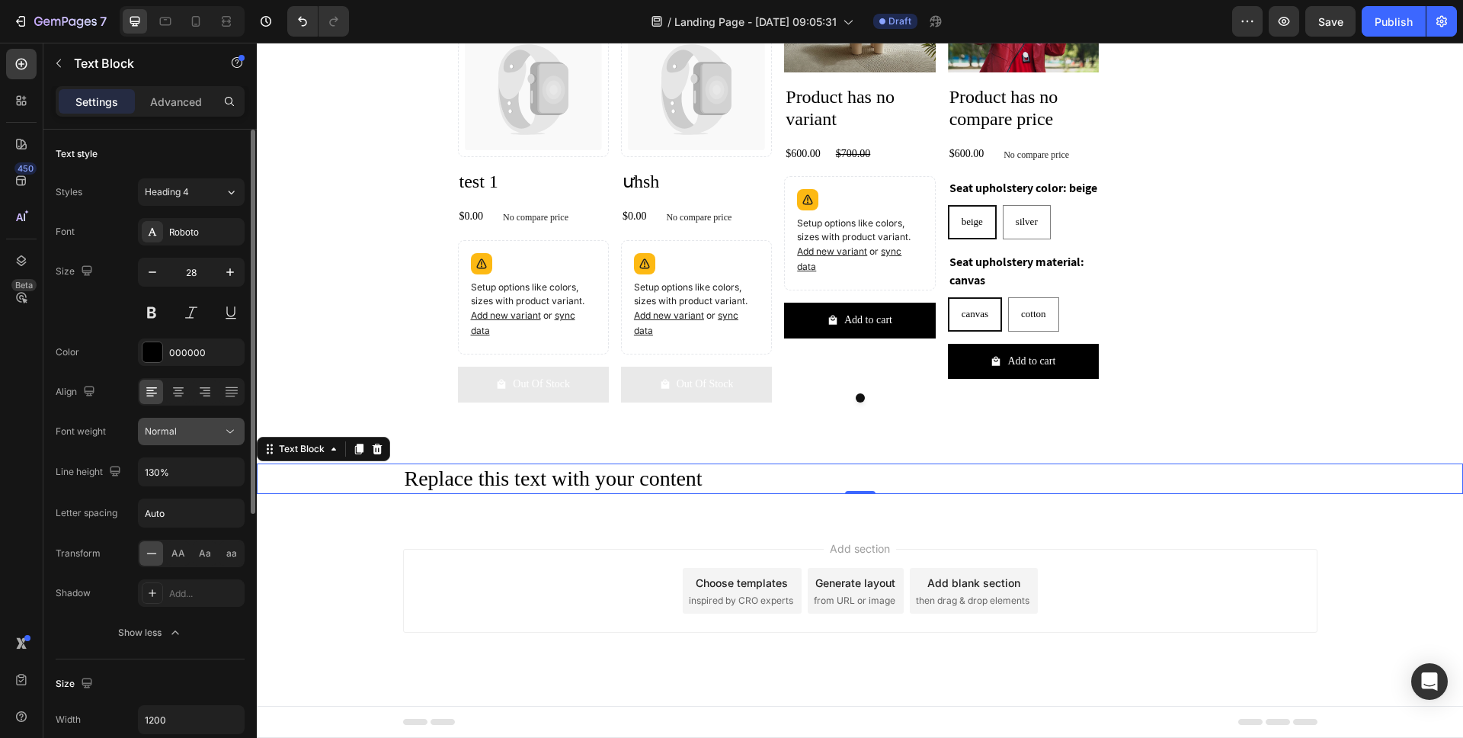
click at [204, 425] on div "Normal" at bounding box center [184, 431] width 78 height 14
click at [194, 311] on button at bounding box center [191, 312] width 27 height 27
click at [210, 426] on div "Normal" at bounding box center [184, 431] width 78 height 14
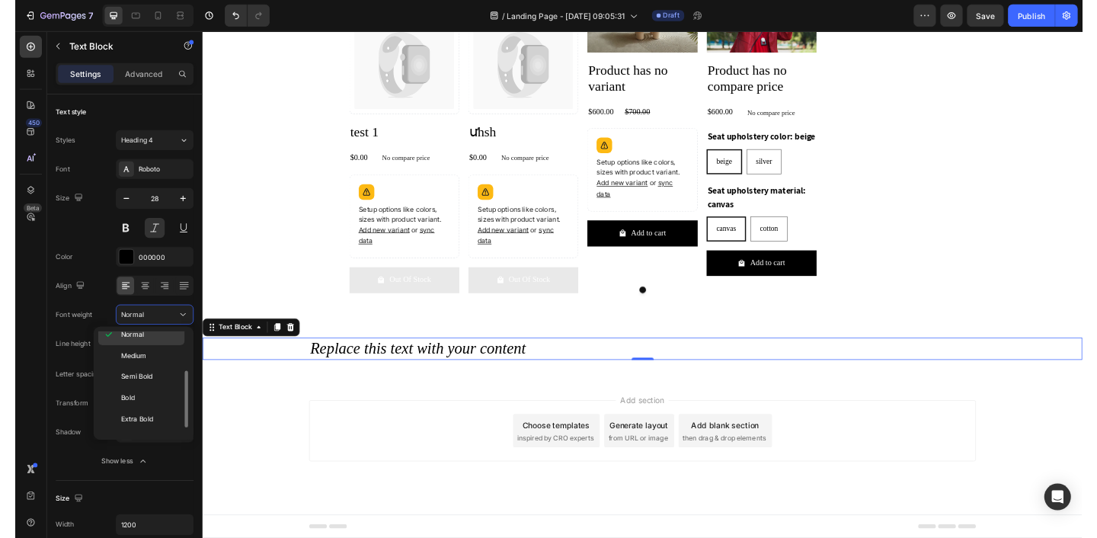
scroll to position [98, 0]
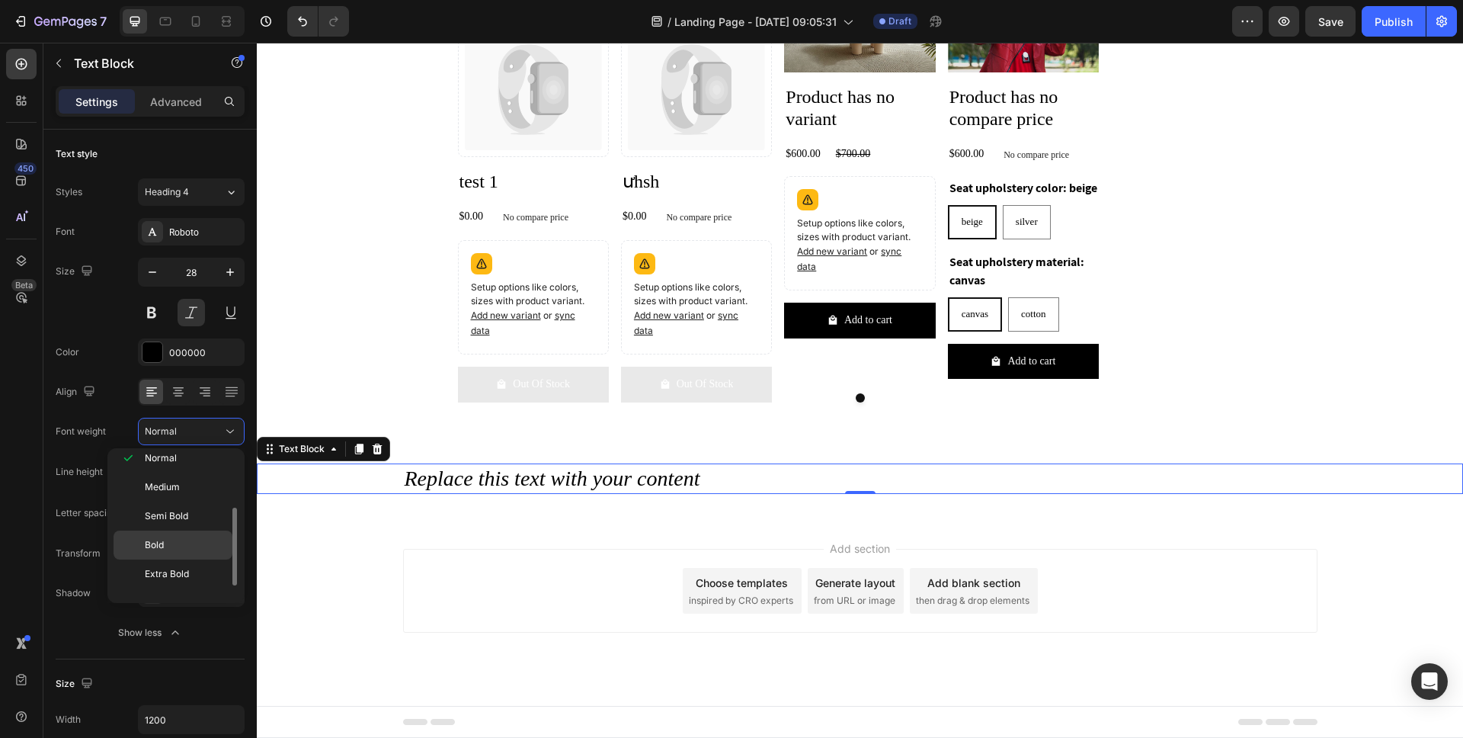
click at [198, 541] on p "Bold" at bounding box center [185, 545] width 81 height 14
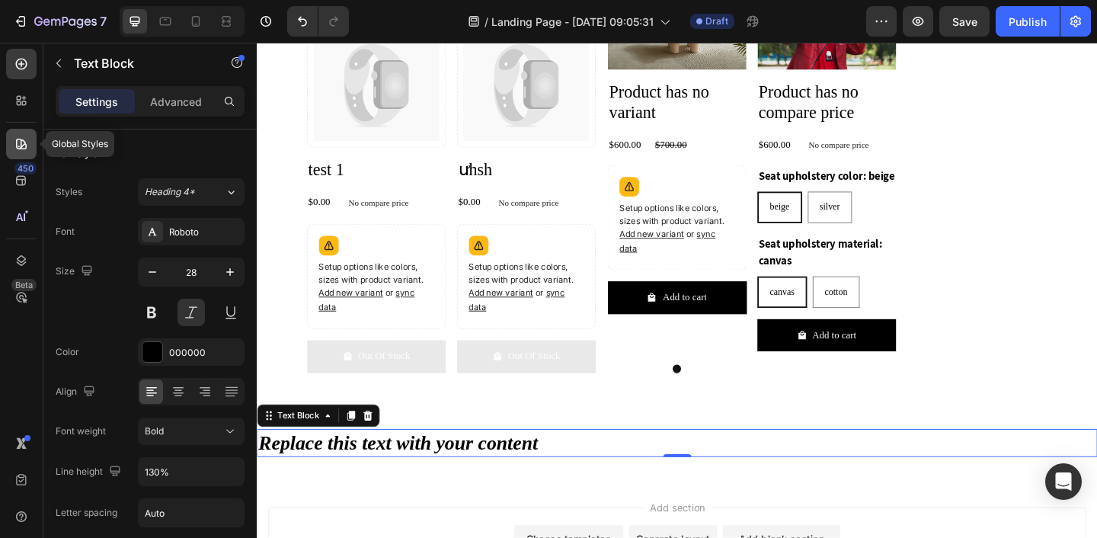
click at [18, 143] on icon at bounding box center [21, 143] width 15 height 15
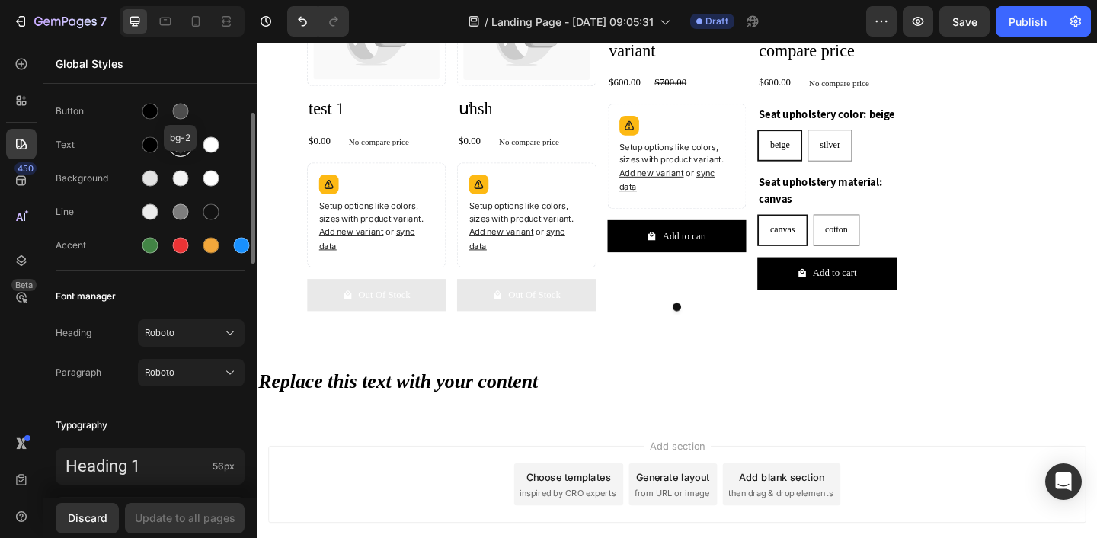
scroll to position [49, 0]
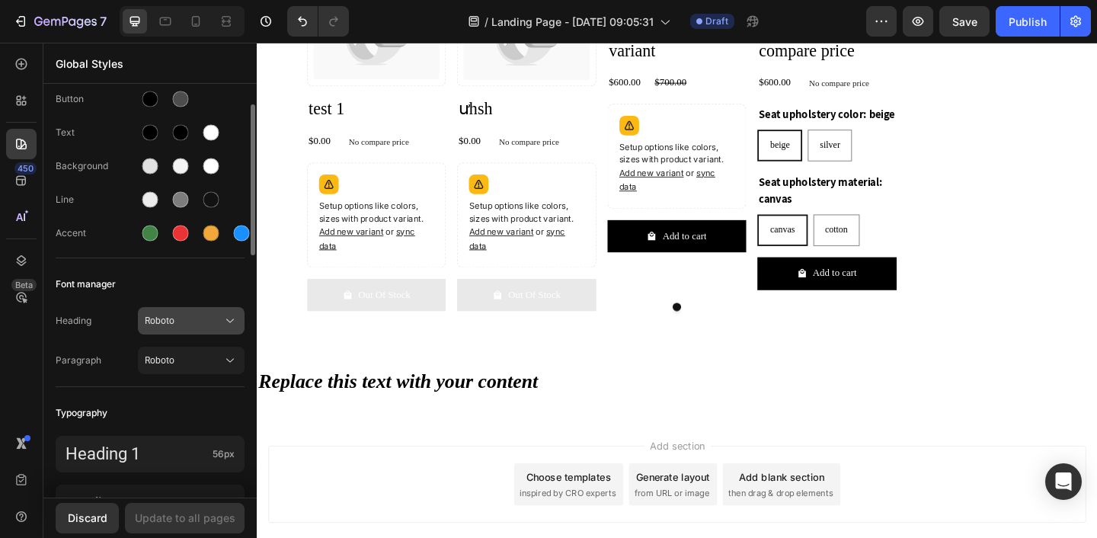
click at [207, 330] on button "Roboto" at bounding box center [191, 320] width 107 height 27
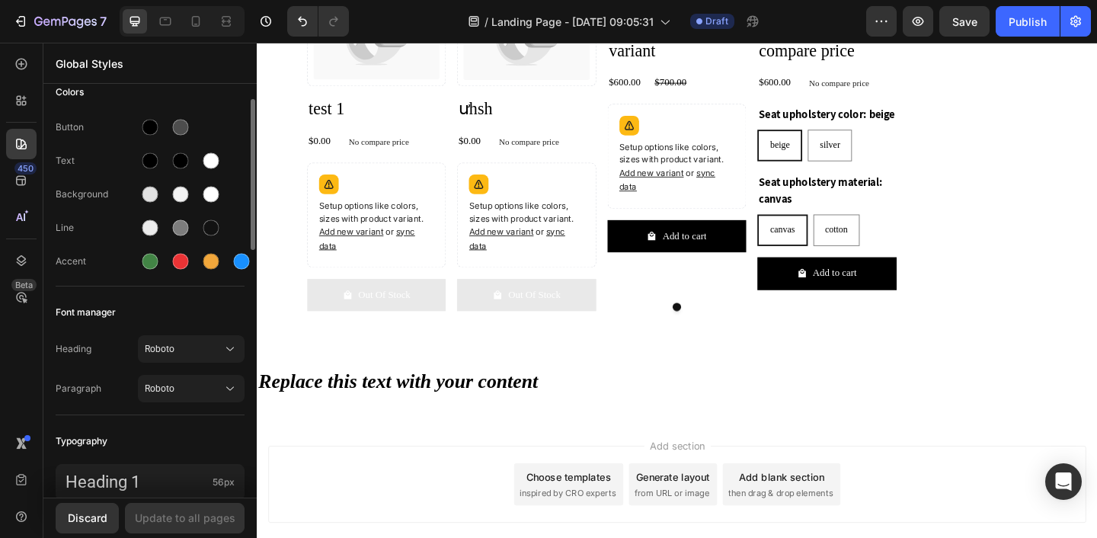
scroll to position [0, 0]
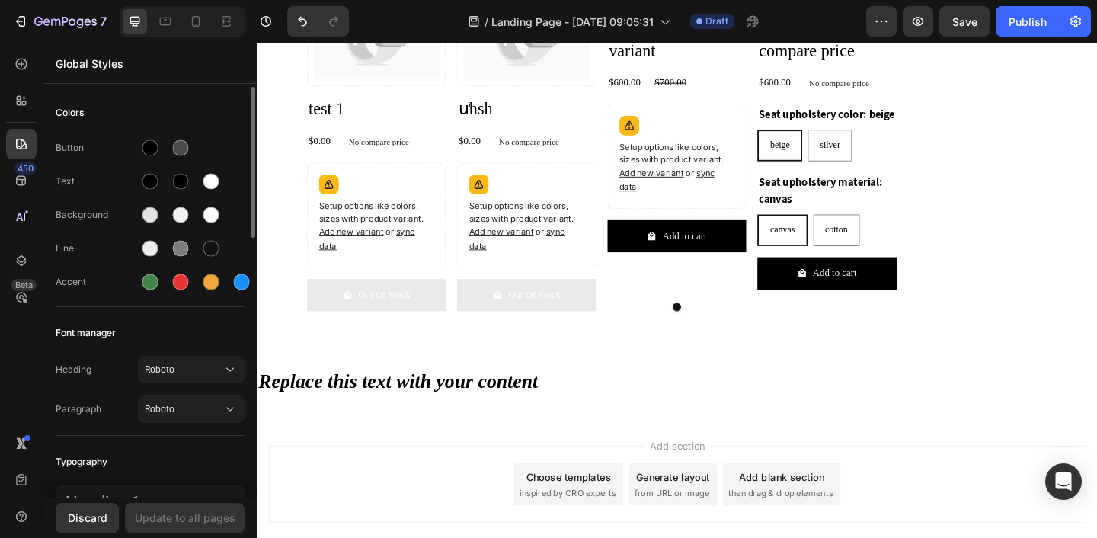
click at [202, 351] on div "Heading Roboto Paragraph Roboto" at bounding box center [150, 391] width 189 height 88
click at [223, 376] on icon at bounding box center [230, 369] width 15 height 15
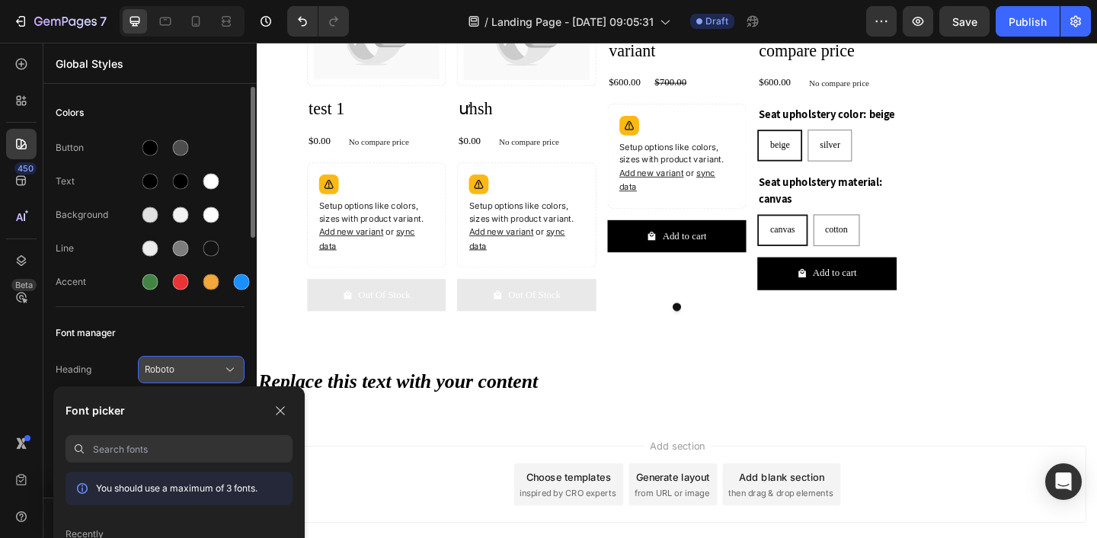
click at [214, 368] on span "Roboto" at bounding box center [184, 370] width 78 height 14
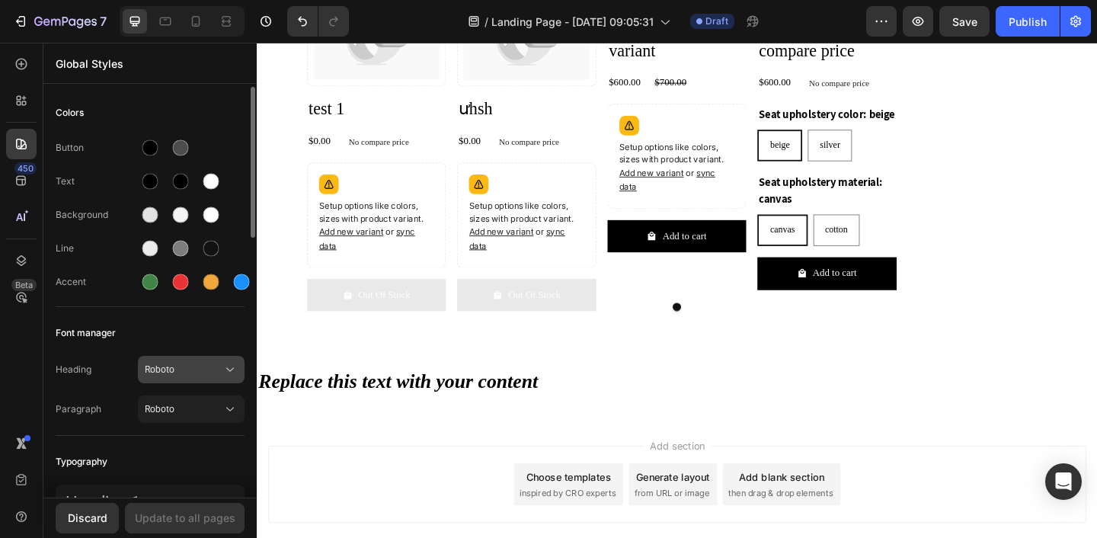
click at [214, 368] on span "Roboto" at bounding box center [184, 370] width 78 height 14
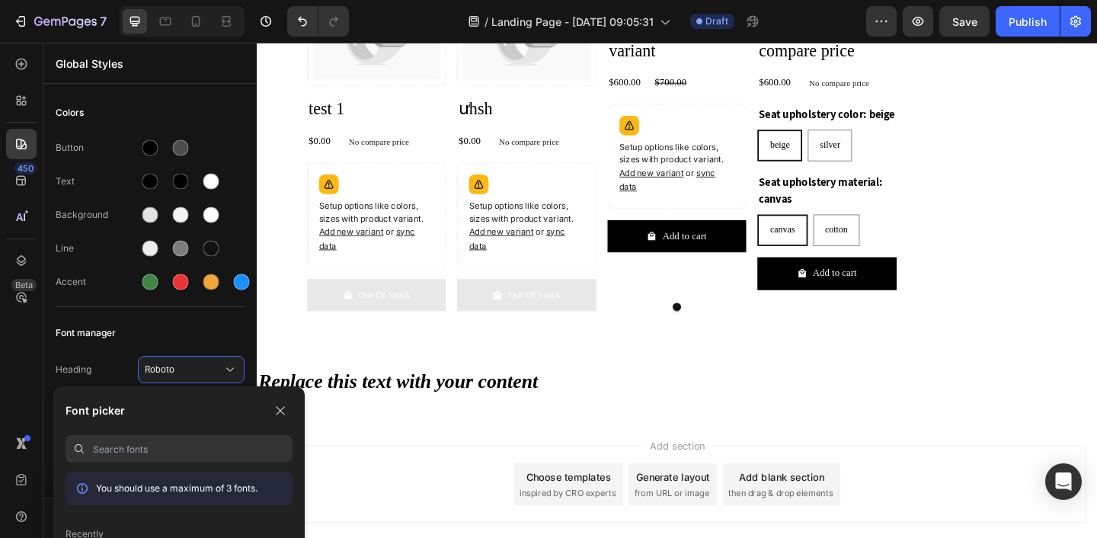
click at [210, 387] on div "Font picker You should use a maximum of 3 fonts. Recently Inter Theme font Robo…" at bounding box center [178, 541] width 251 height 310
click at [210, 380] on button "Roboto" at bounding box center [191, 369] width 107 height 27
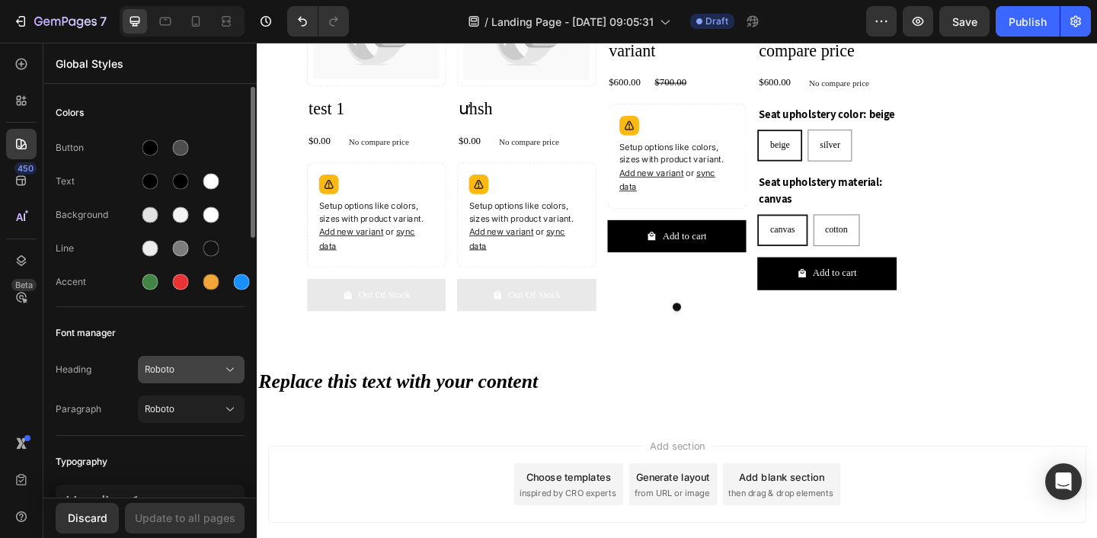
click at [200, 366] on span "Roboto" at bounding box center [184, 370] width 78 height 14
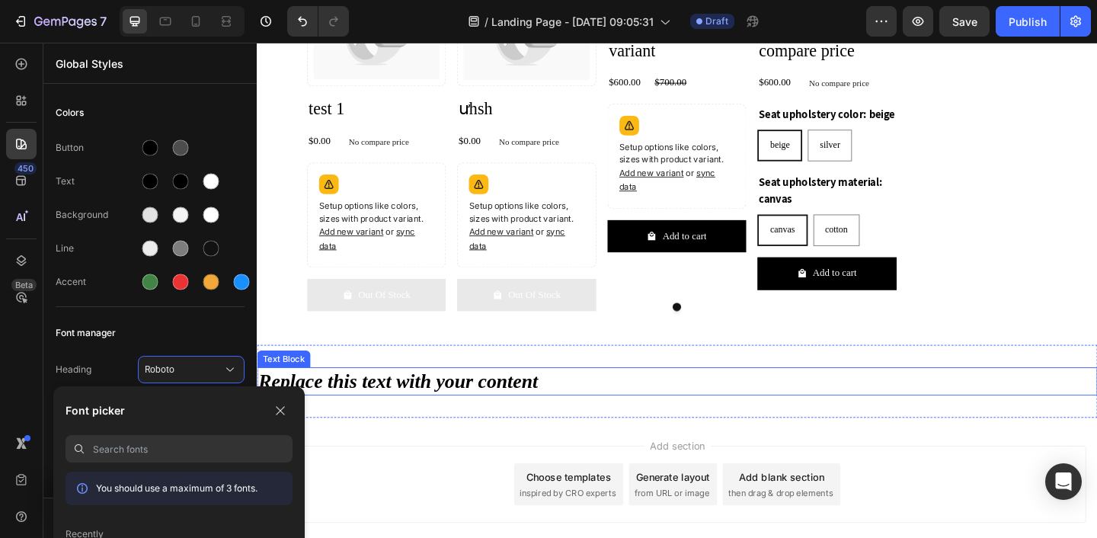
drag, startPoint x: 460, startPoint y: 443, endPoint x: 395, endPoint y: 389, distance: 85.0
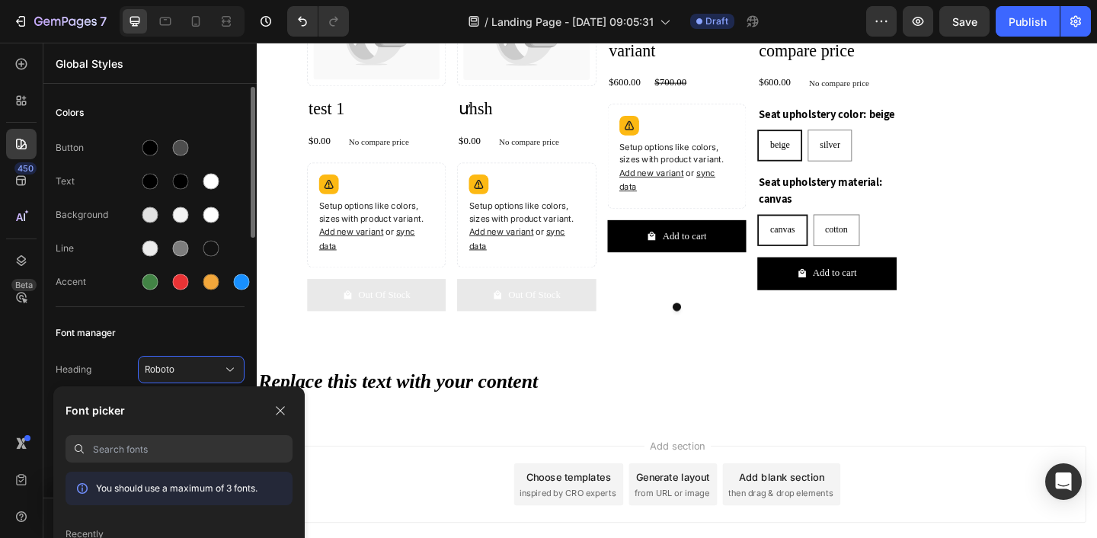
click at [221, 325] on div "Font manager" at bounding box center [150, 332] width 189 height 27
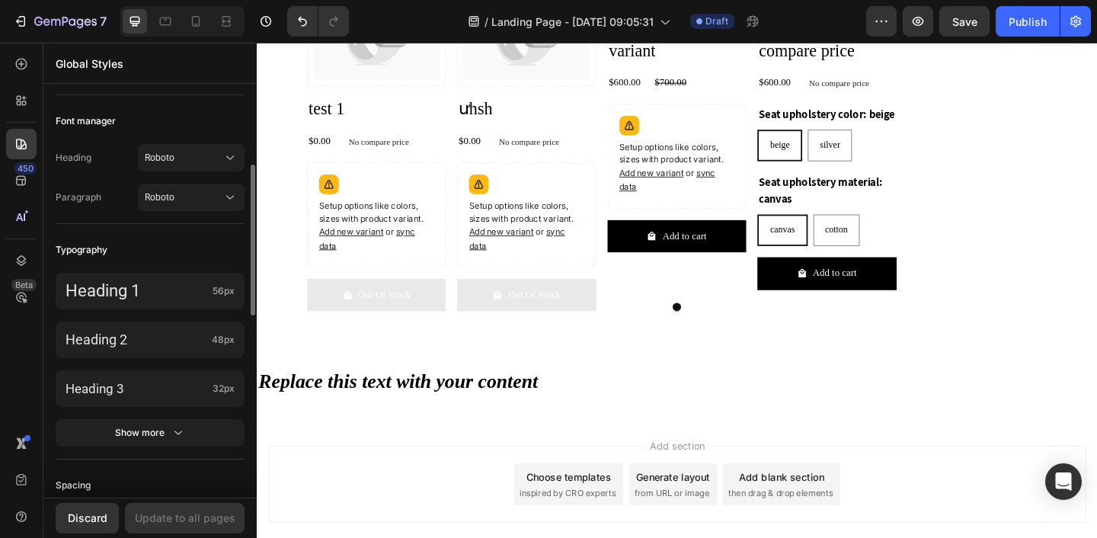
scroll to position [248, 0]
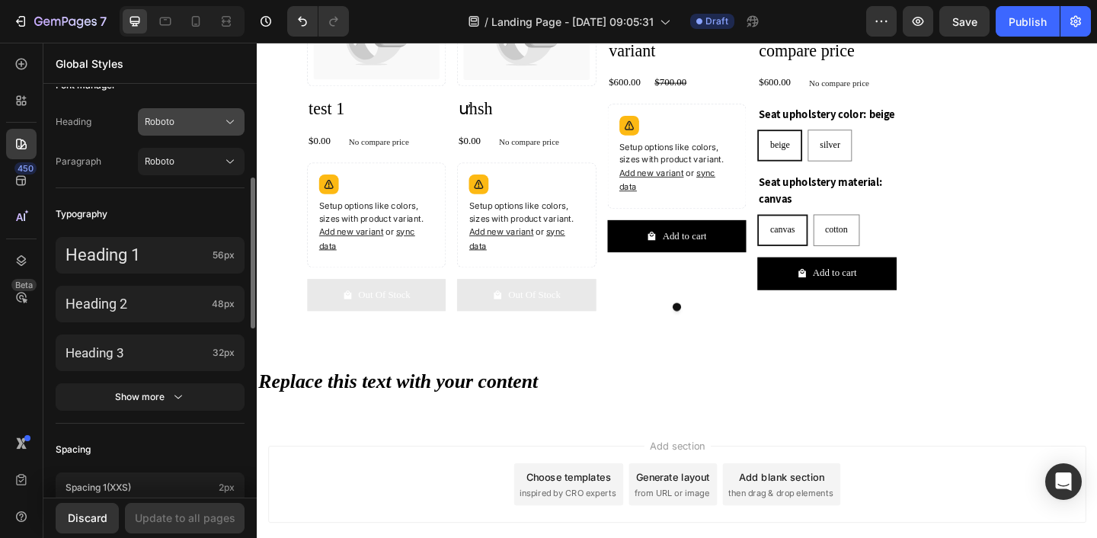
click at [213, 133] on button "Roboto" at bounding box center [191, 121] width 107 height 27
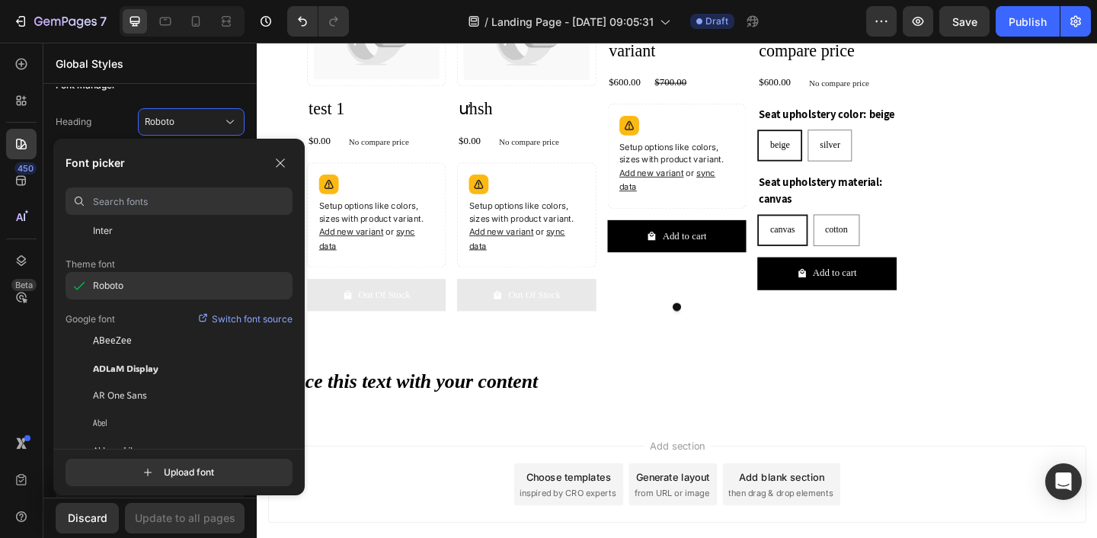
scroll to position [75, 0]
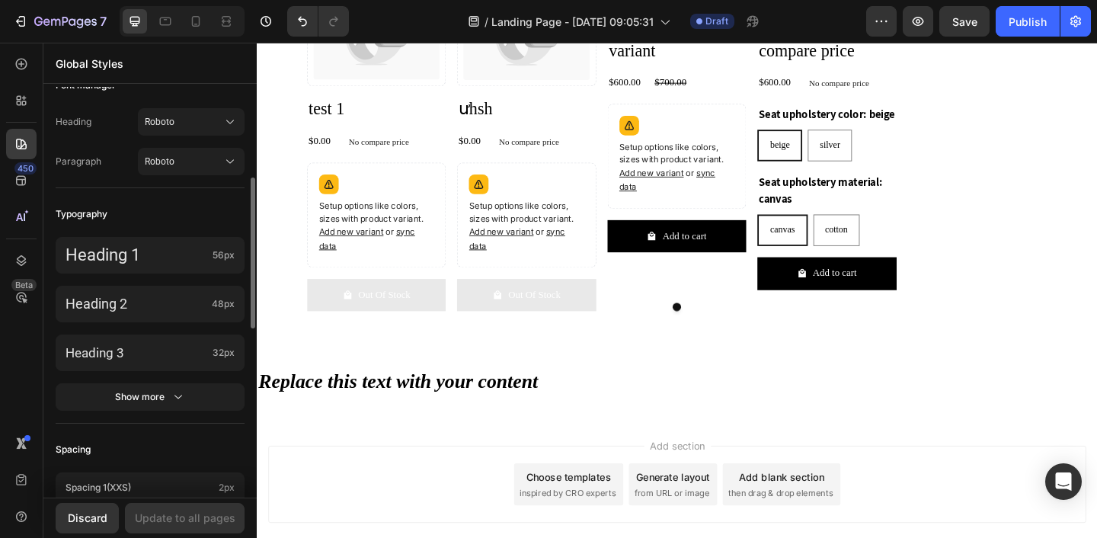
click at [197, 94] on div "Font manager" at bounding box center [150, 85] width 189 height 27
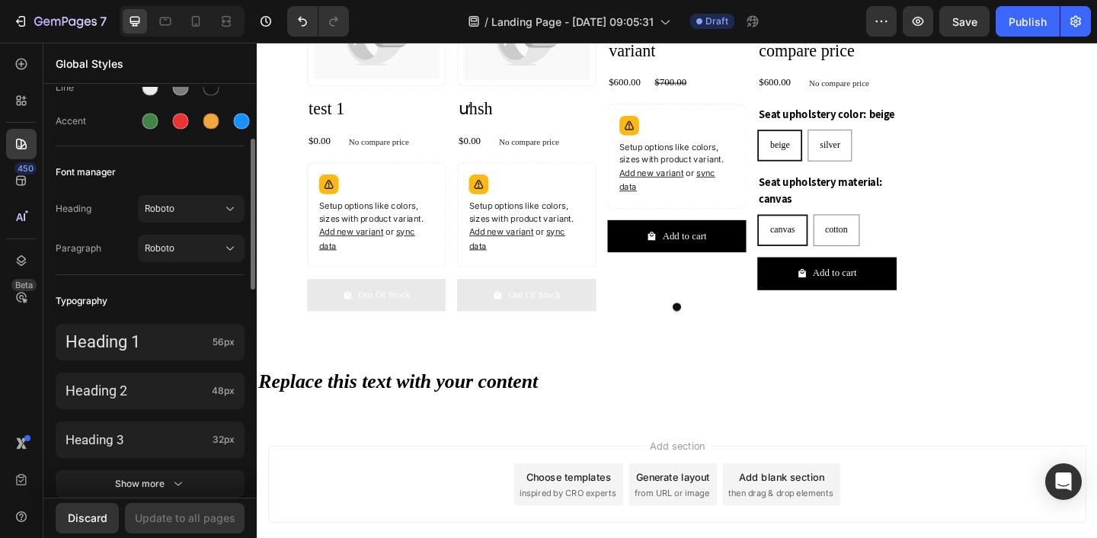
scroll to position [163, 0]
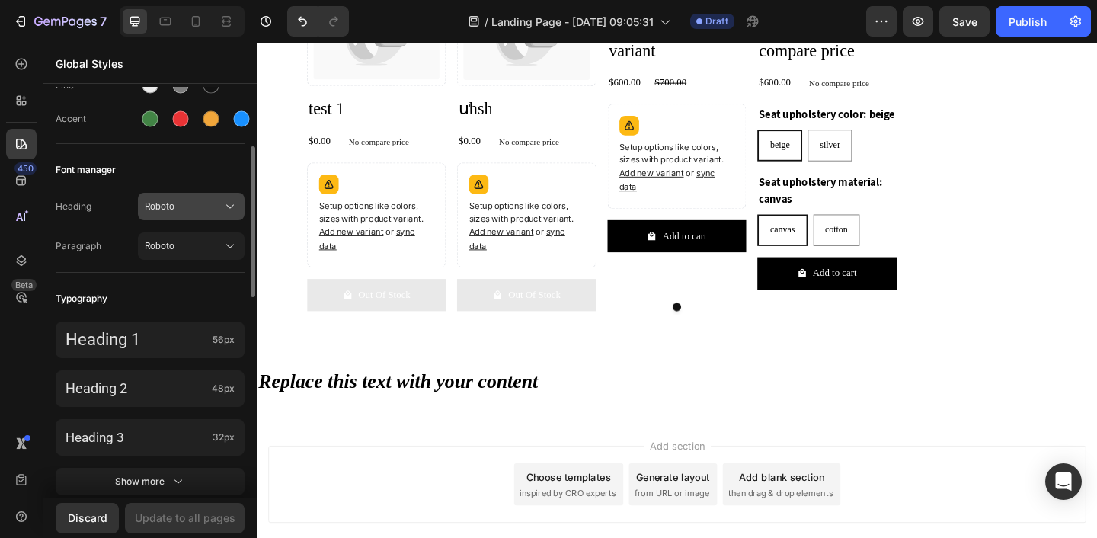
click at [212, 210] on span "Roboto" at bounding box center [184, 207] width 78 height 14
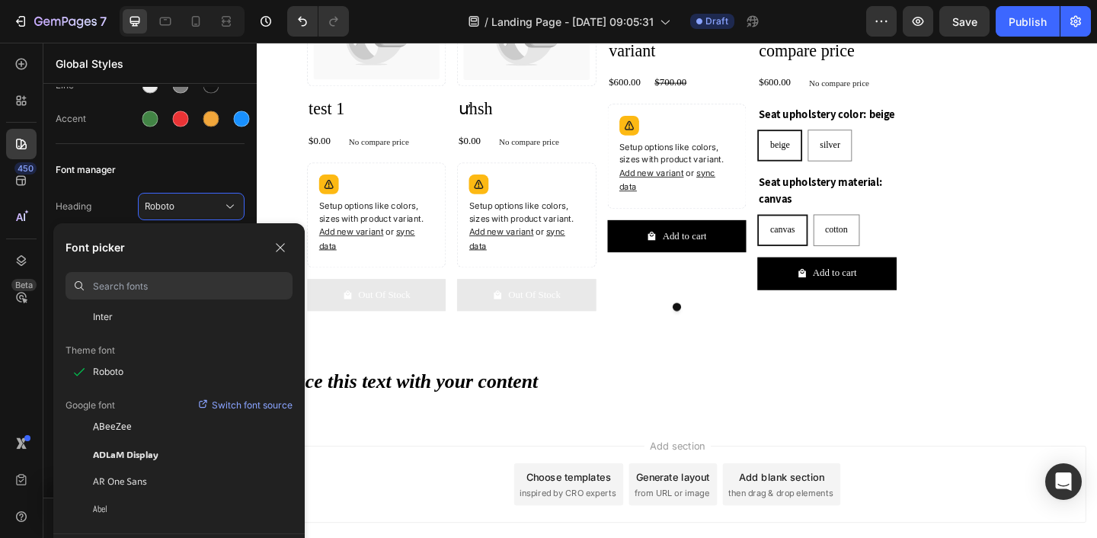
click at [203, 235] on div "Font picker You should use a maximum of 3 fonts. Recently Inter Theme font Robo…" at bounding box center [178, 378] width 251 height 310
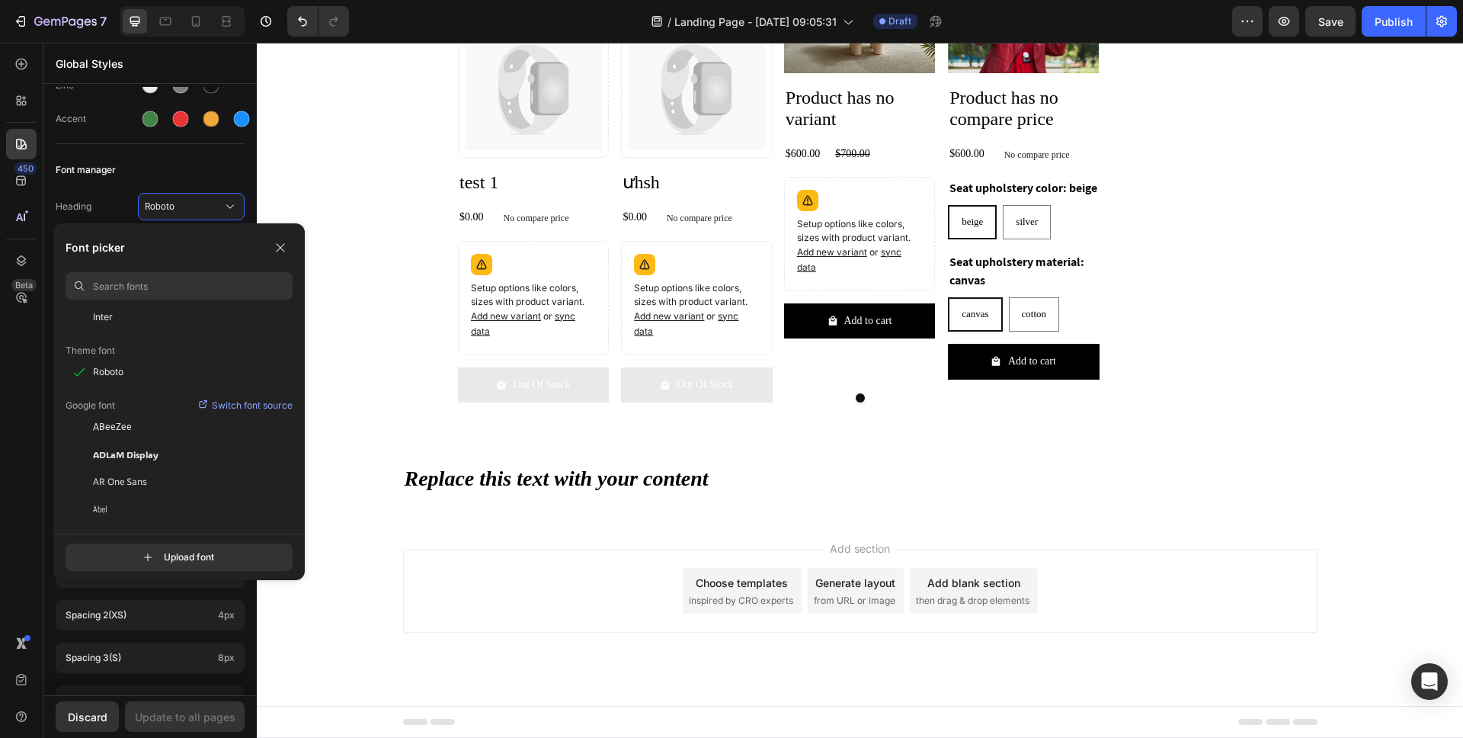
scroll to position [75, 0]
click at [283, 255] on button "button" at bounding box center [280, 247] width 24 height 24
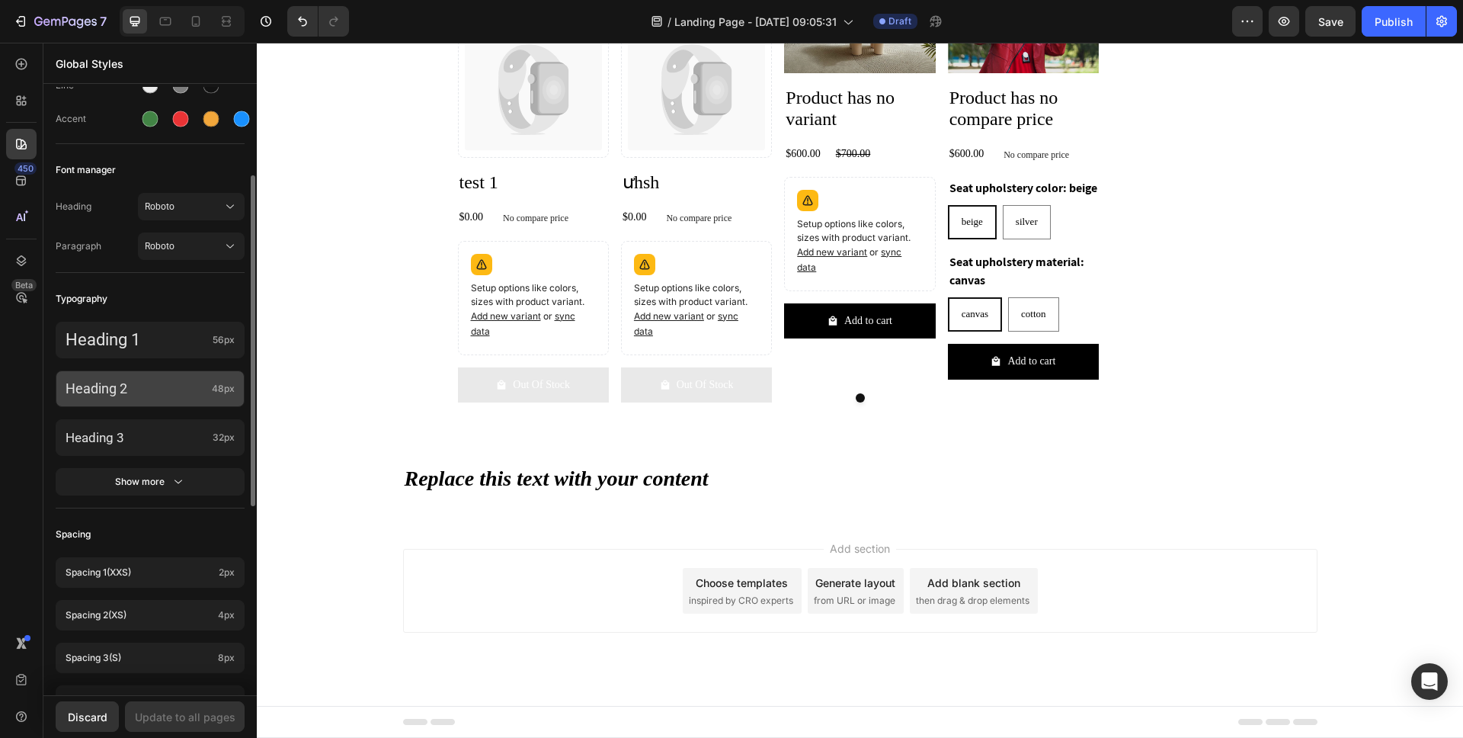
click at [181, 391] on p "Heading 2" at bounding box center [136, 388] width 140 height 17
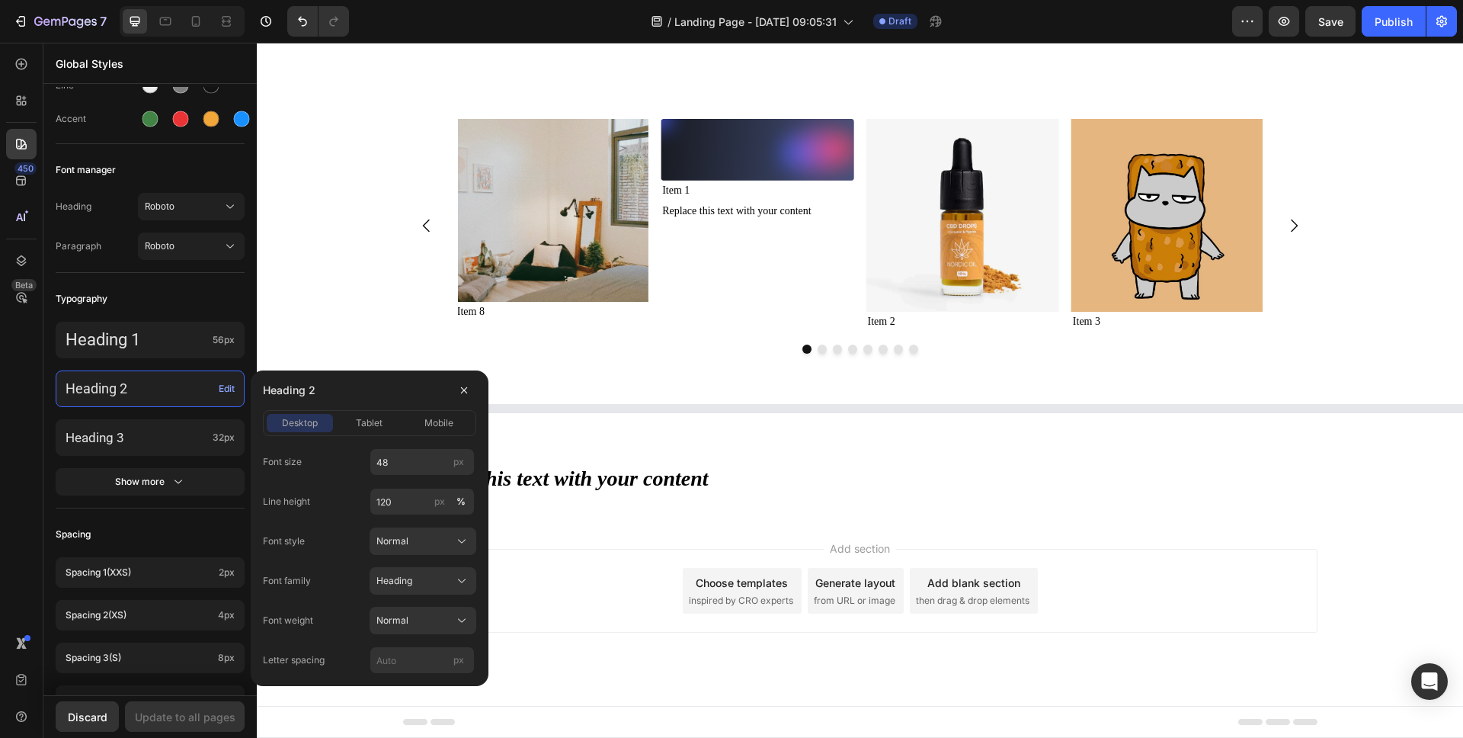
scroll to position [1510, 0]
click at [804, 293] on div "Image Item 1 Text Block Replace this text with your content Text Block" at bounding box center [757, 226] width 193 height 213
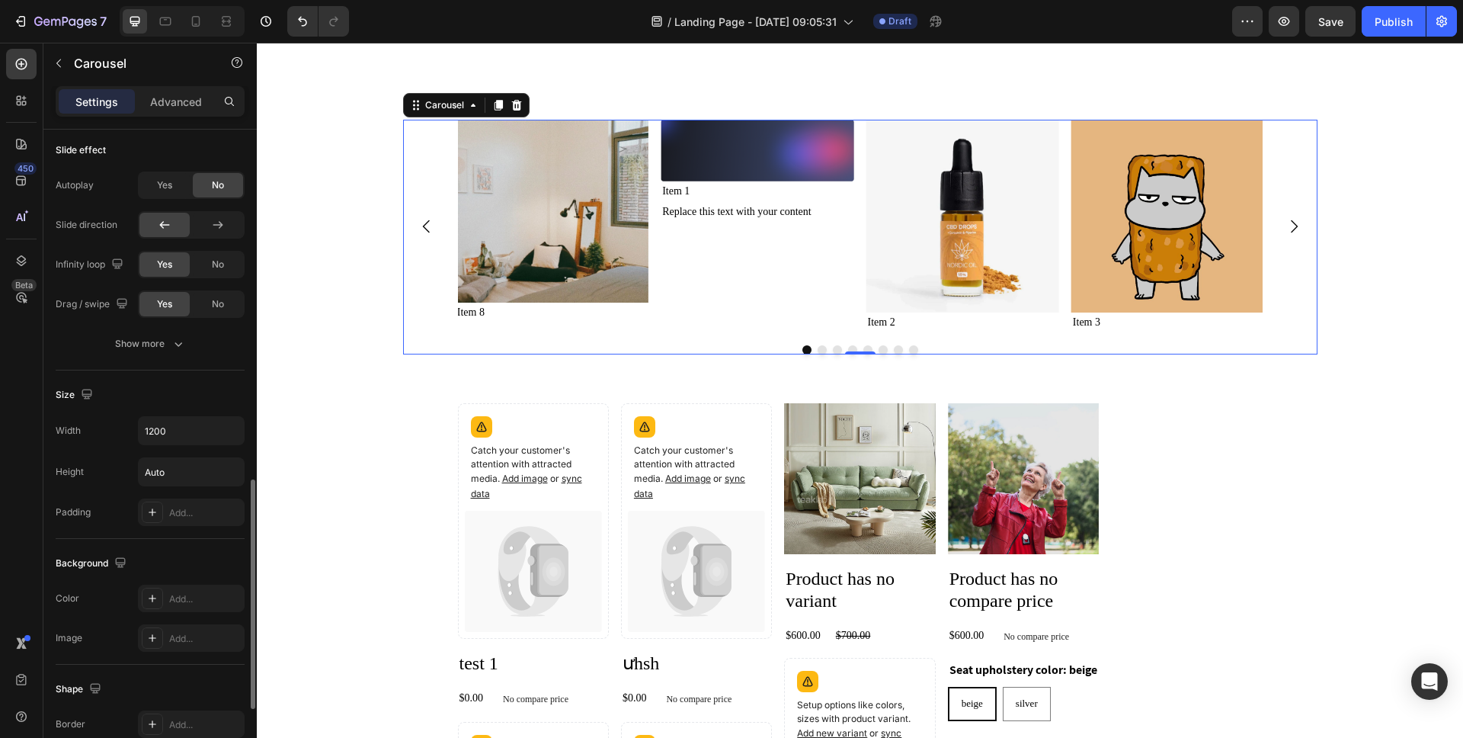
scroll to position [1010, 0]
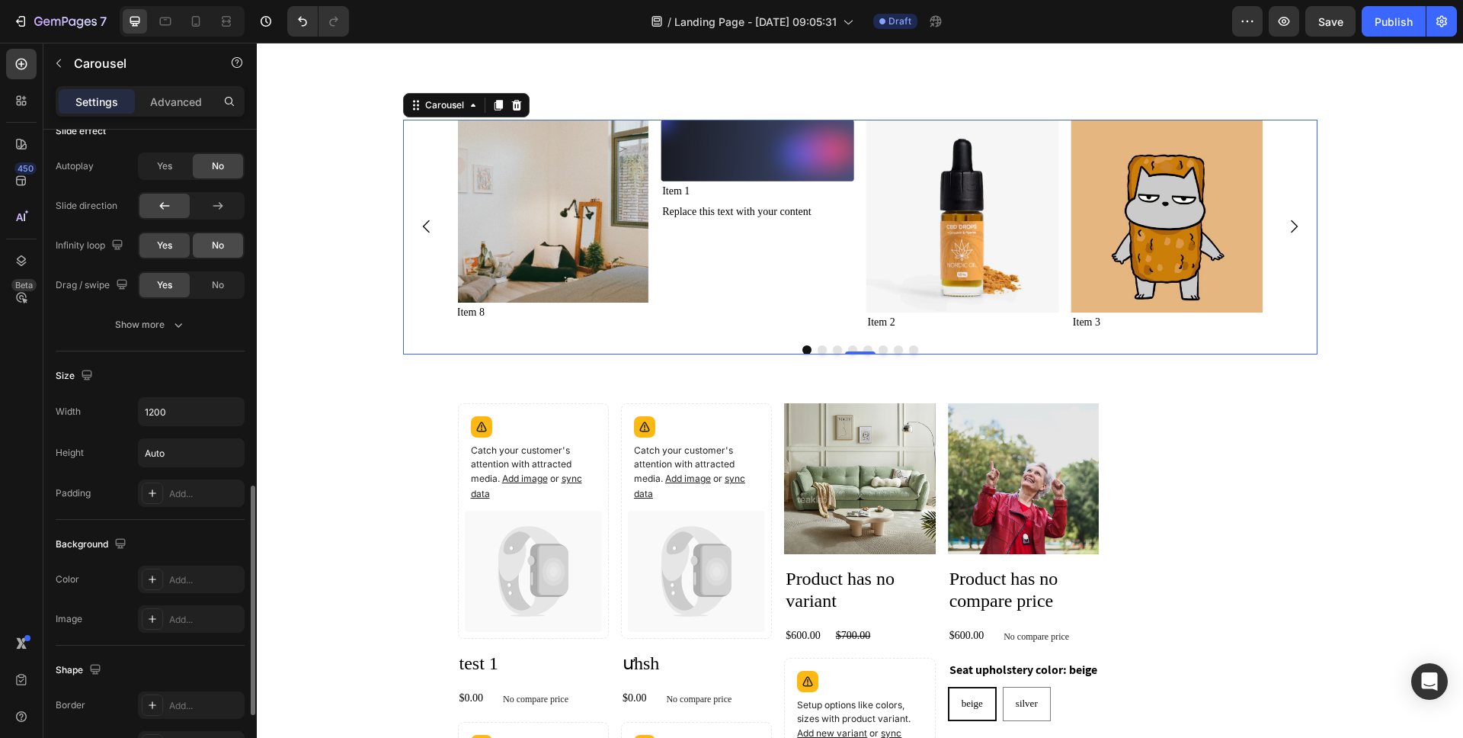
click at [225, 236] on div "No" at bounding box center [218, 245] width 50 height 24
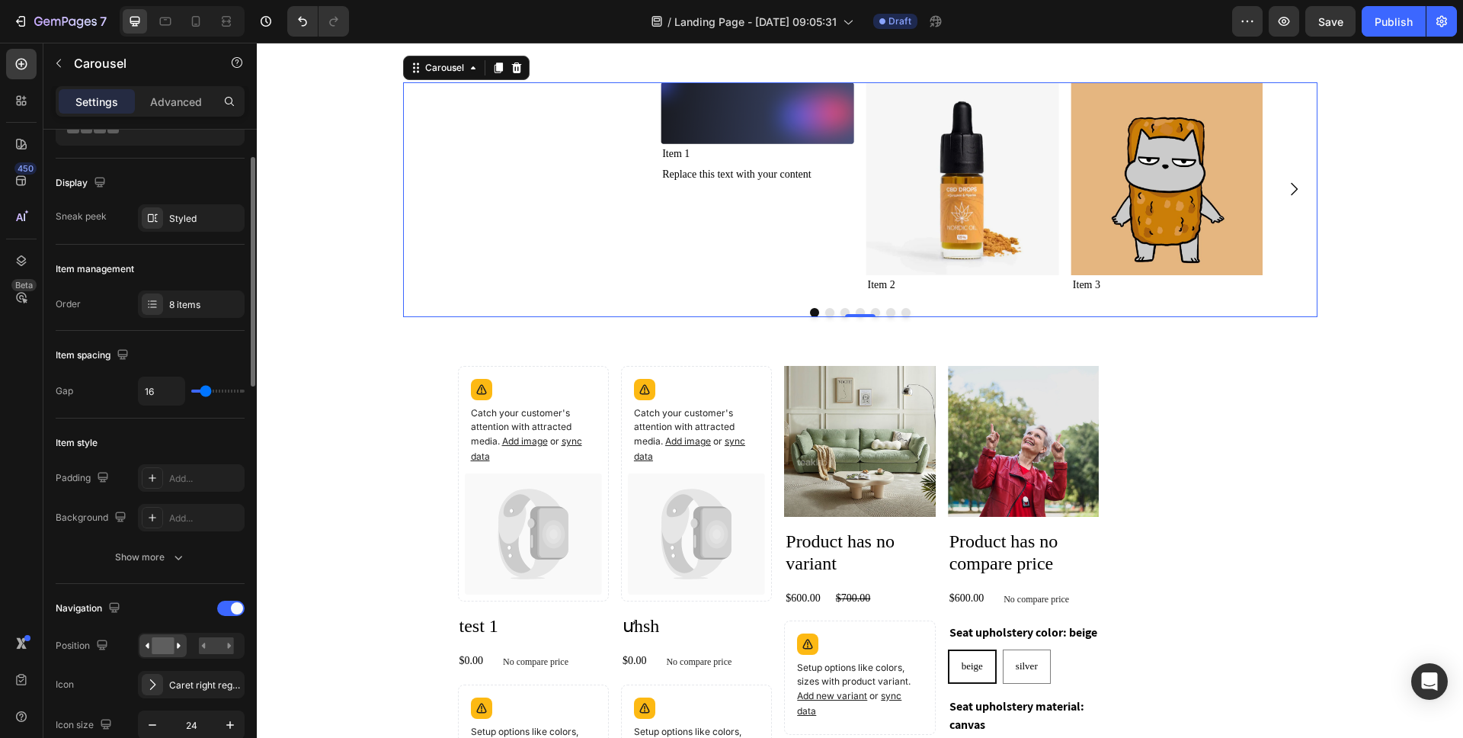
scroll to position [69, 0]
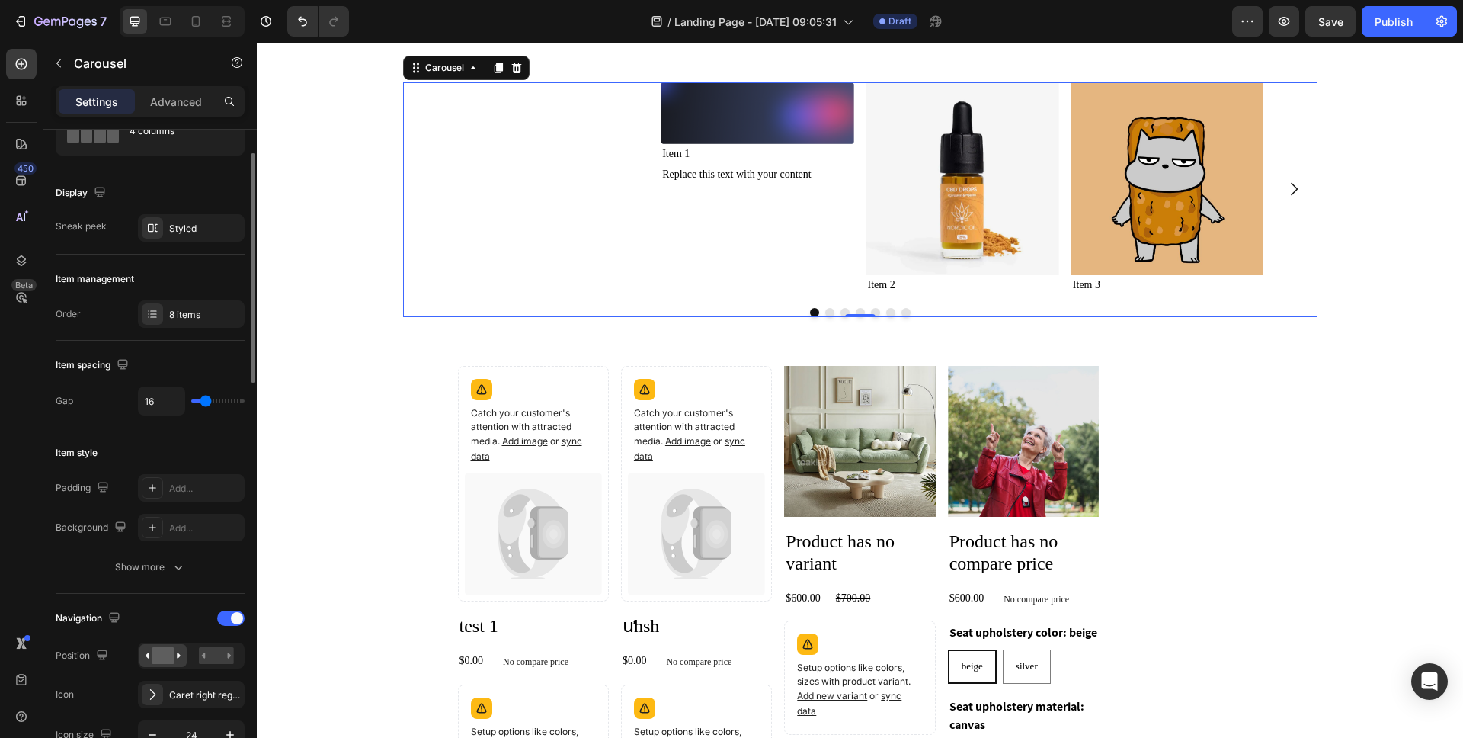
click at [175, 290] on div "Item management" at bounding box center [150, 279] width 189 height 24
click at [178, 311] on div "8 items" at bounding box center [205, 315] width 72 height 14
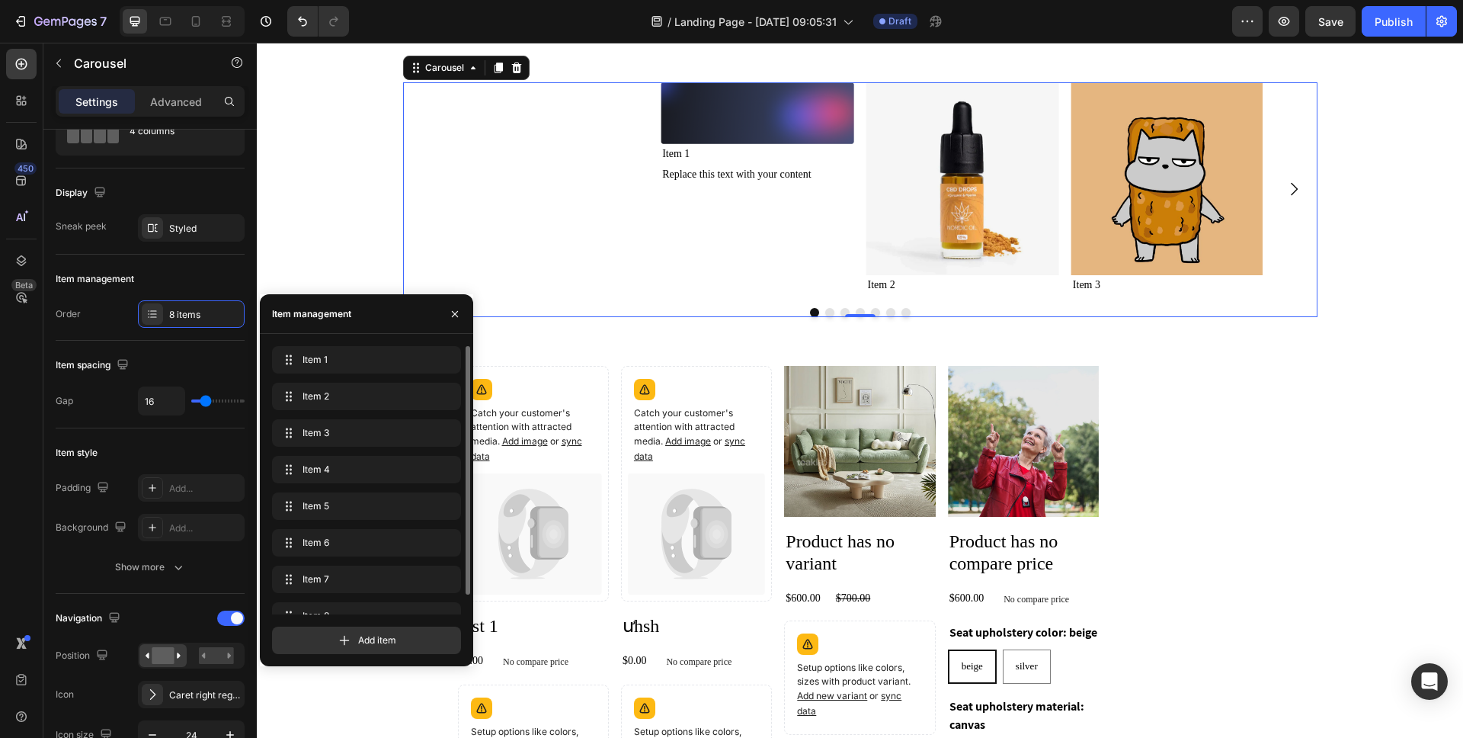
scroll to position [21, 0]
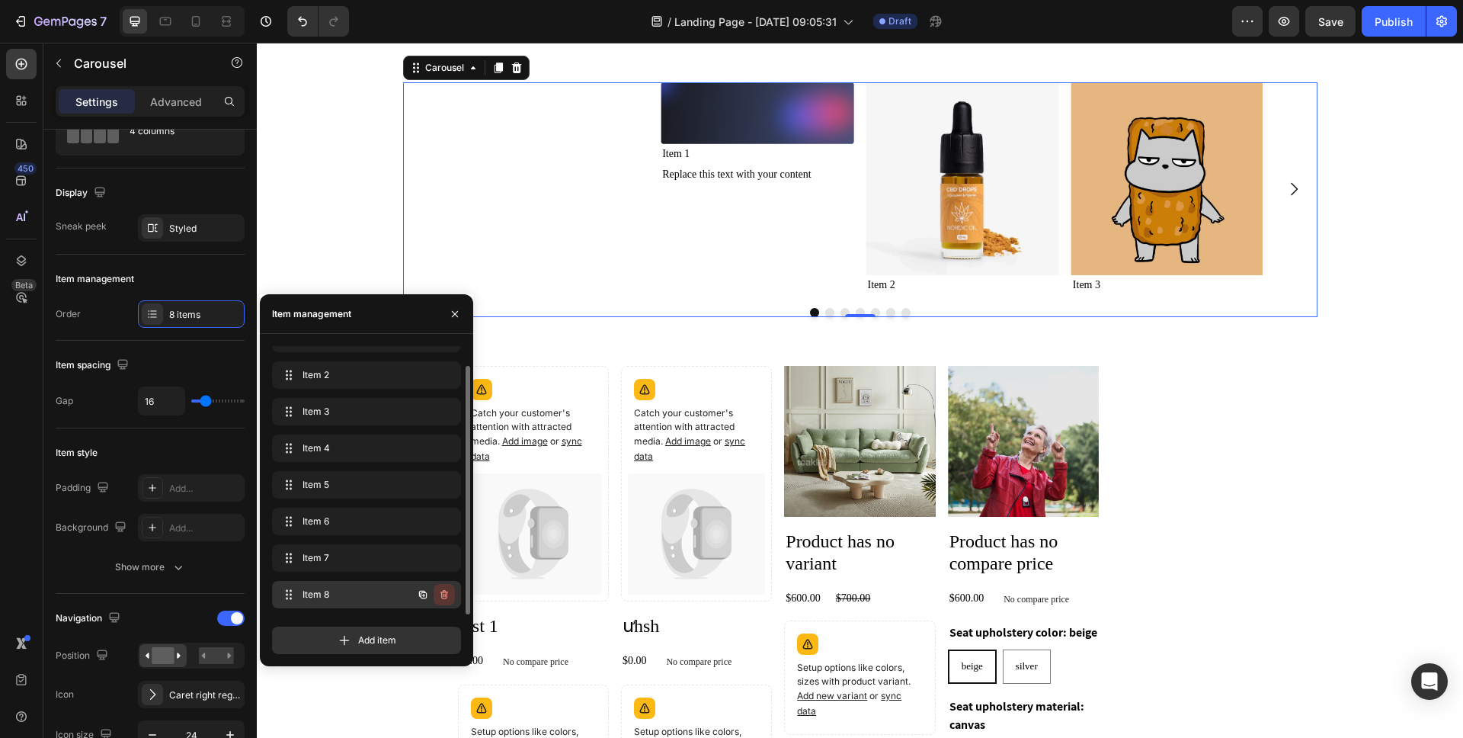
click at [447, 594] on icon "button" at bounding box center [444, 594] width 12 height 12
click at [447, 594] on div "Delete" at bounding box center [434, 595] width 28 height 14
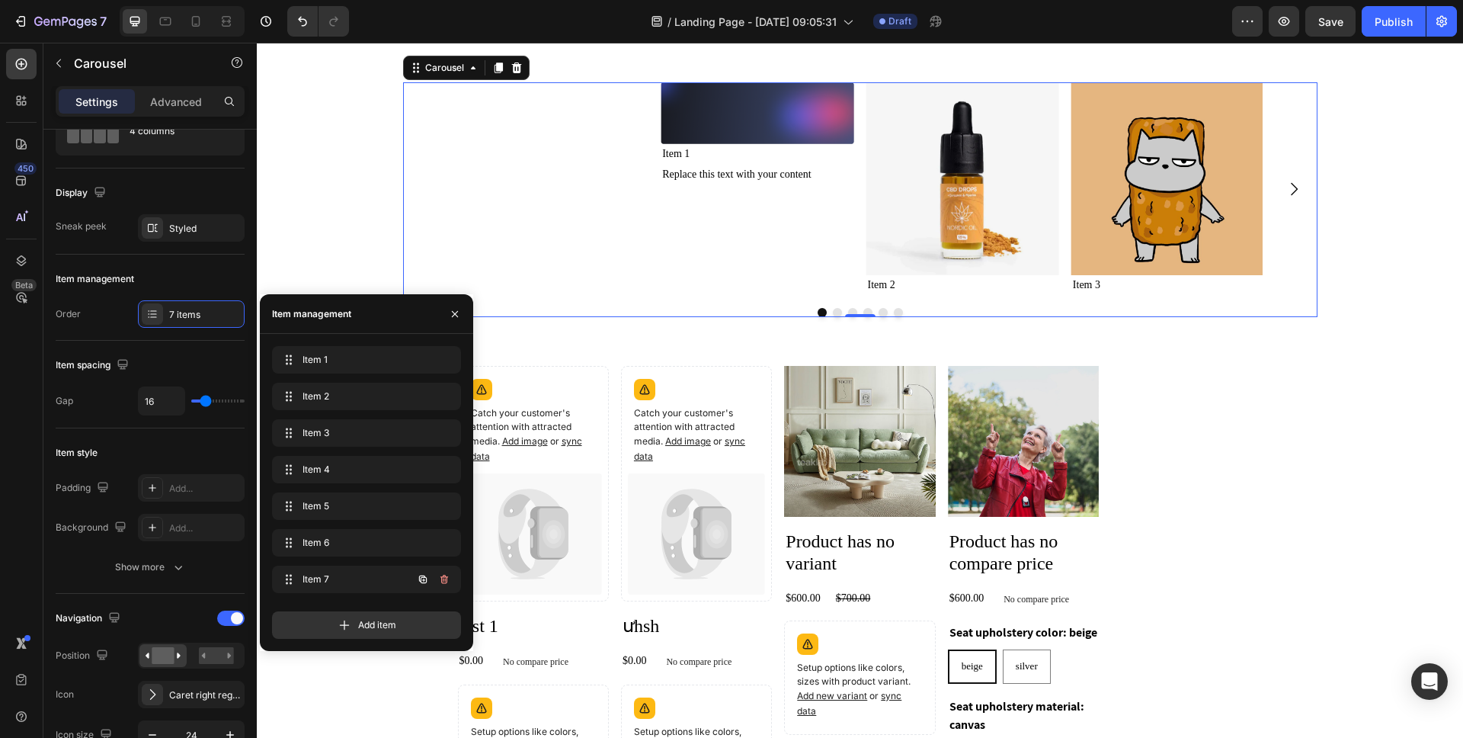
scroll to position [0, 0]
click at [442, 565] on div "Item 6 Item 6" at bounding box center [366, 582] width 189 height 34
click at [442, 577] on icon "button" at bounding box center [444, 579] width 8 height 9
click at [442, 577] on div "Delete" at bounding box center [434, 579] width 28 height 14
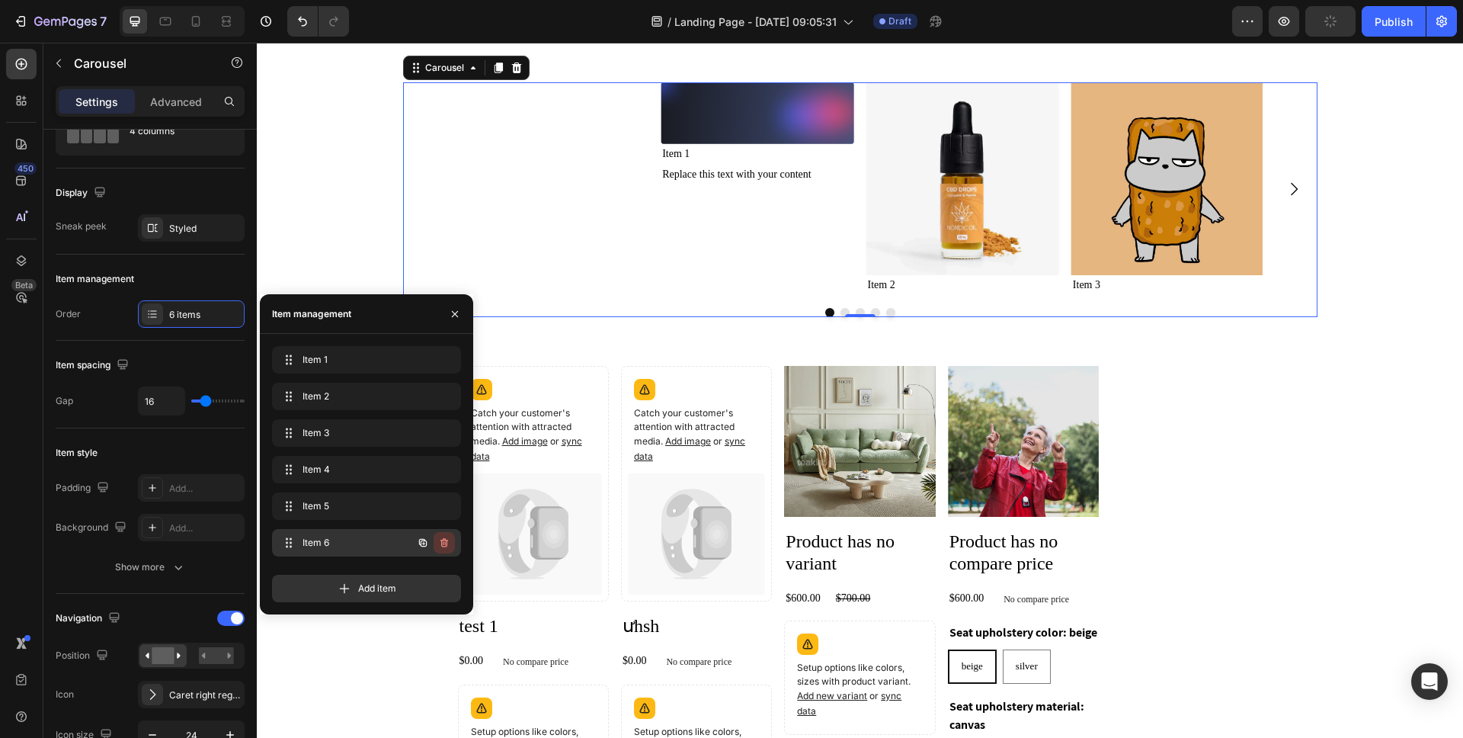
click at [440, 545] on icon "button" at bounding box center [444, 542] width 12 height 12
click at [440, 545] on div "Delete" at bounding box center [434, 543] width 28 height 14
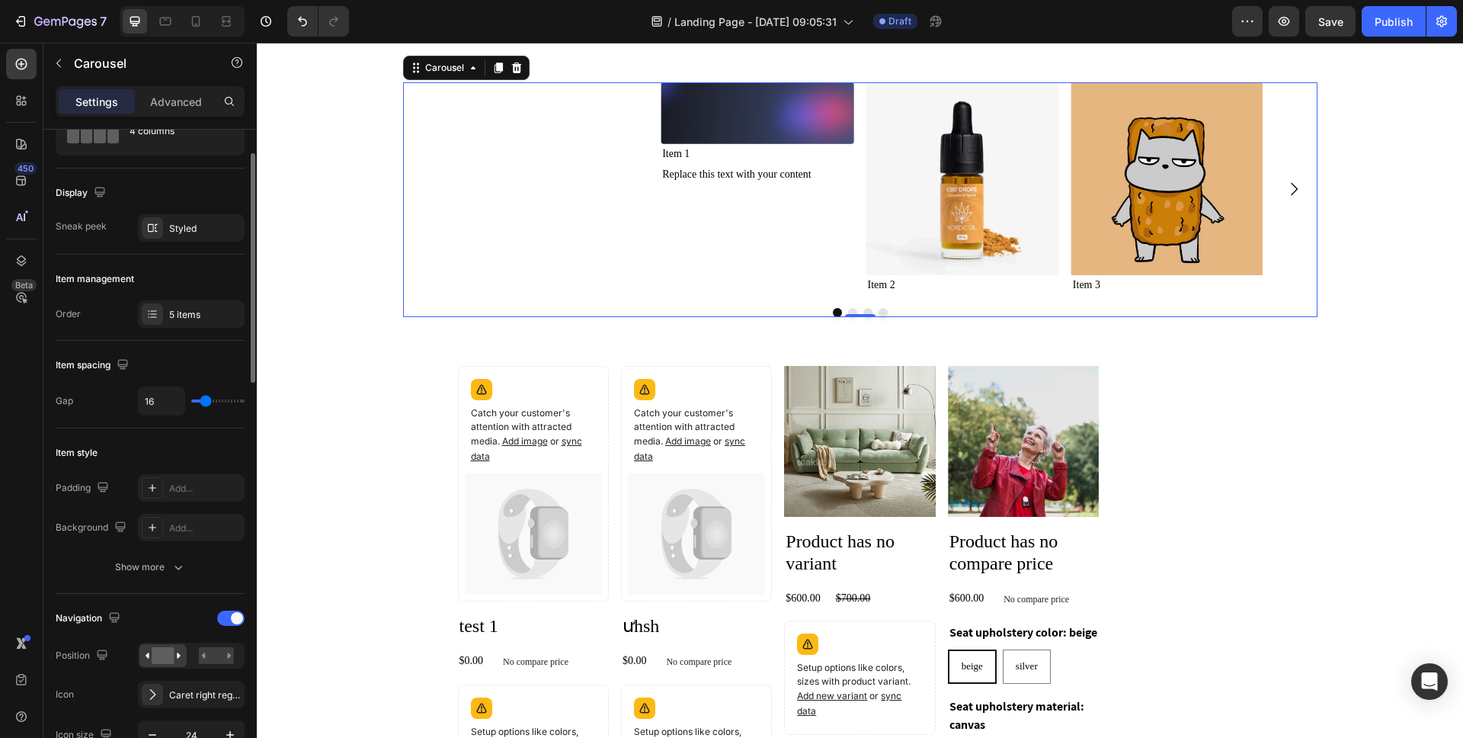
click at [182, 309] on div "5 items" at bounding box center [205, 315] width 72 height 14
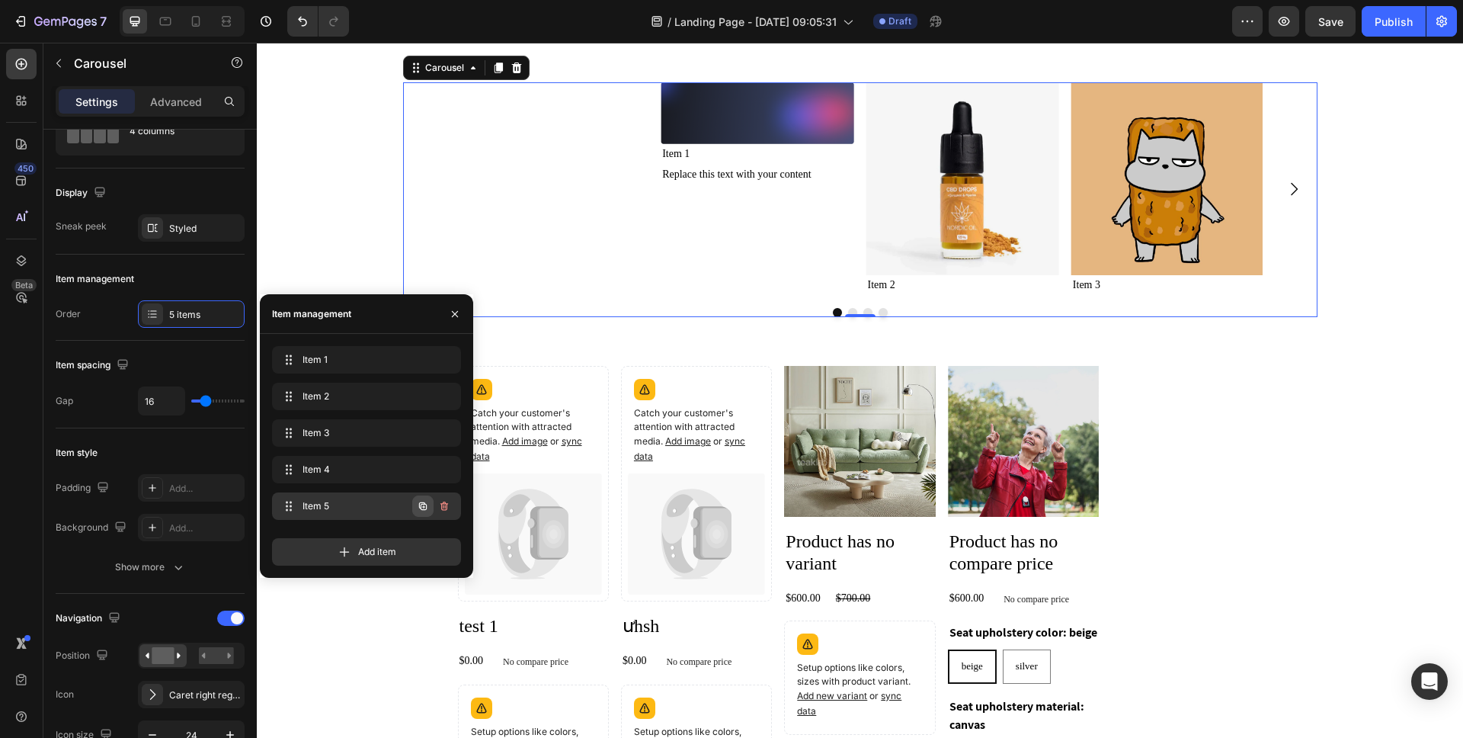
click at [426, 508] on icon "button" at bounding box center [423, 506] width 8 height 8
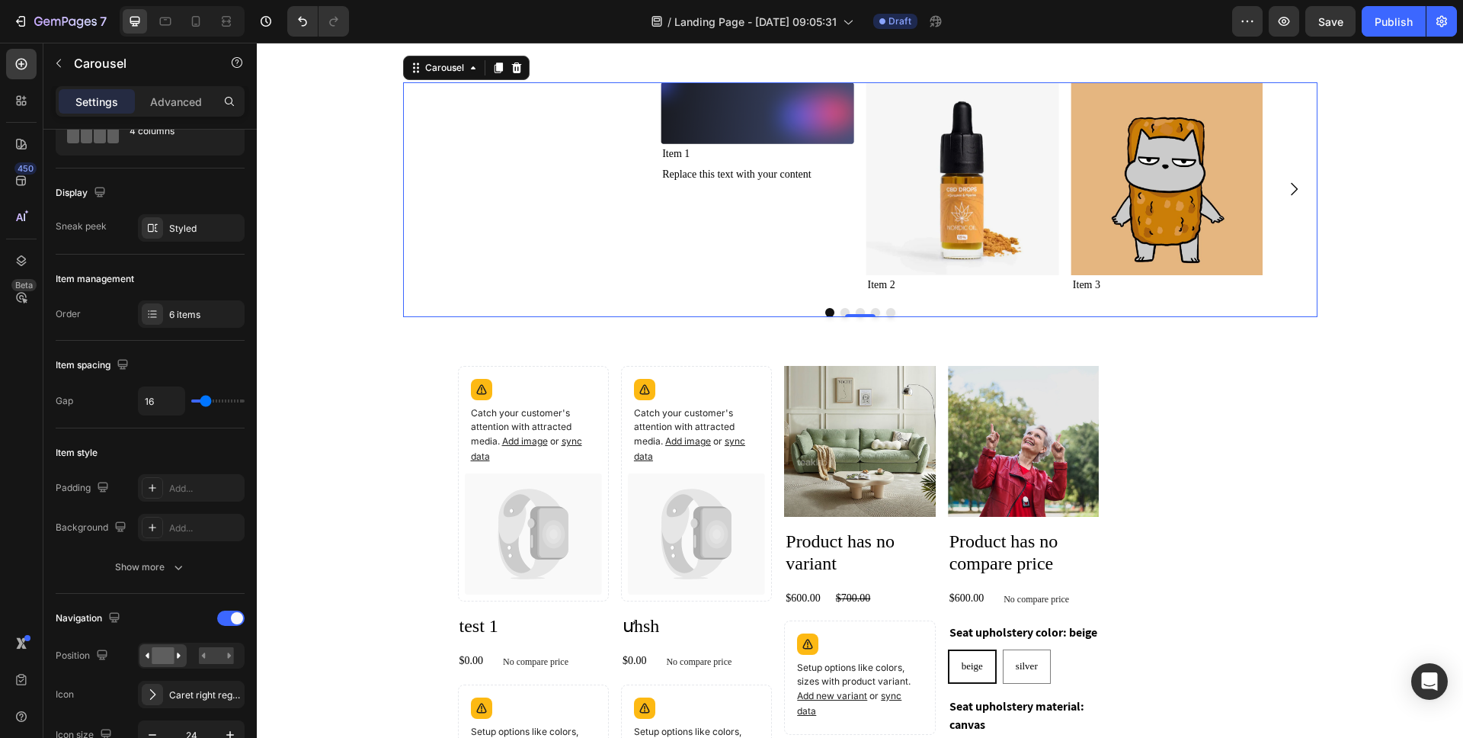
click at [1289, 196] on icon "Carousel Next Arrow" at bounding box center [1294, 189] width 18 height 18
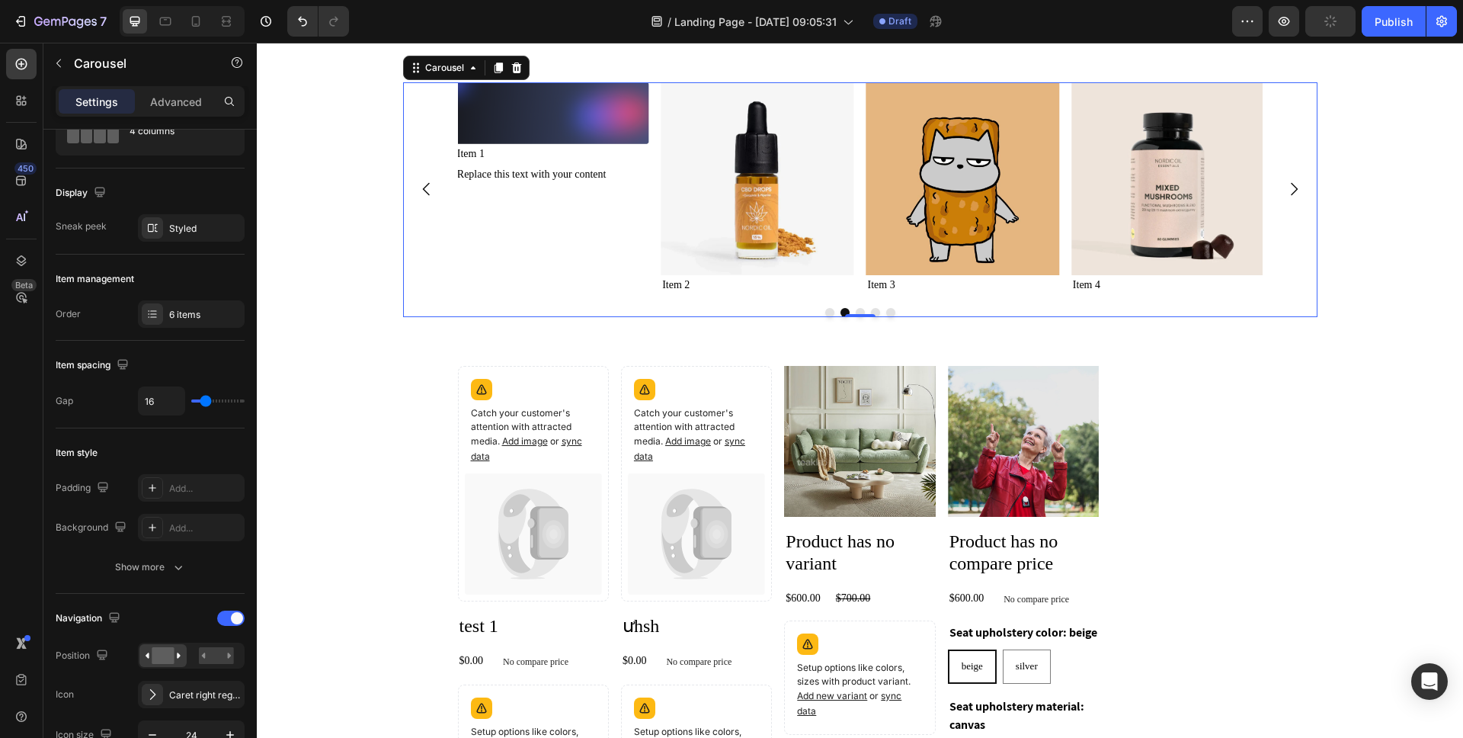
click at [1289, 196] on icon "Carousel Next Arrow" at bounding box center [1294, 189] width 18 height 18
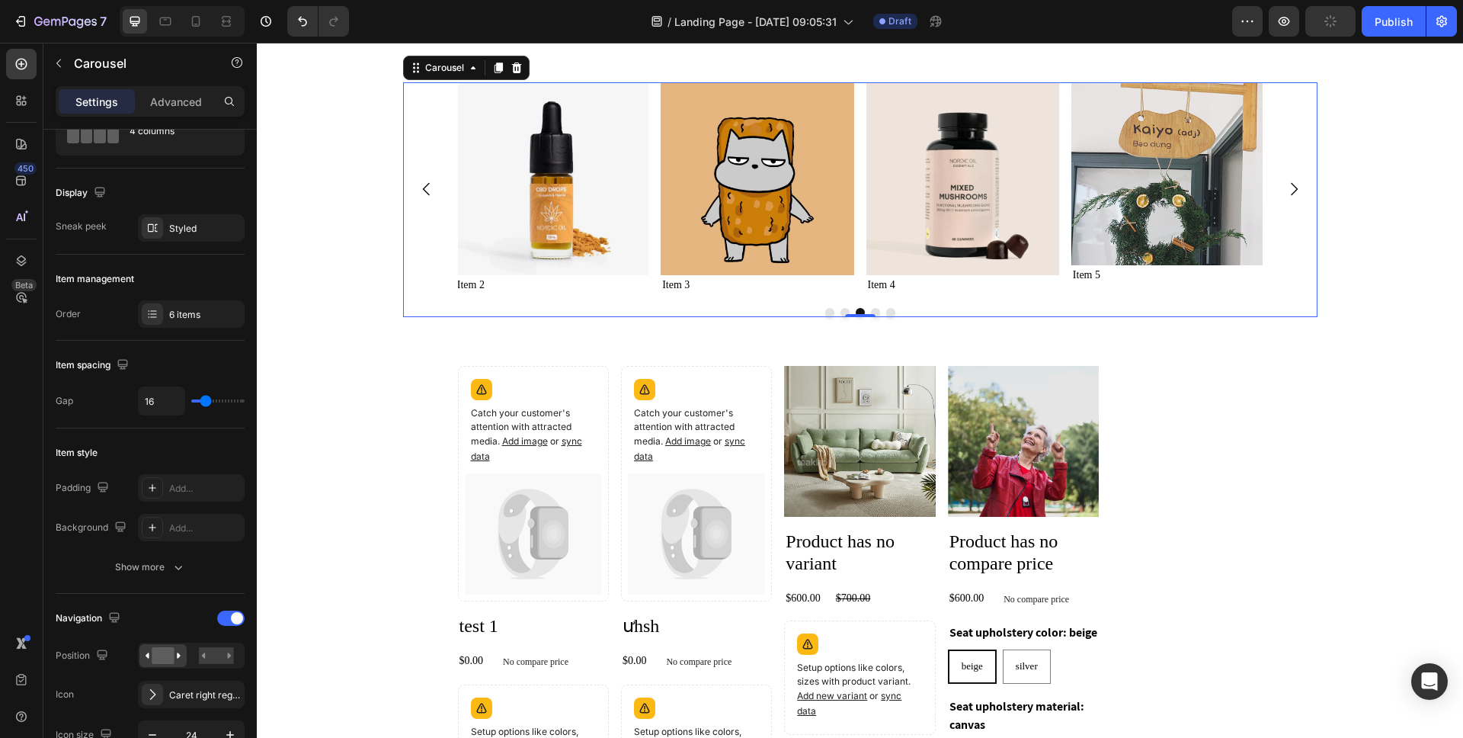
click at [1289, 196] on icon "Carousel Next Arrow" at bounding box center [1294, 189] width 18 height 18
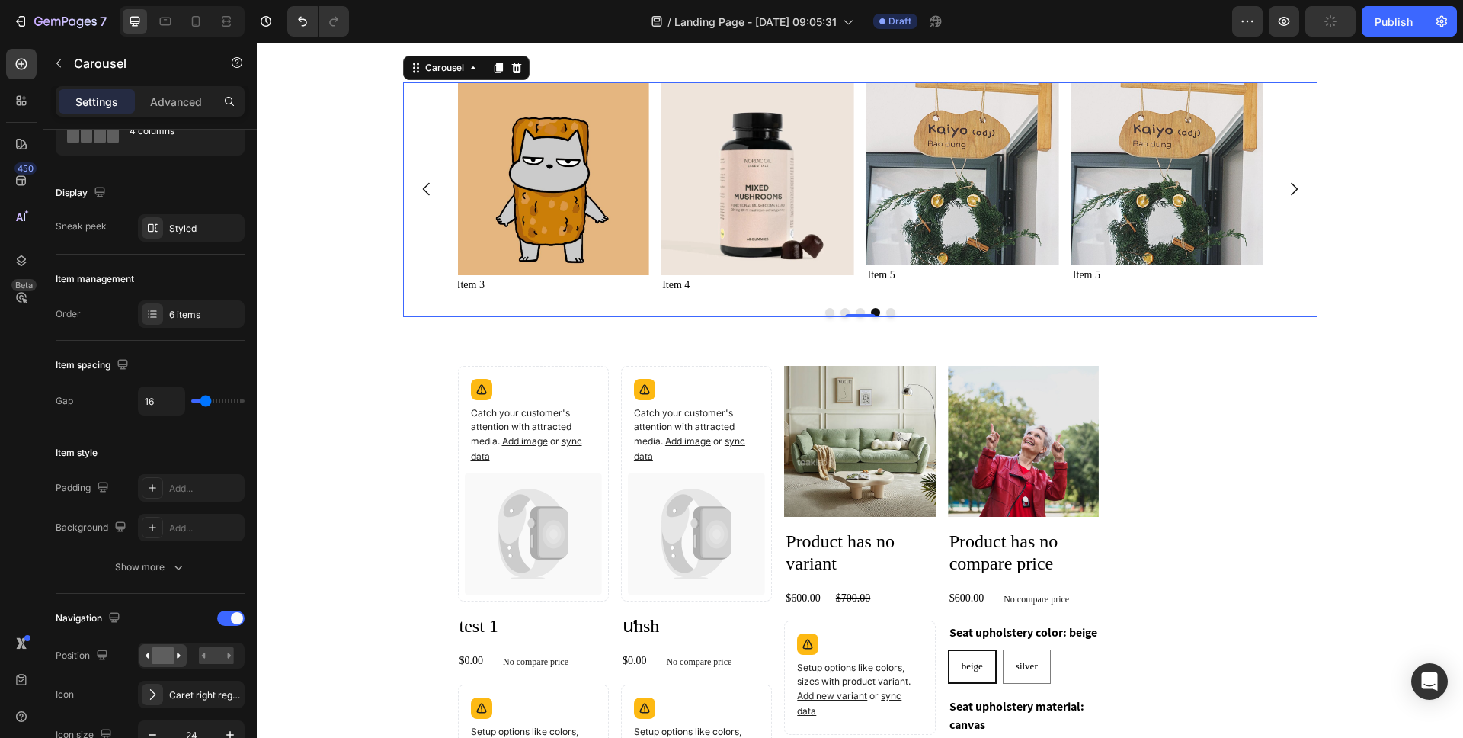
click at [1289, 196] on icon "Carousel Next Arrow" at bounding box center [1294, 189] width 18 height 18
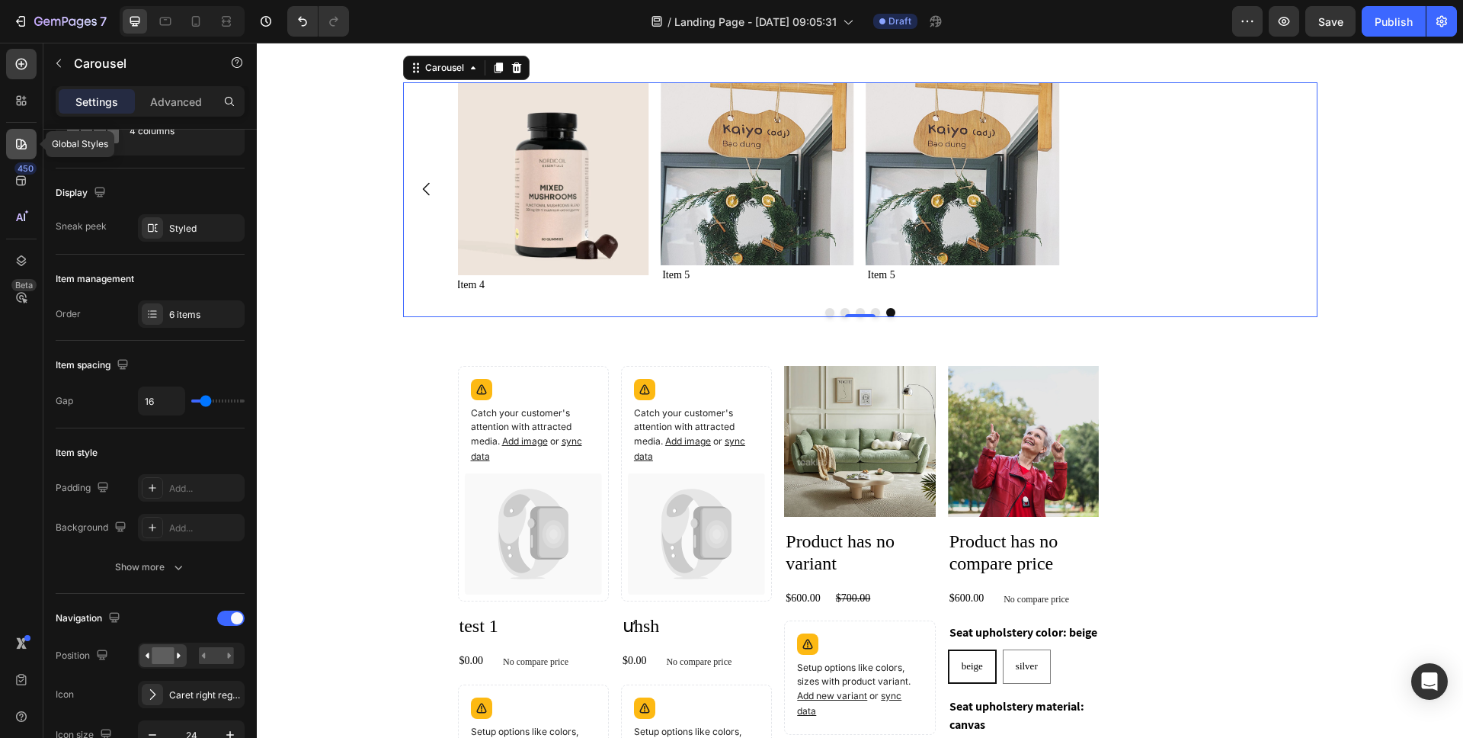
click at [24, 143] on icon at bounding box center [21, 144] width 11 height 11
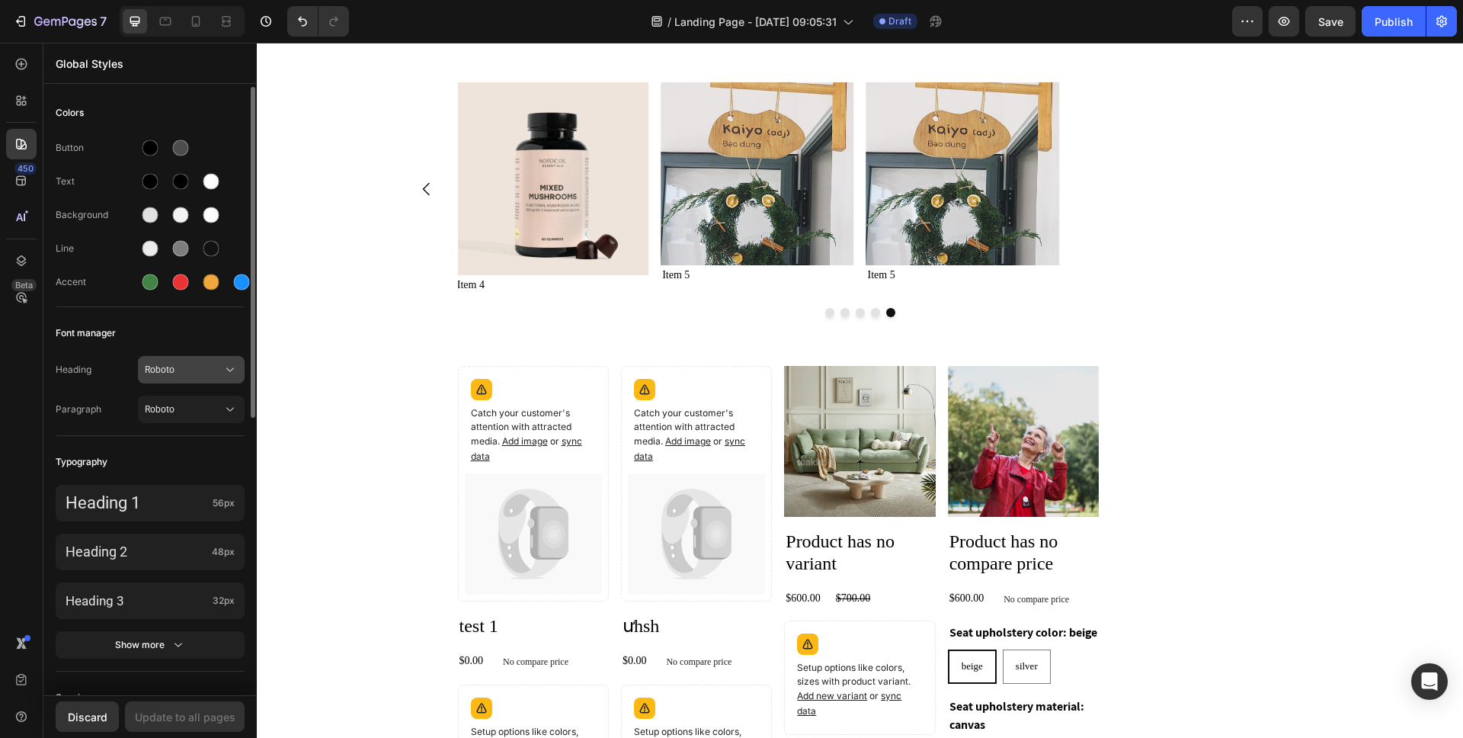
click at [168, 370] on span "Roboto" at bounding box center [184, 370] width 78 height 14
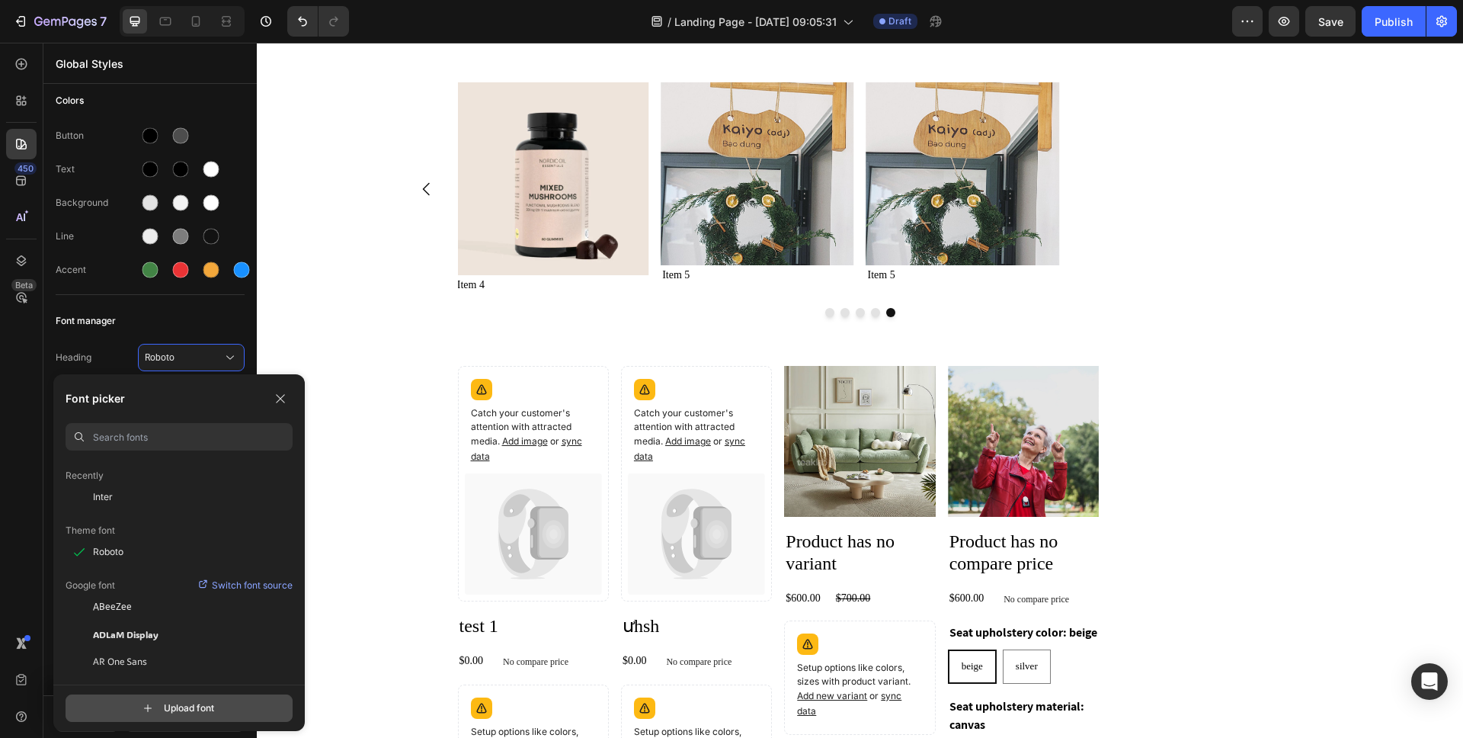
scroll to position [46, 0]
drag, startPoint x: 284, startPoint y: 396, endPoint x: 69, endPoint y: 369, distance: 217.3
click at [284, 396] on icon "button" at bounding box center [280, 398] width 12 height 12
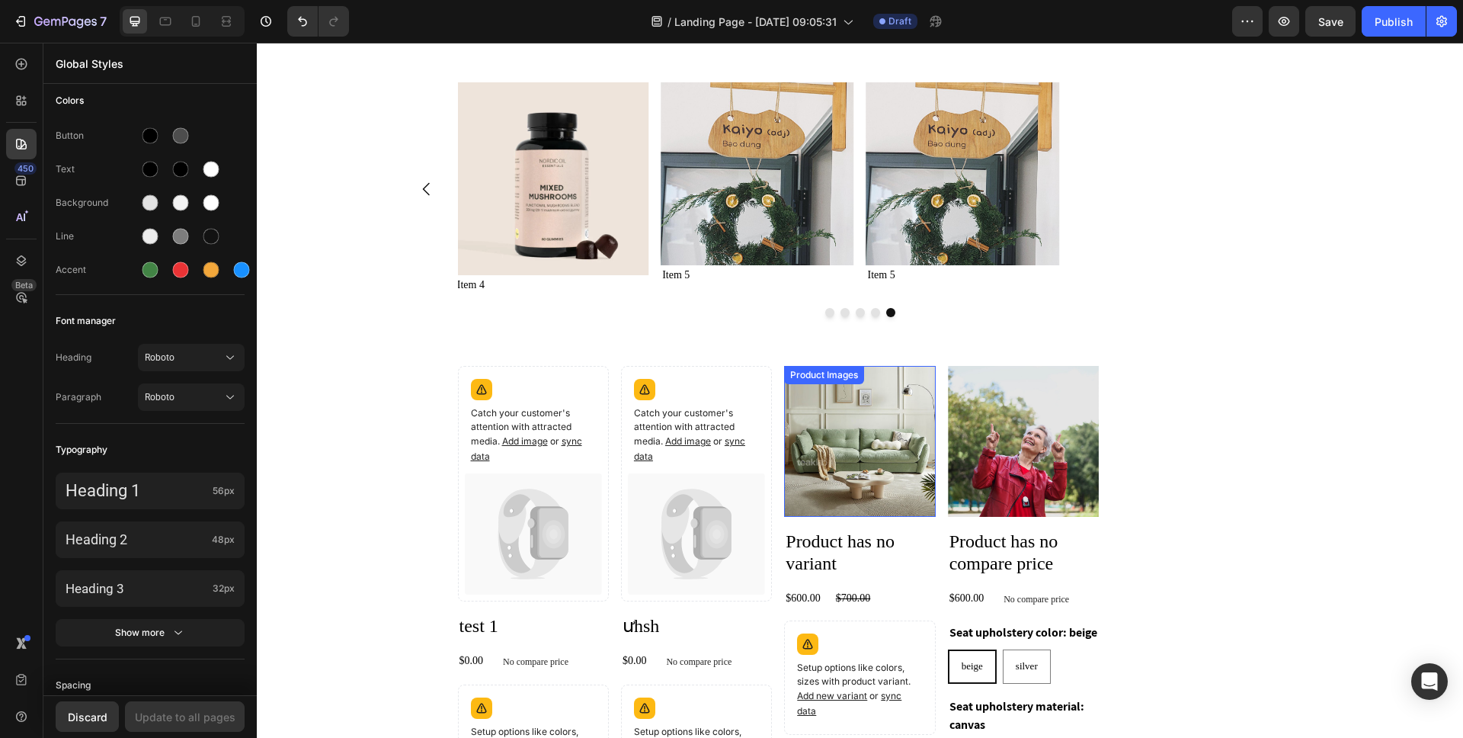
click at [1288, 450] on div "Catch your customer's attention with attracted media. Add image or sync data Pr…" at bounding box center [860, 612] width 914 height 493
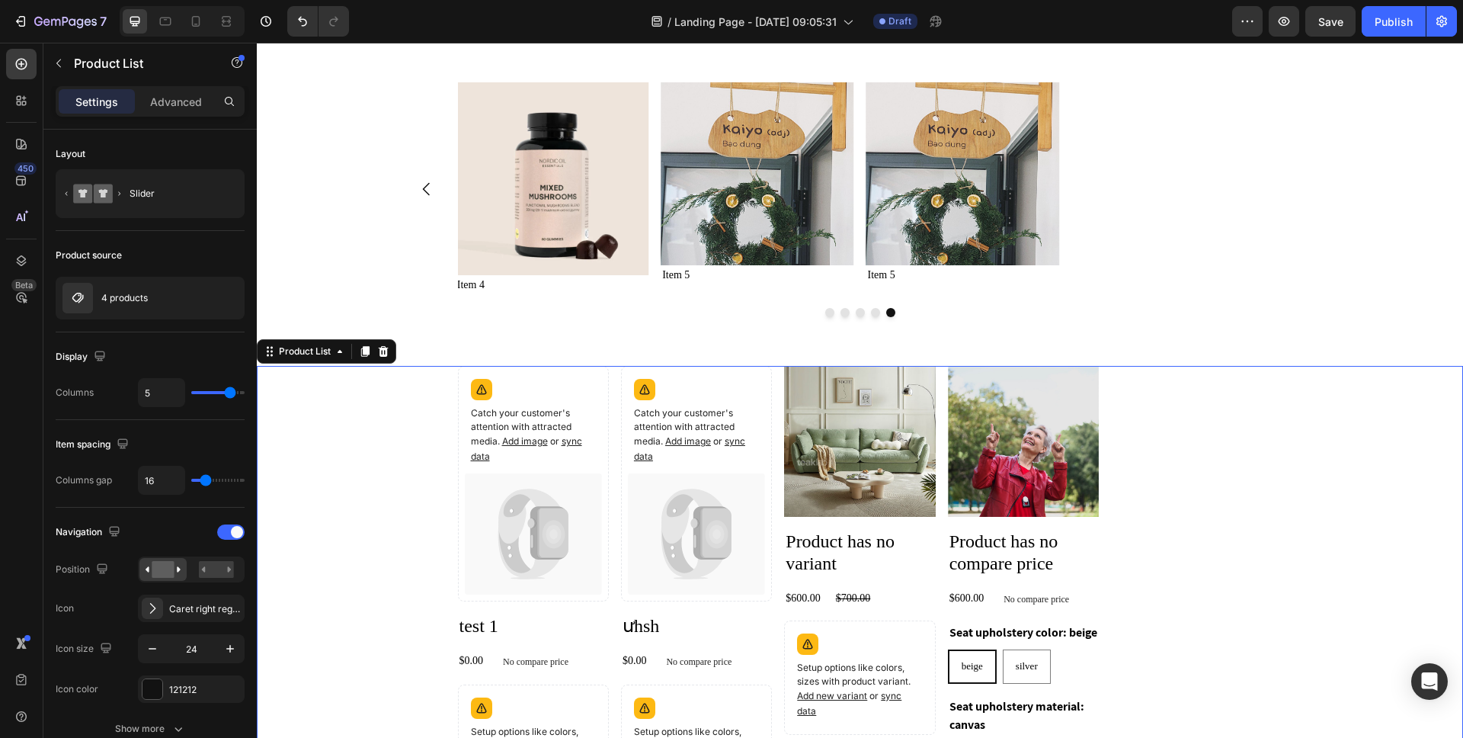
click at [165, 288] on div "4 products" at bounding box center [150, 298] width 189 height 43
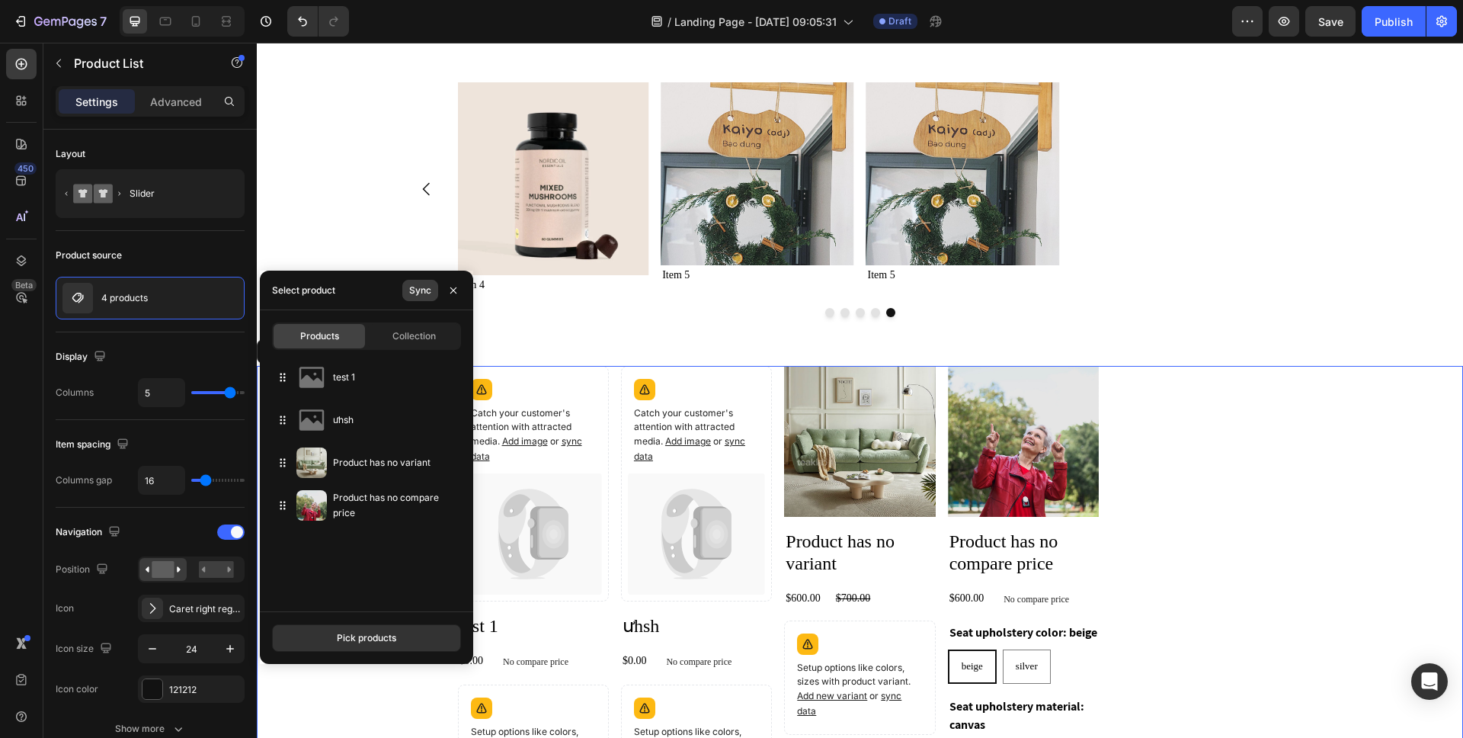
click at [411, 290] on div "Sync" at bounding box center [420, 290] width 22 height 14
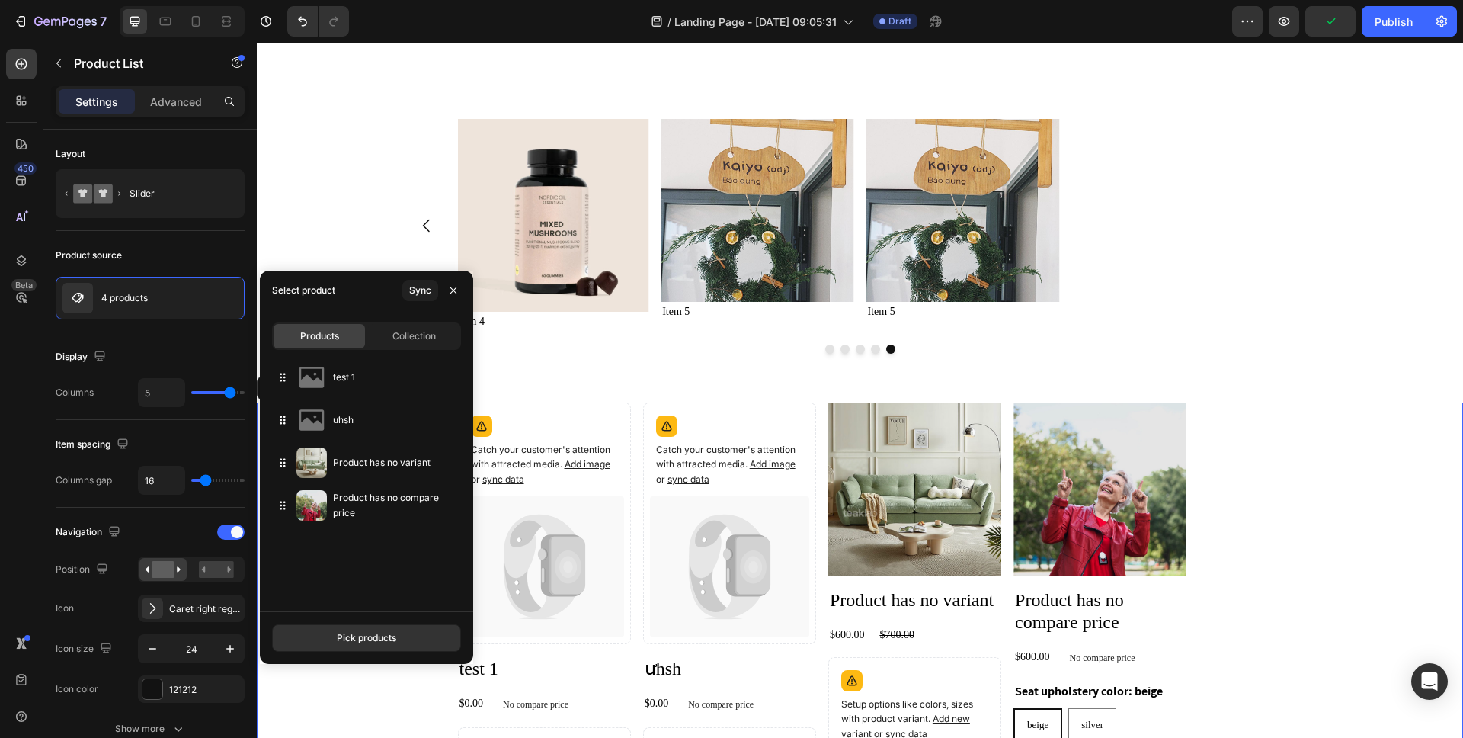
scroll to position [1548, 0]
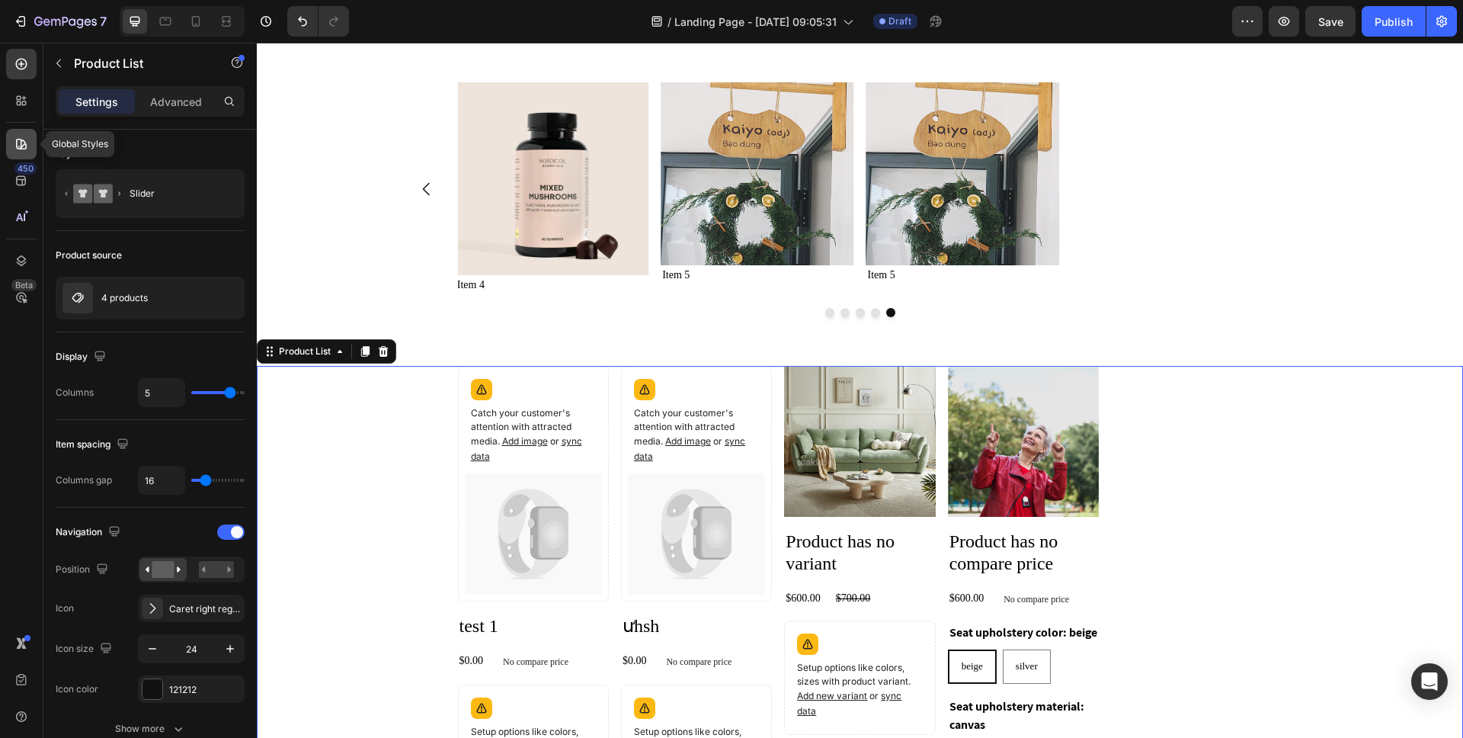
click at [20, 138] on icon at bounding box center [21, 143] width 15 height 15
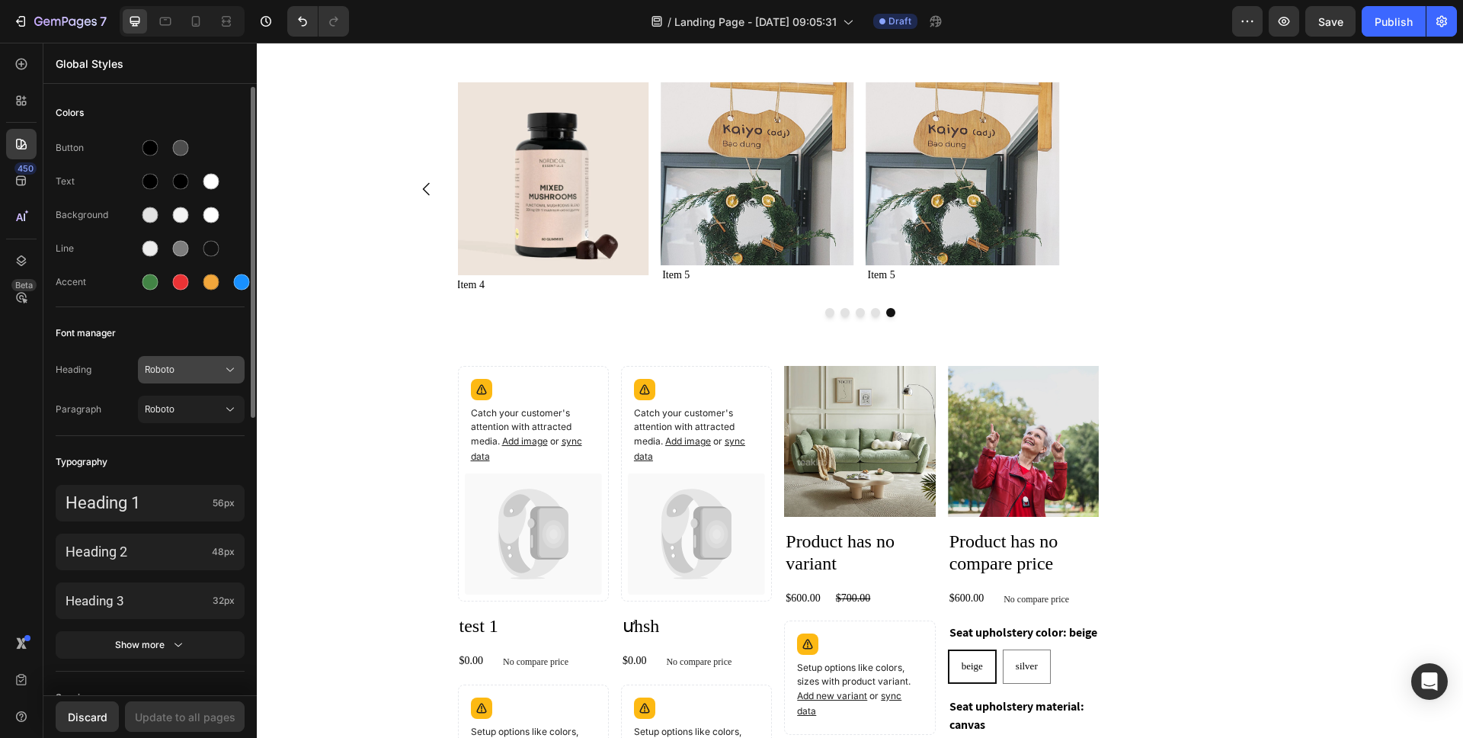
click at [187, 370] on span "Roboto" at bounding box center [184, 370] width 78 height 14
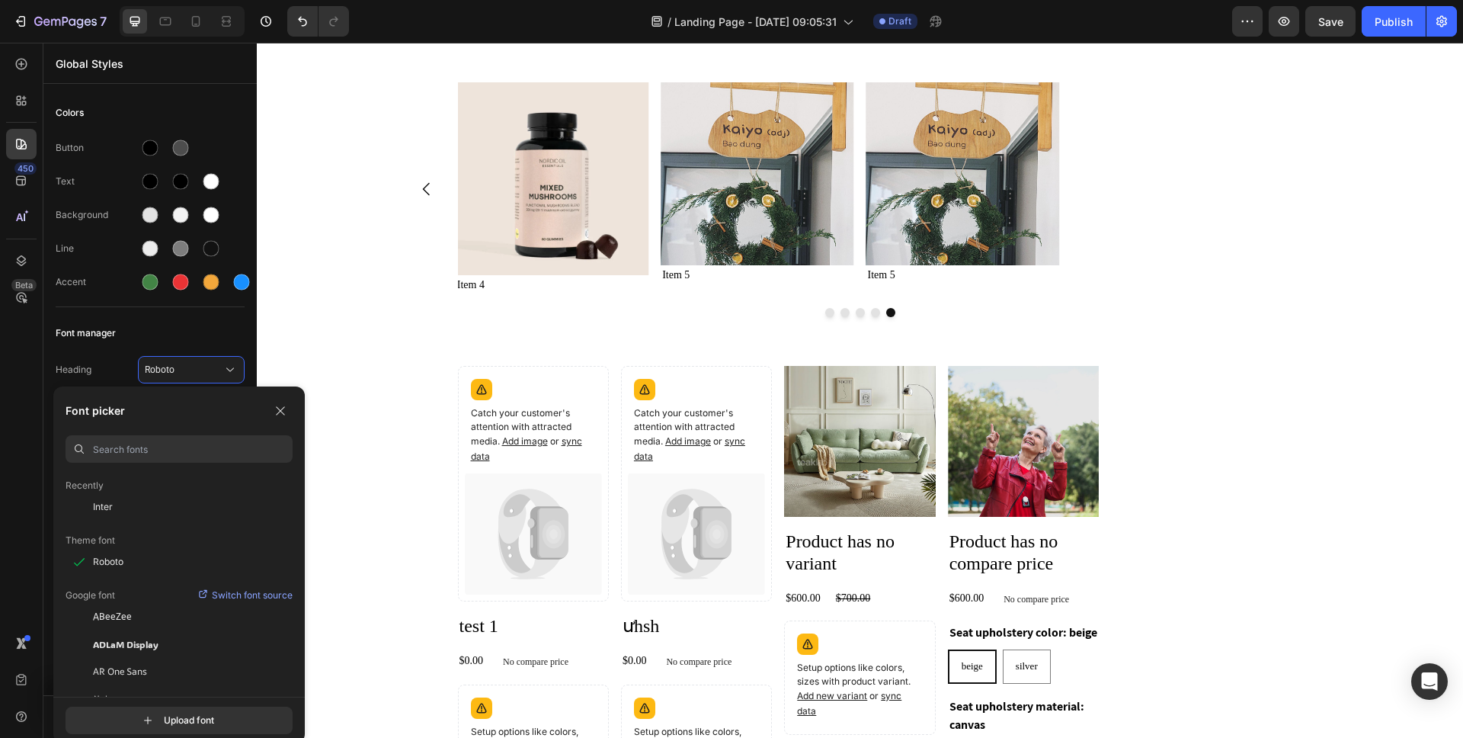
scroll to position [52, 0]
click at [608, 410] on div "Catch your customer's attention with attracted media. Add image or sync data" at bounding box center [533, 484] width 151 height 236
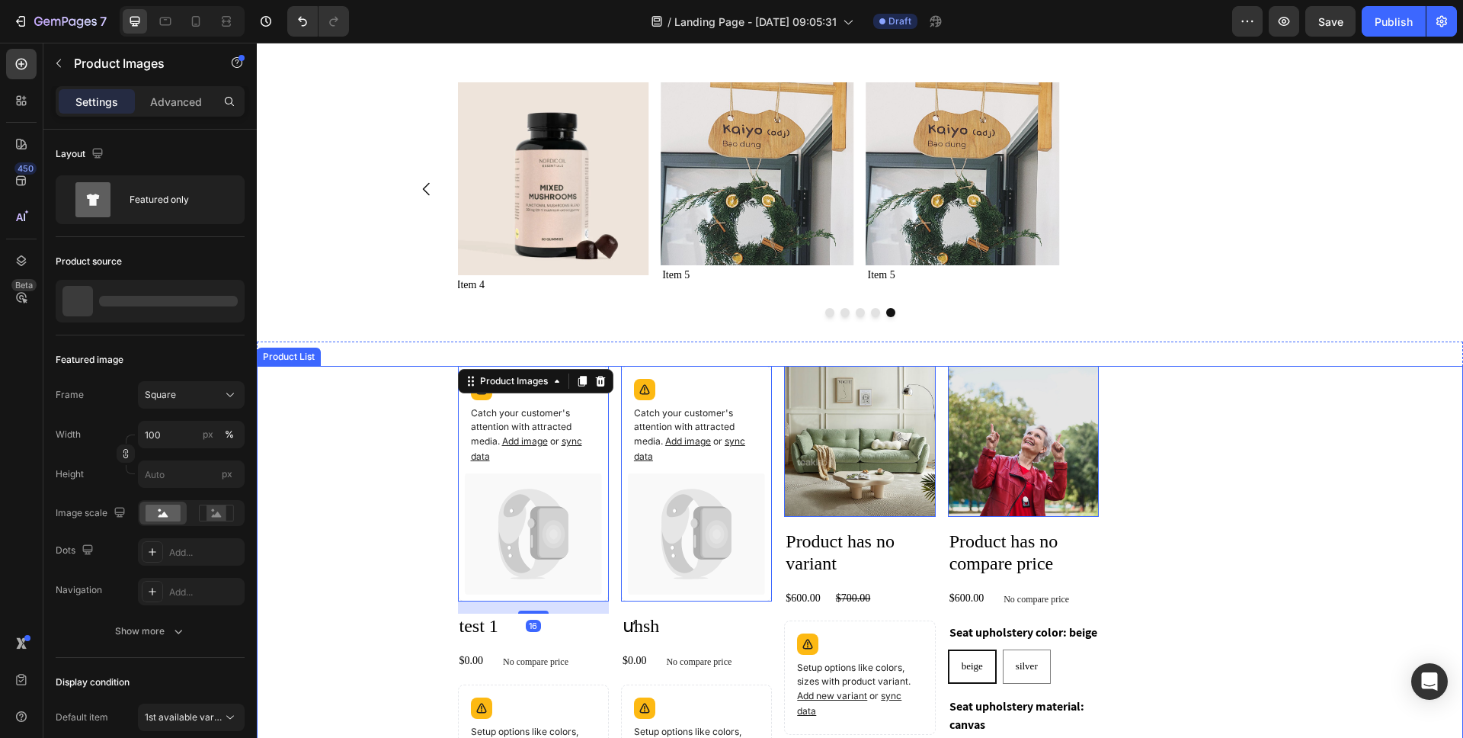
click at [617, 413] on div "Catch your customer's attention with attracted media. Add image or sync data Pr…" at bounding box center [860, 612] width 805 height 493
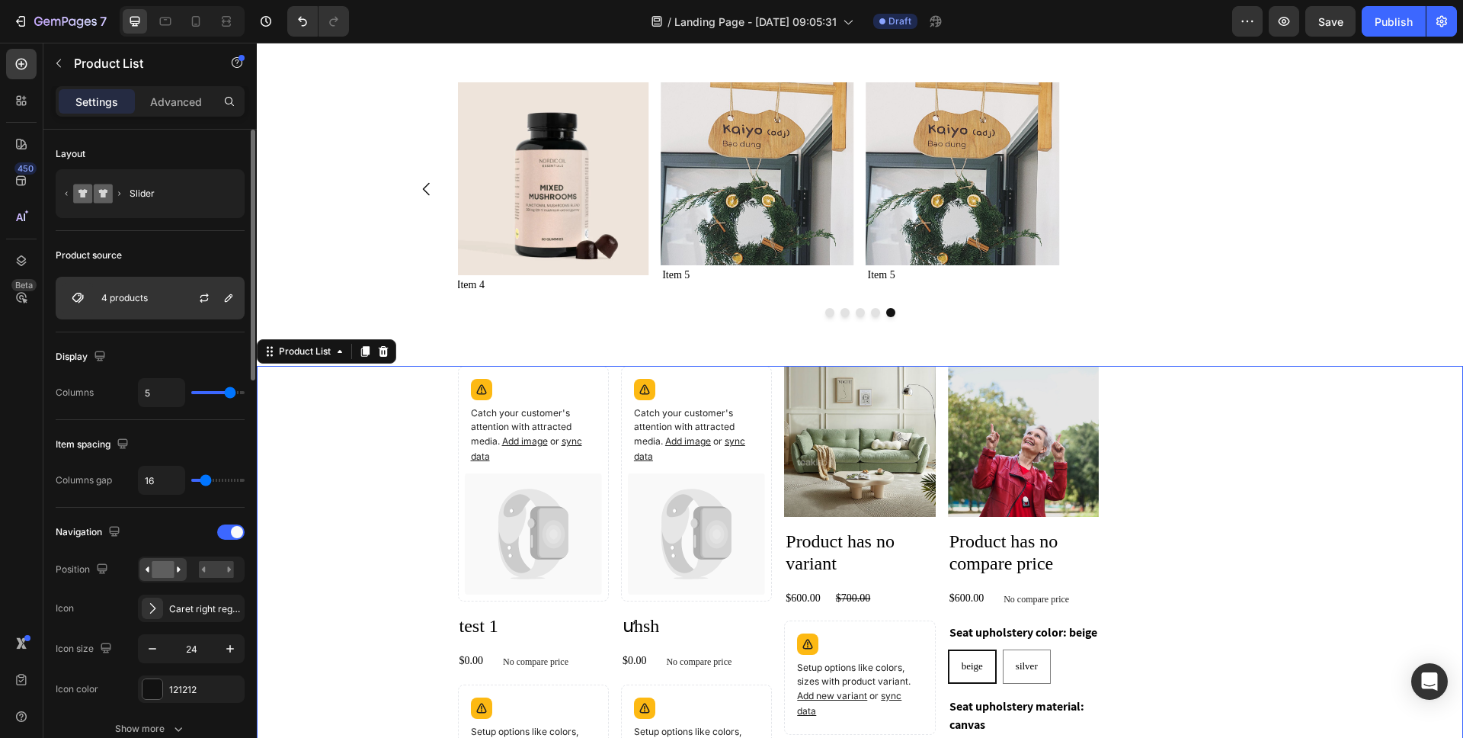
click at [159, 309] on div "4 products" at bounding box center [150, 298] width 189 height 43
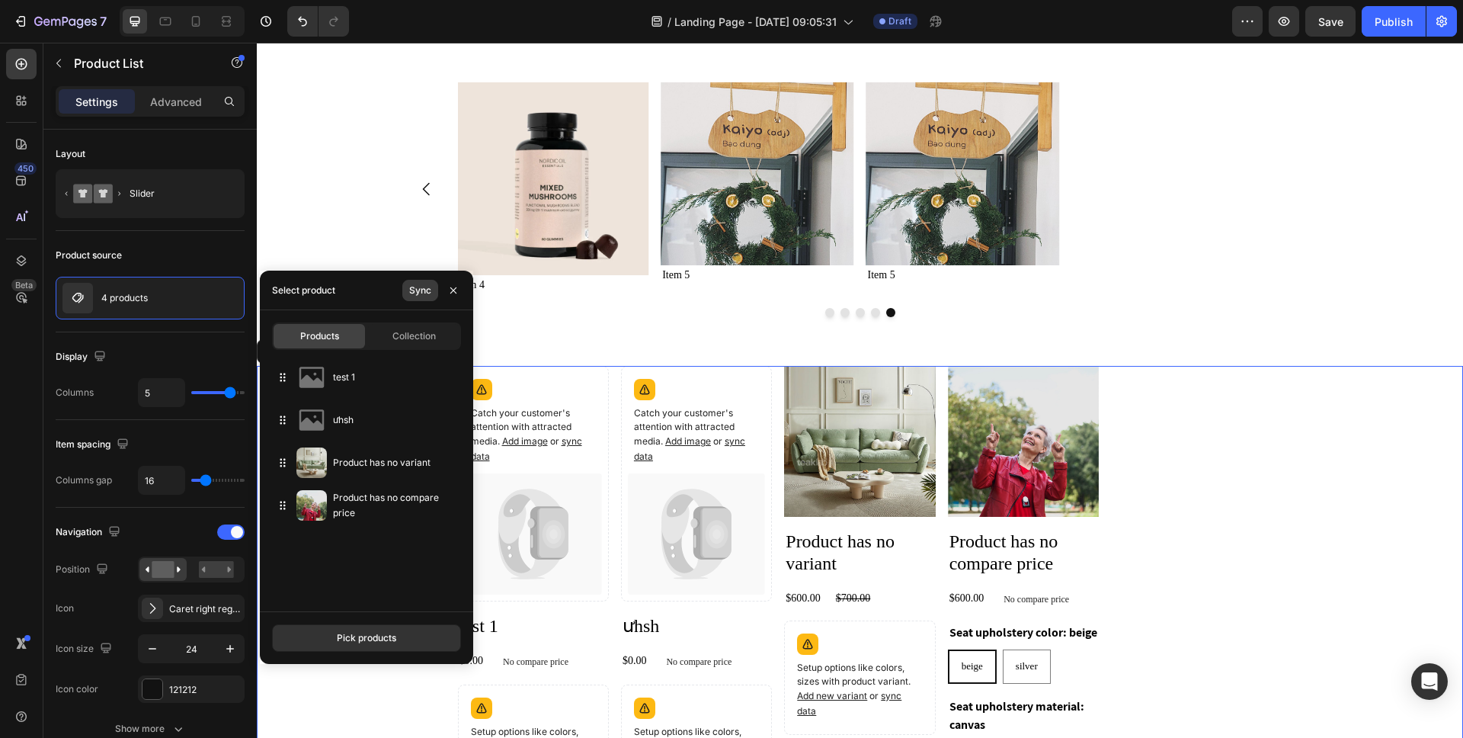
click at [415, 295] on div "Sync" at bounding box center [420, 290] width 22 height 14
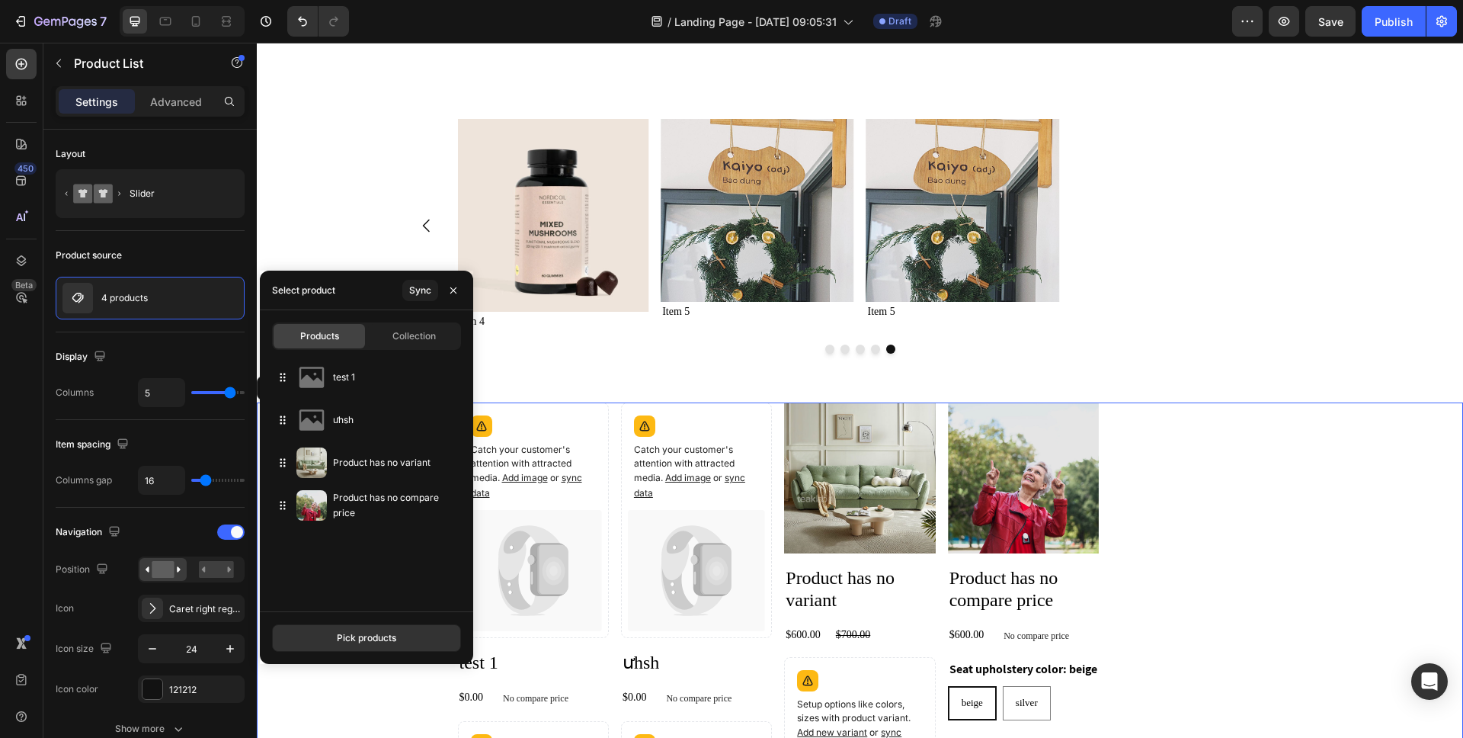
scroll to position [1548, 0]
